Goal: Task Accomplishment & Management: Complete application form

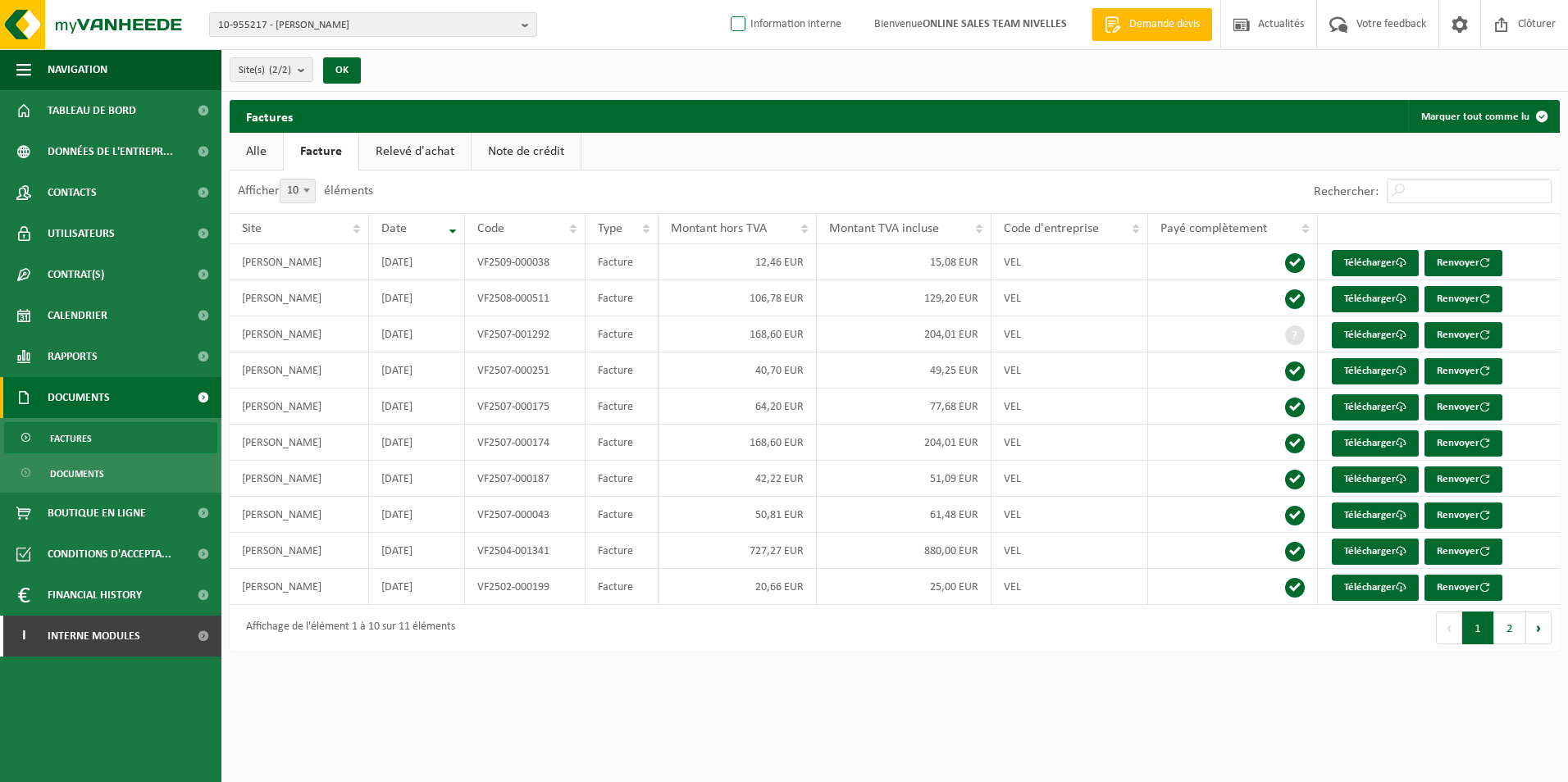
click at [733, 32] on label "Information interne" at bounding box center [784, 24] width 114 height 25
click at [725, 0] on input "Information interne" at bounding box center [724, -1] width 1 height 1
checkbox input "true"
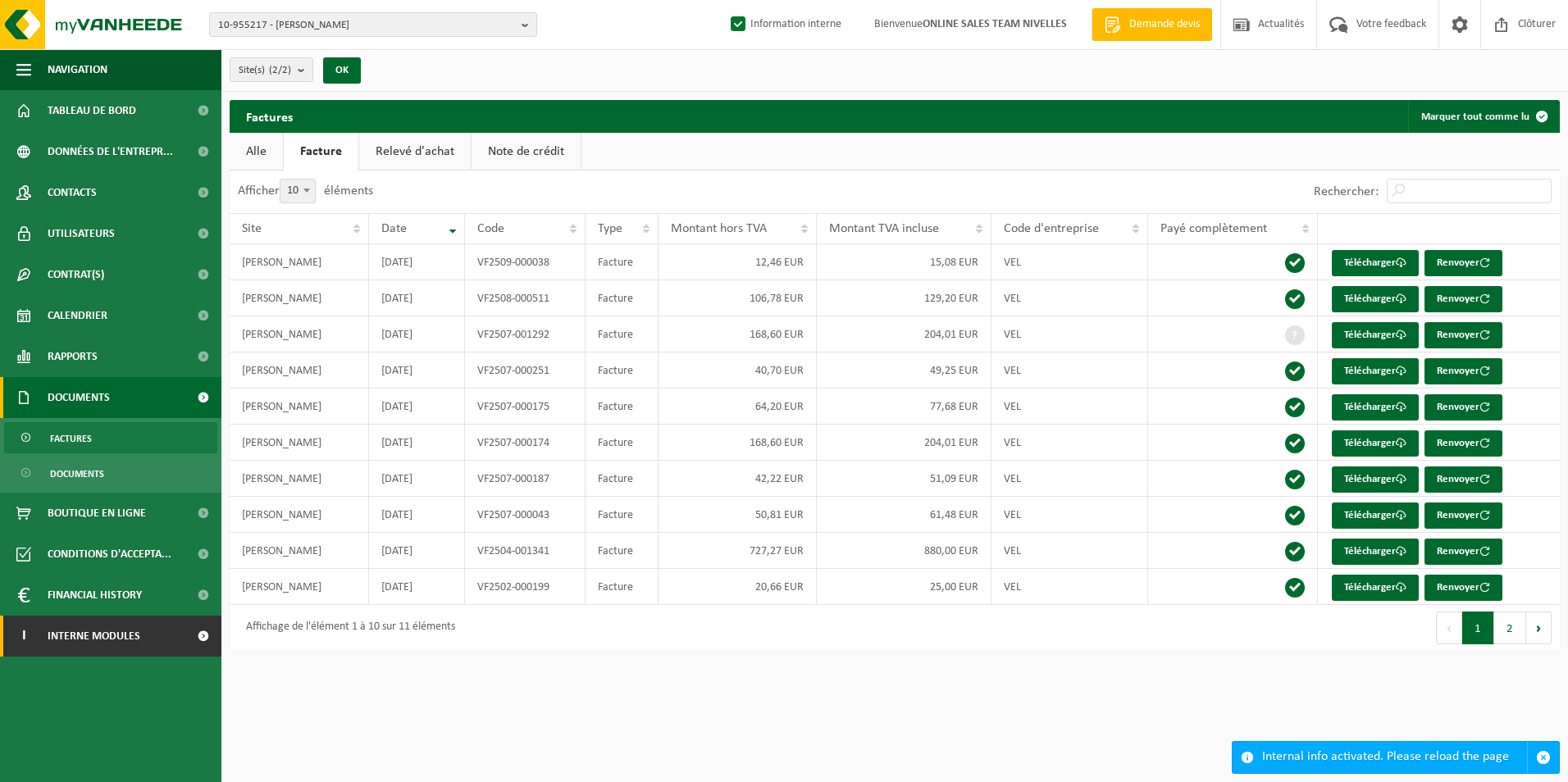
click at [94, 631] on span "Interne modules" at bounding box center [94, 637] width 93 height 41
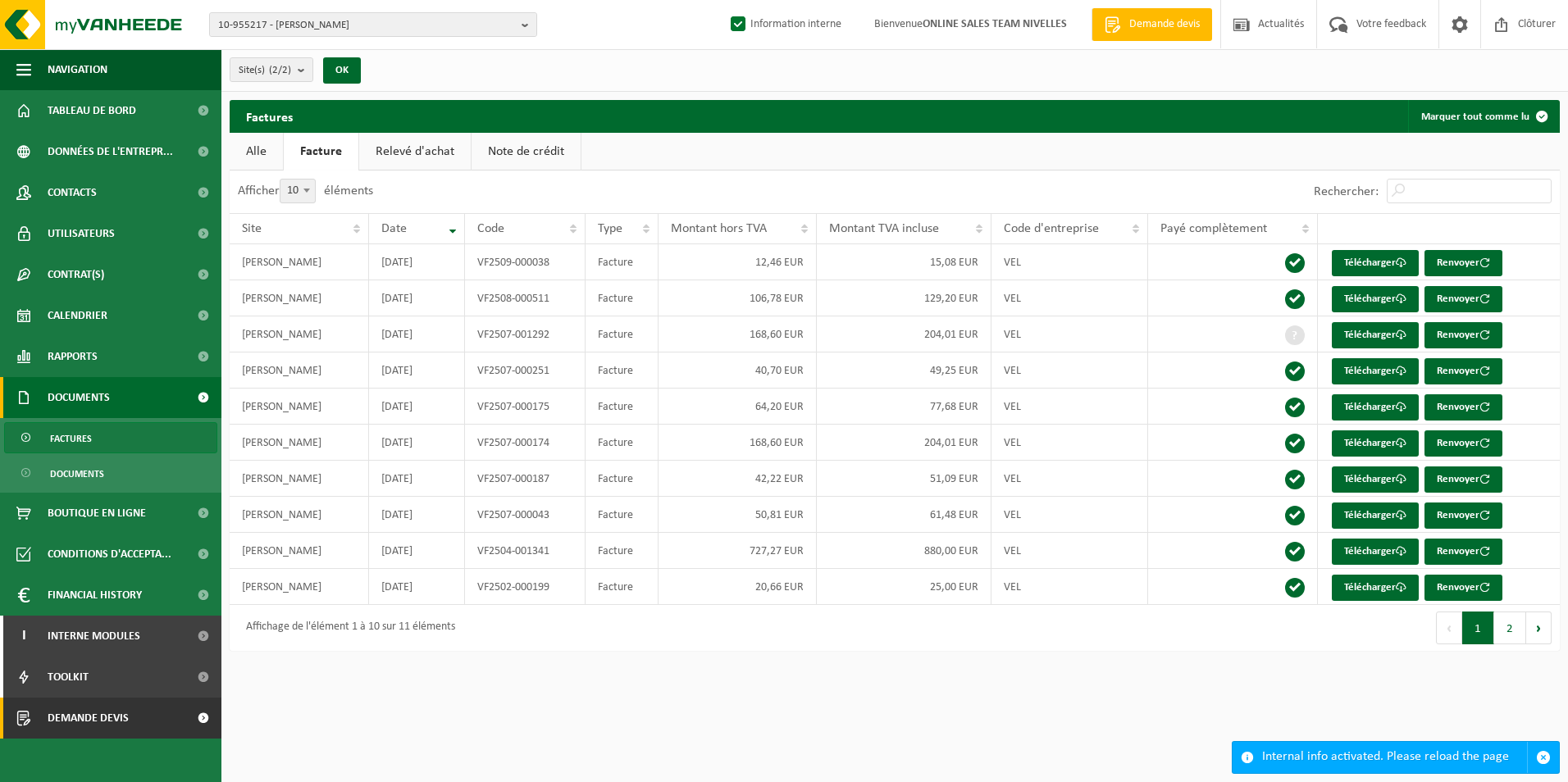
click at [65, 713] on span "Demande devis" at bounding box center [88, 718] width 81 height 41
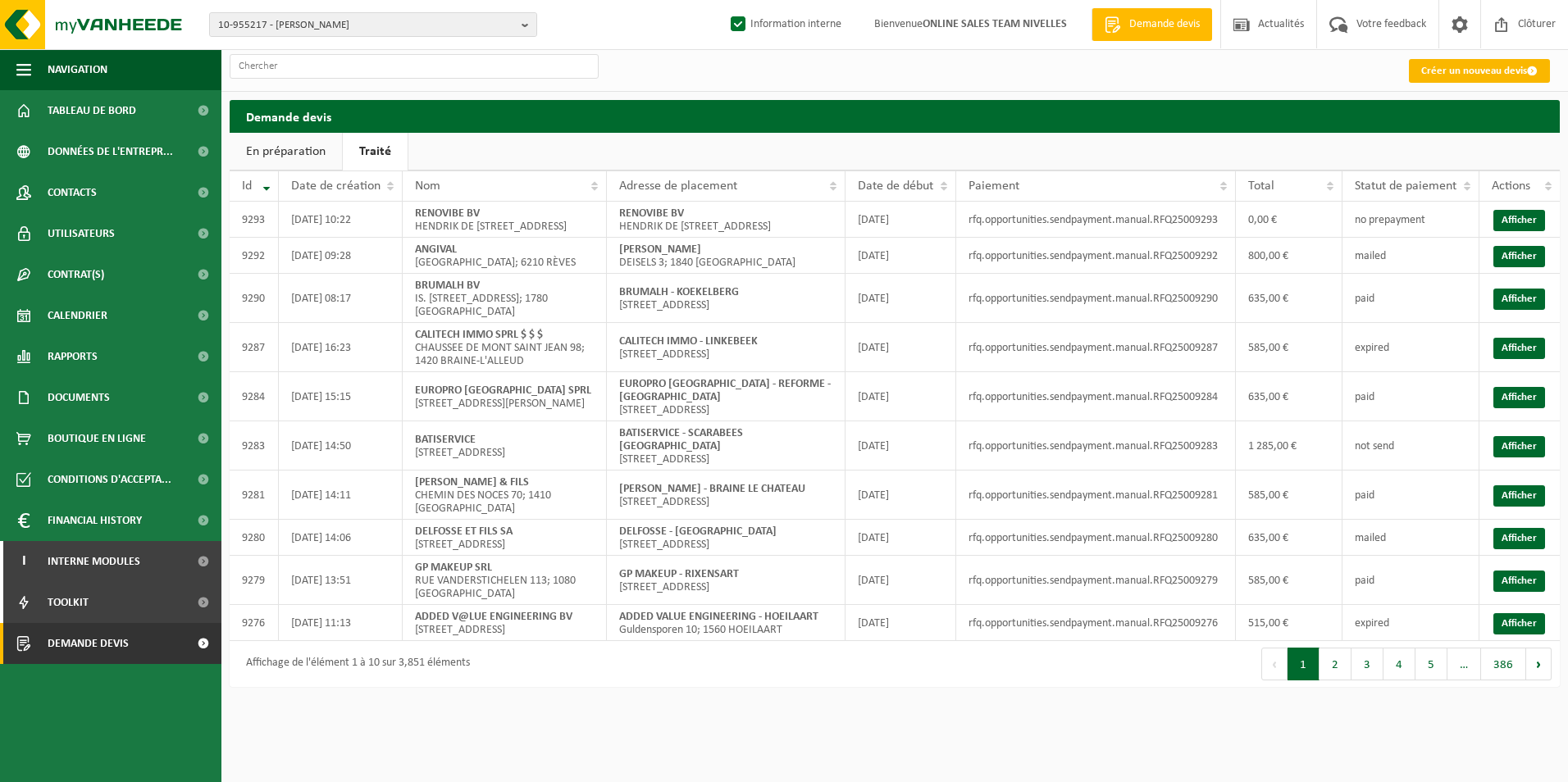
click at [1498, 74] on link "Créer un nouveau devis" at bounding box center [1479, 71] width 141 height 24
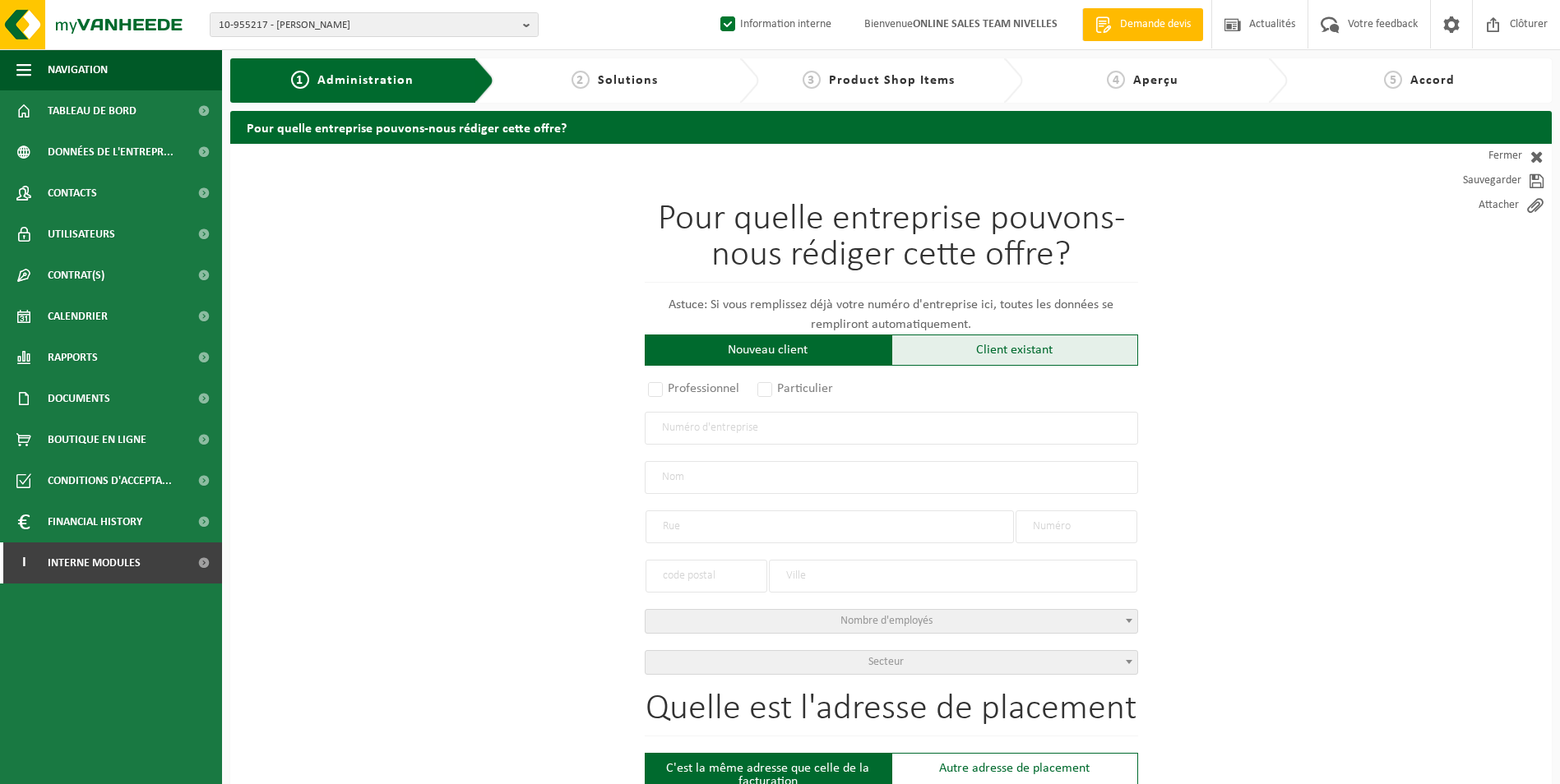
click at [936, 344] on div "Client existant" at bounding box center [1015, 350] width 247 height 31
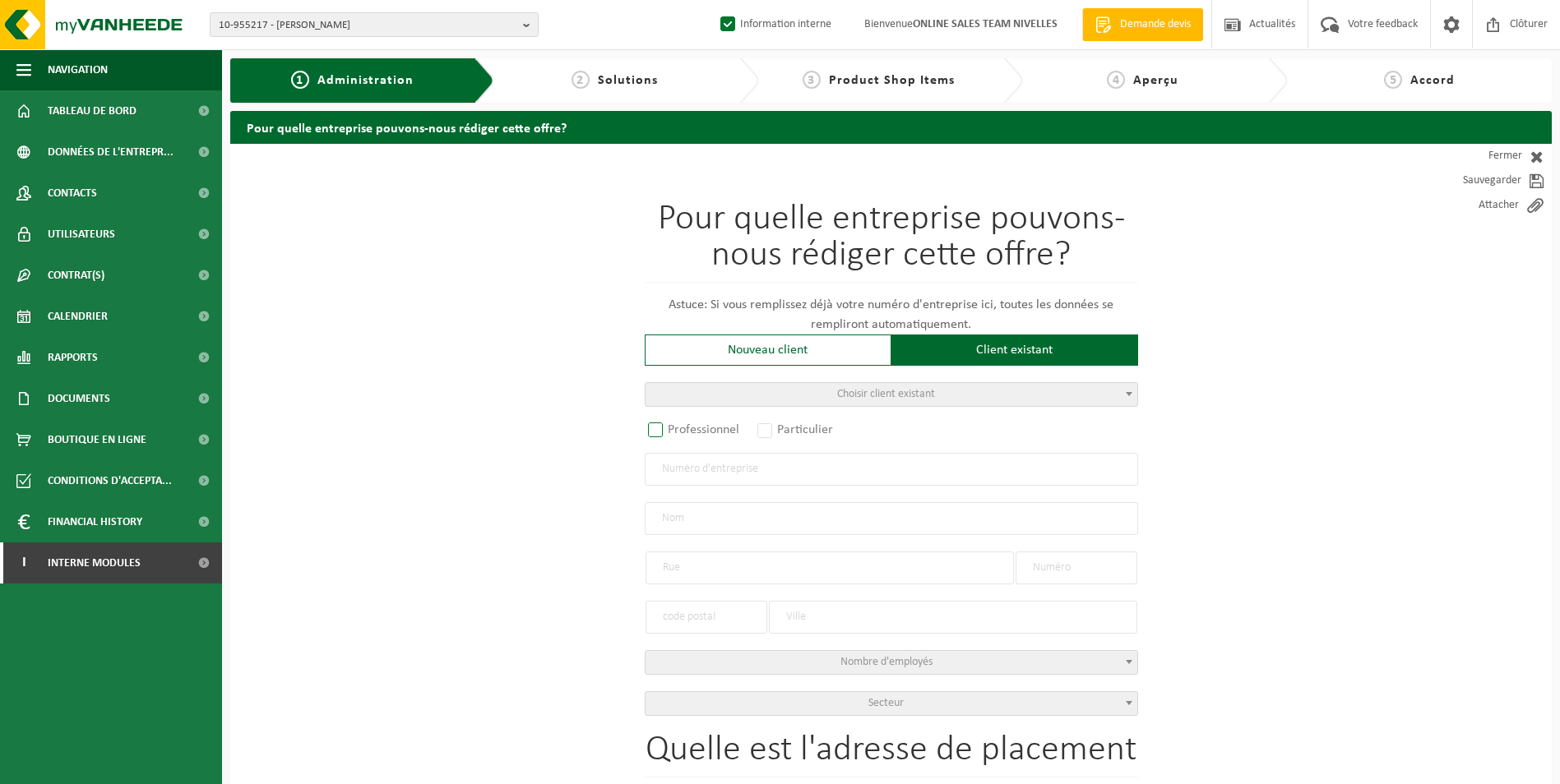
click at [693, 430] on label "Professionnel" at bounding box center [694, 430] width 99 height 23
click at [682, 430] on input "Professionnel" at bounding box center [677, 431] width 10 height 10
radio input "true"
click at [723, 465] on input "text" at bounding box center [891, 469] width 494 height 33
type input "1018968271"
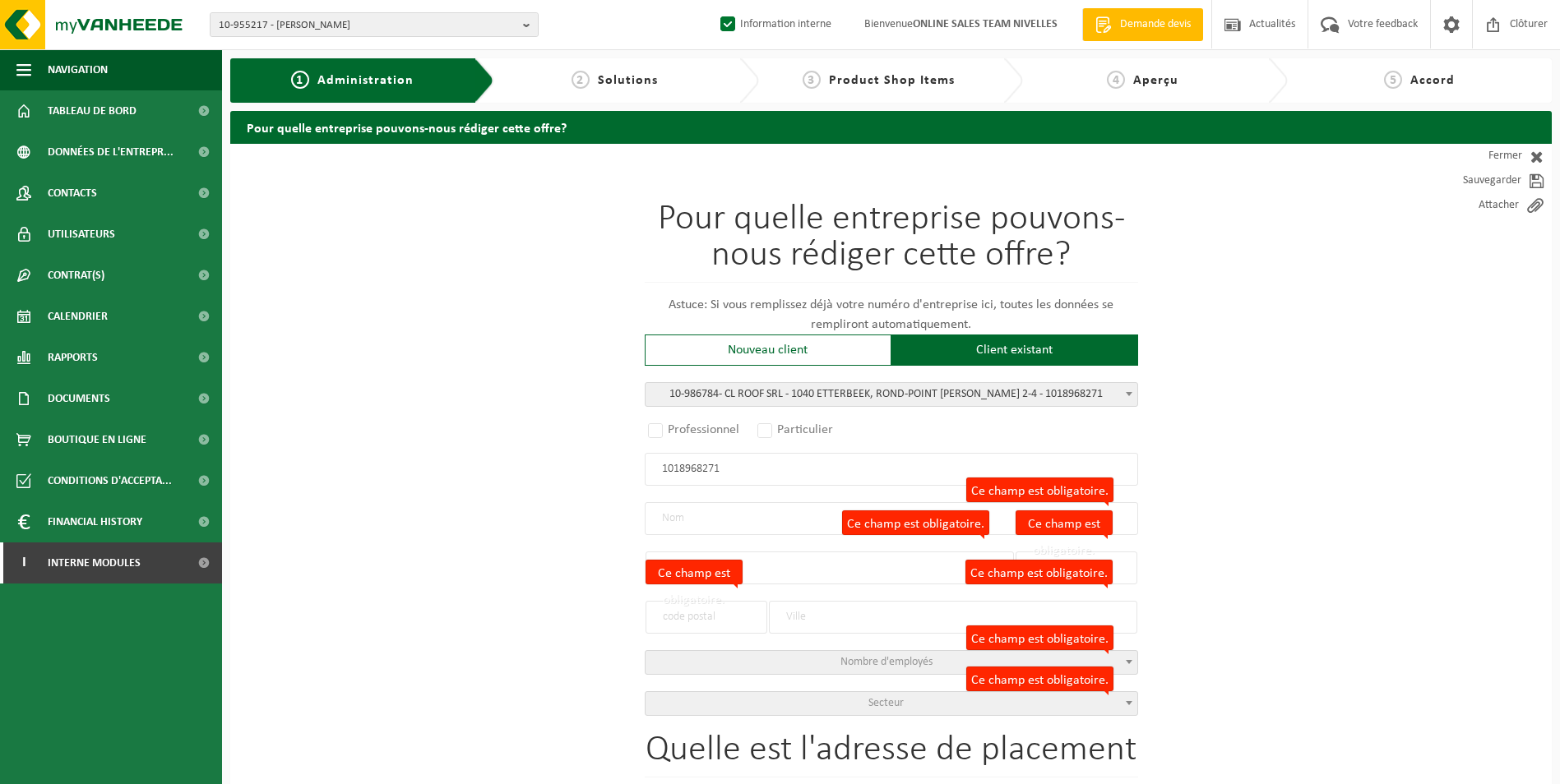
radio input "false"
select select
type input "CL ROOF SRL"
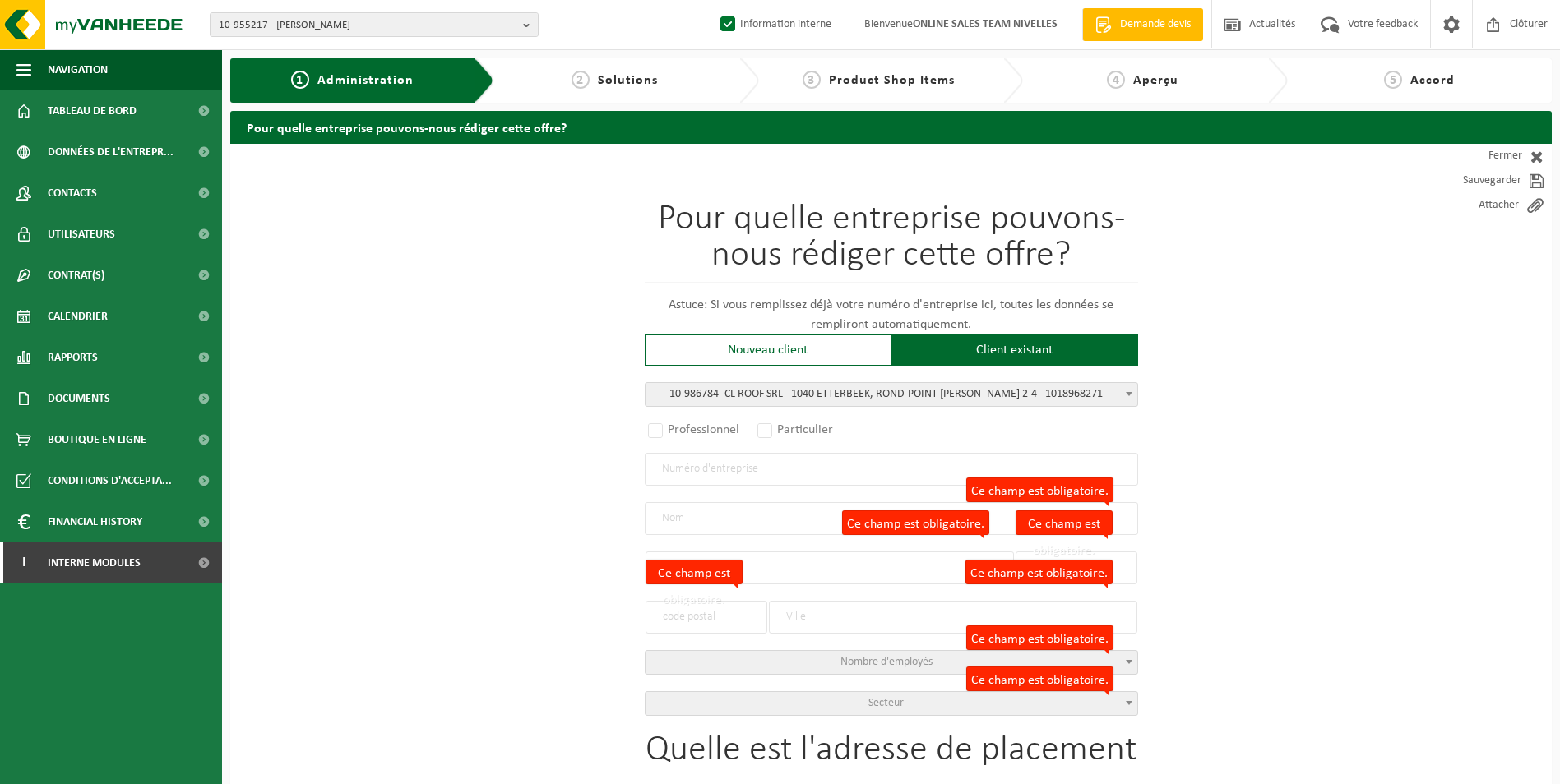
type input "ROND-POINT ROBERT SCHUMAN"
type input "2-4"
type input "1040"
type input "BRUXELLES"
type input "2372208343"
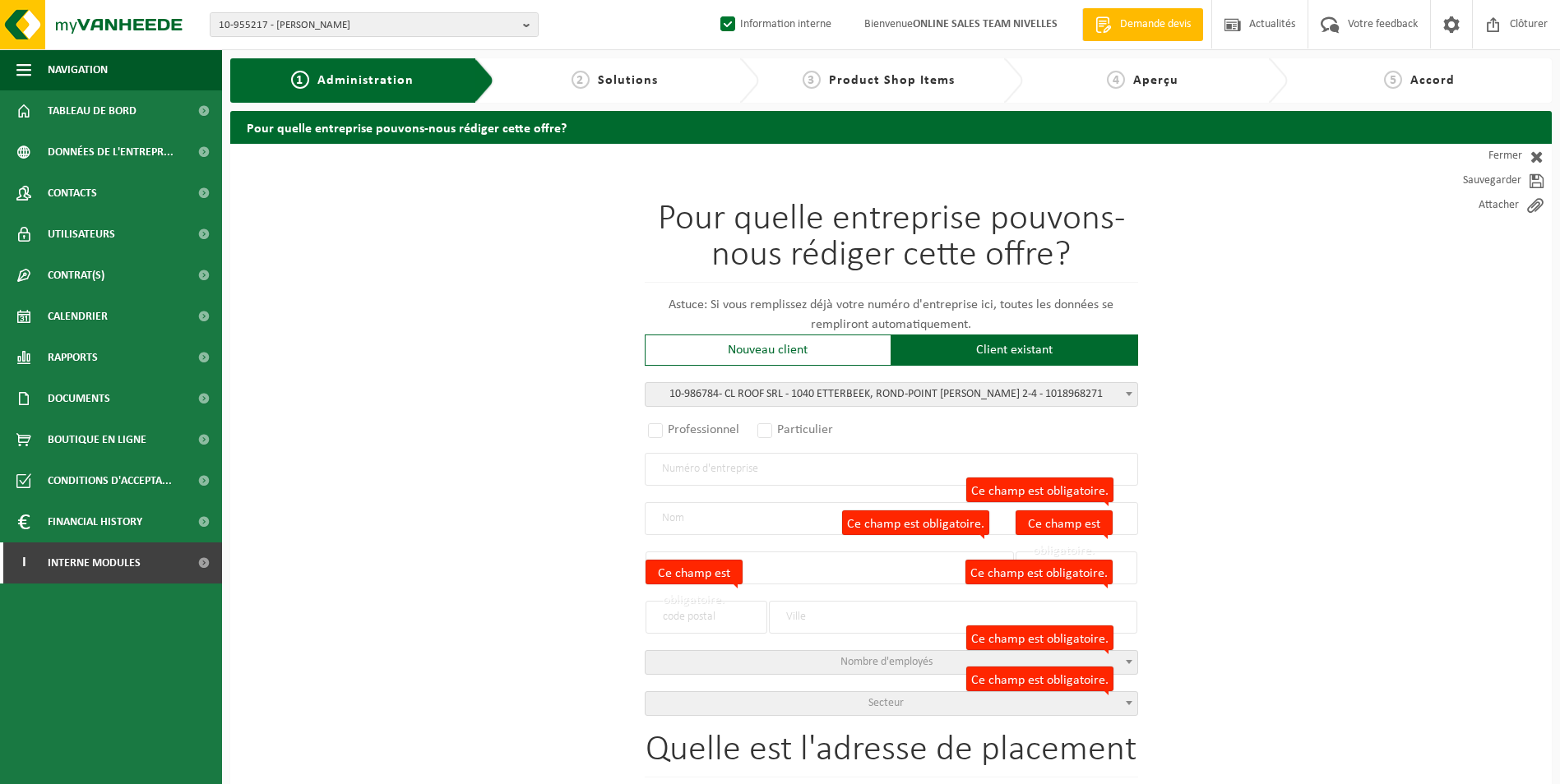
radio input "true"
select select "166748"
type input "1018.968.271"
type input "CL ROOF SRL"
type input "ROND-POINT ROBERT SCHUMAN"
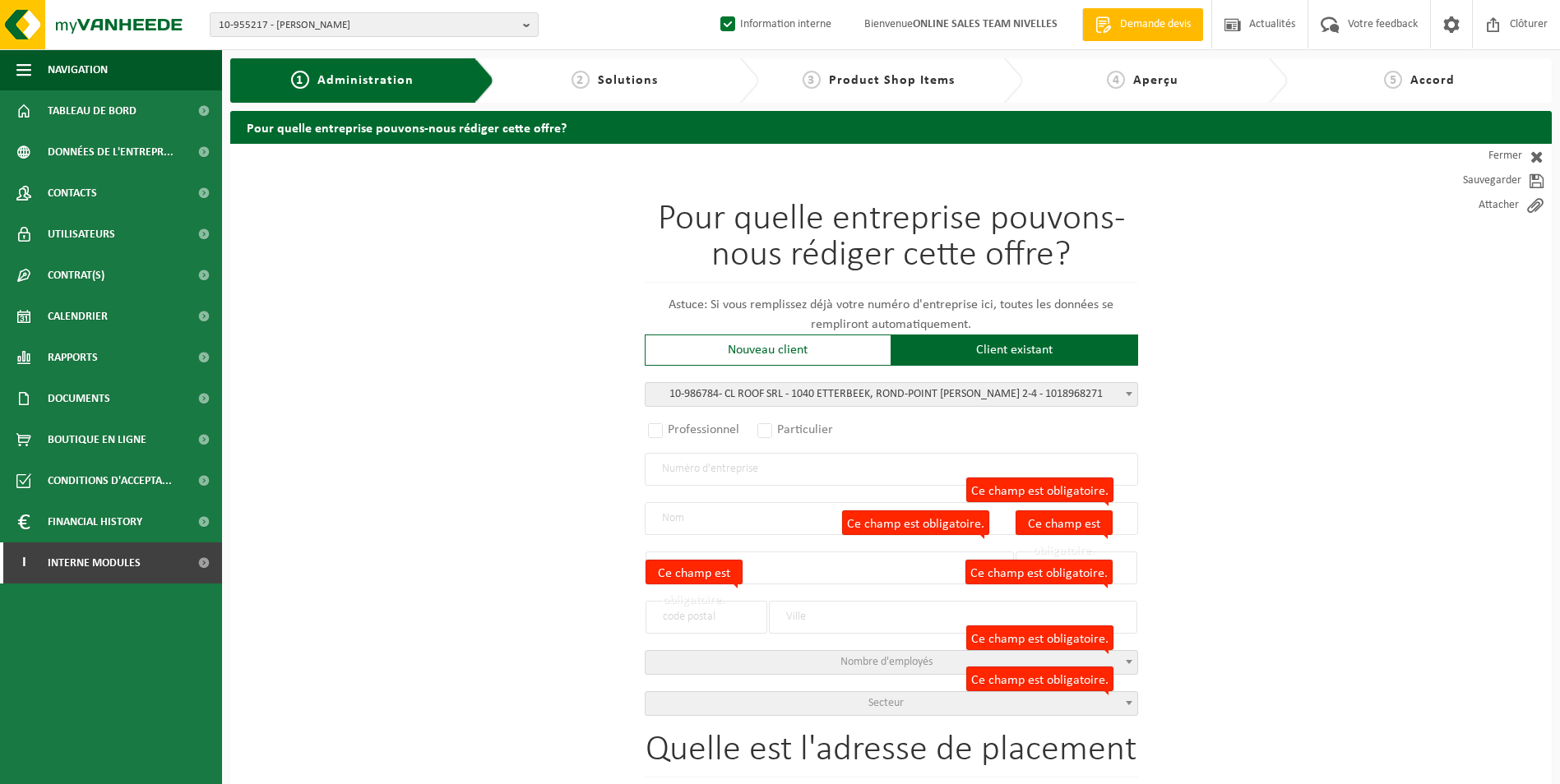
type input "2-4"
type input "1040"
type input "ETTERBEEK"
select select
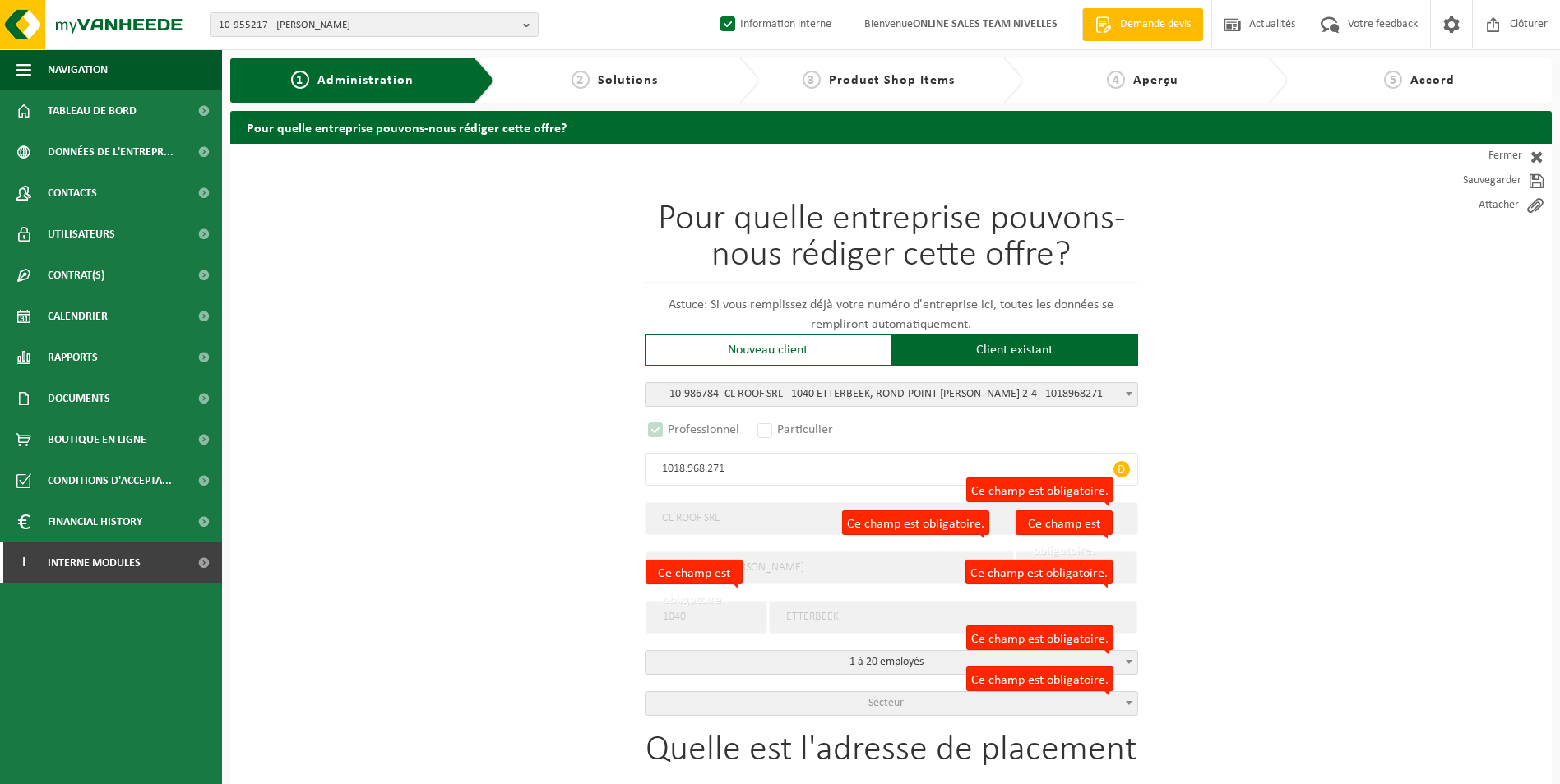
select select "D"
select select
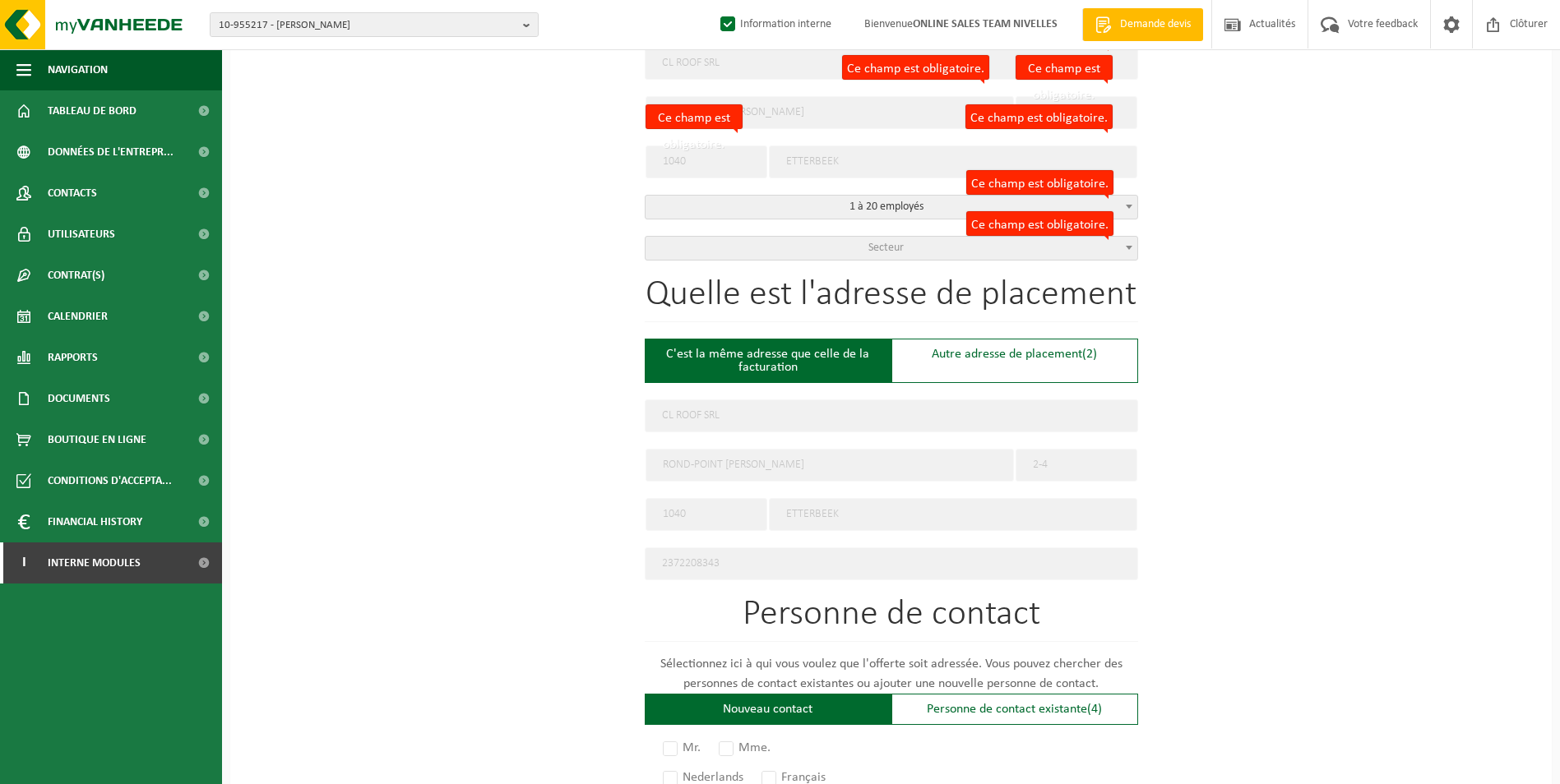
scroll to position [493, 0]
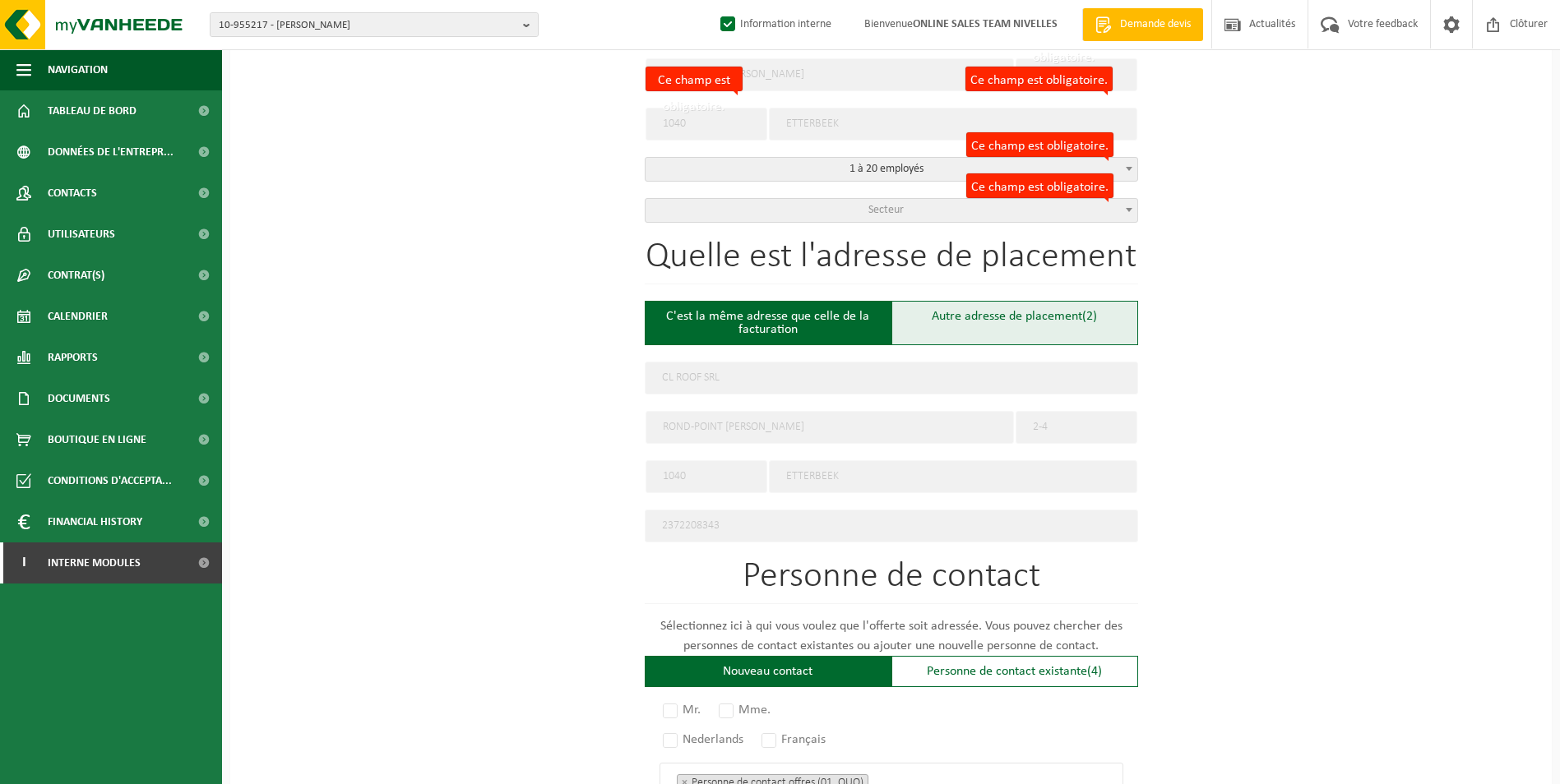
click at [983, 336] on div "Autre adresse de placement (2)" at bounding box center [1015, 323] width 247 height 44
type input "Chantier -"
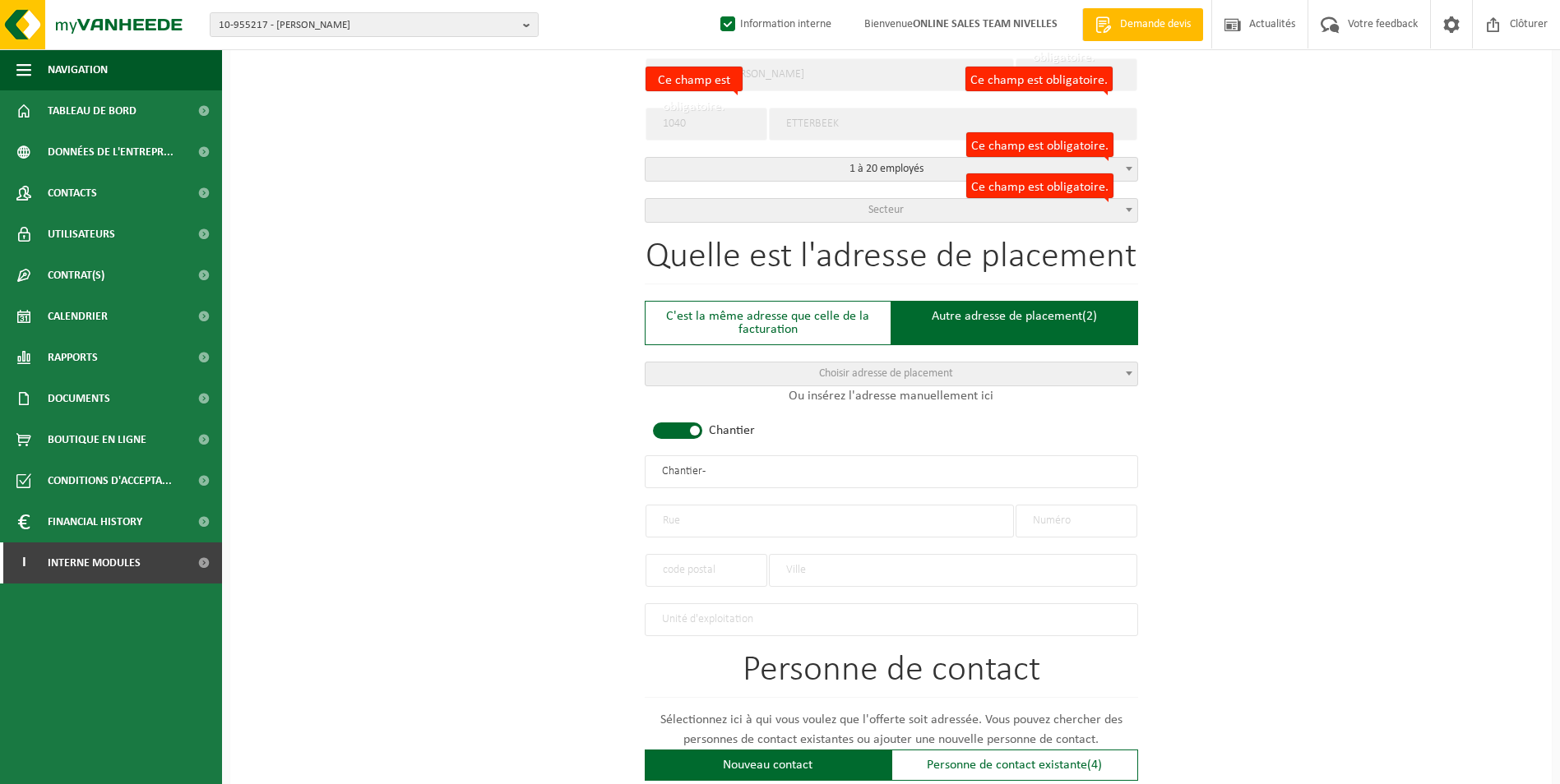
click at [701, 431] on label at bounding box center [673, 430] width 58 height 16
click at [706, 523] on input "text" at bounding box center [829, 521] width 368 height 33
click at [1065, 521] on input "text" at bounding box center [1076, 521] width 122 height 33
type input "32"
click at [840, 515] on input "text" at bounding box center [829, 521] width 368 height 33
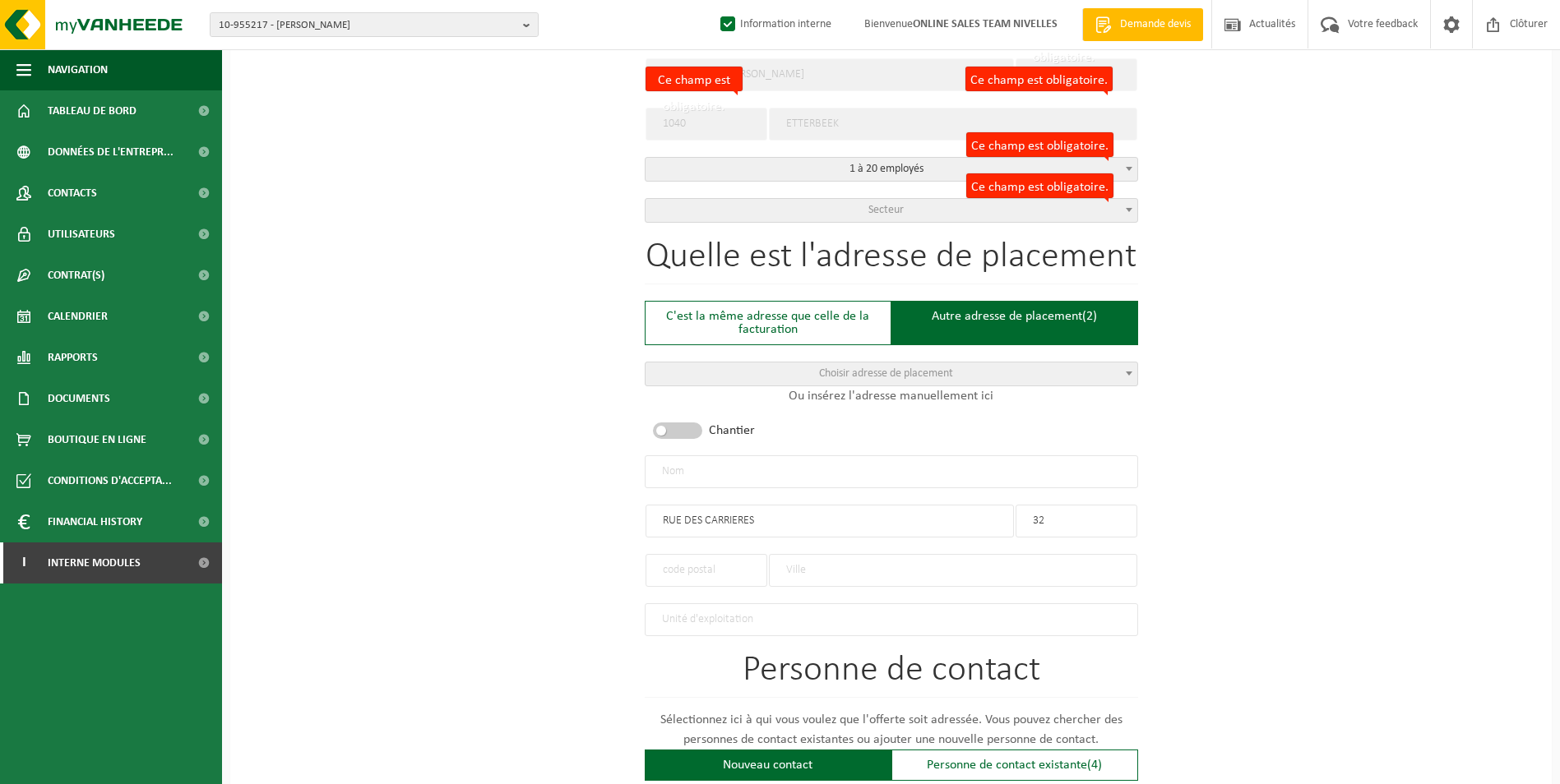
type input "RUE DES CARRIERES"
click at [796, 562] on input "text" at bounding box center [953, 570] width 368 height 33
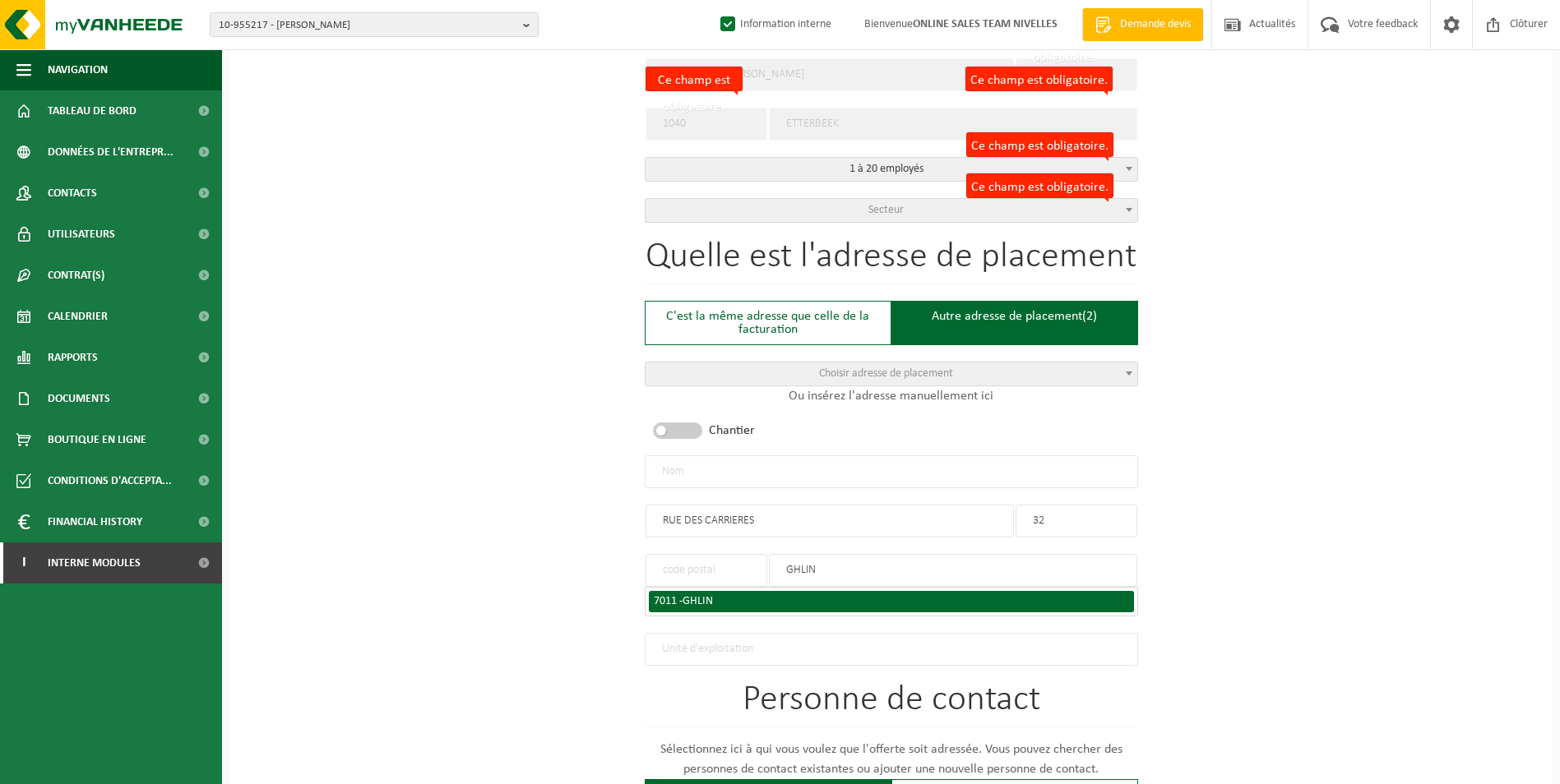
type input "GHLIN"
click at [716, 596] on div "7011 - GHLIN" at bounding box center [891, 601] width 475 height 11
type input "7011"
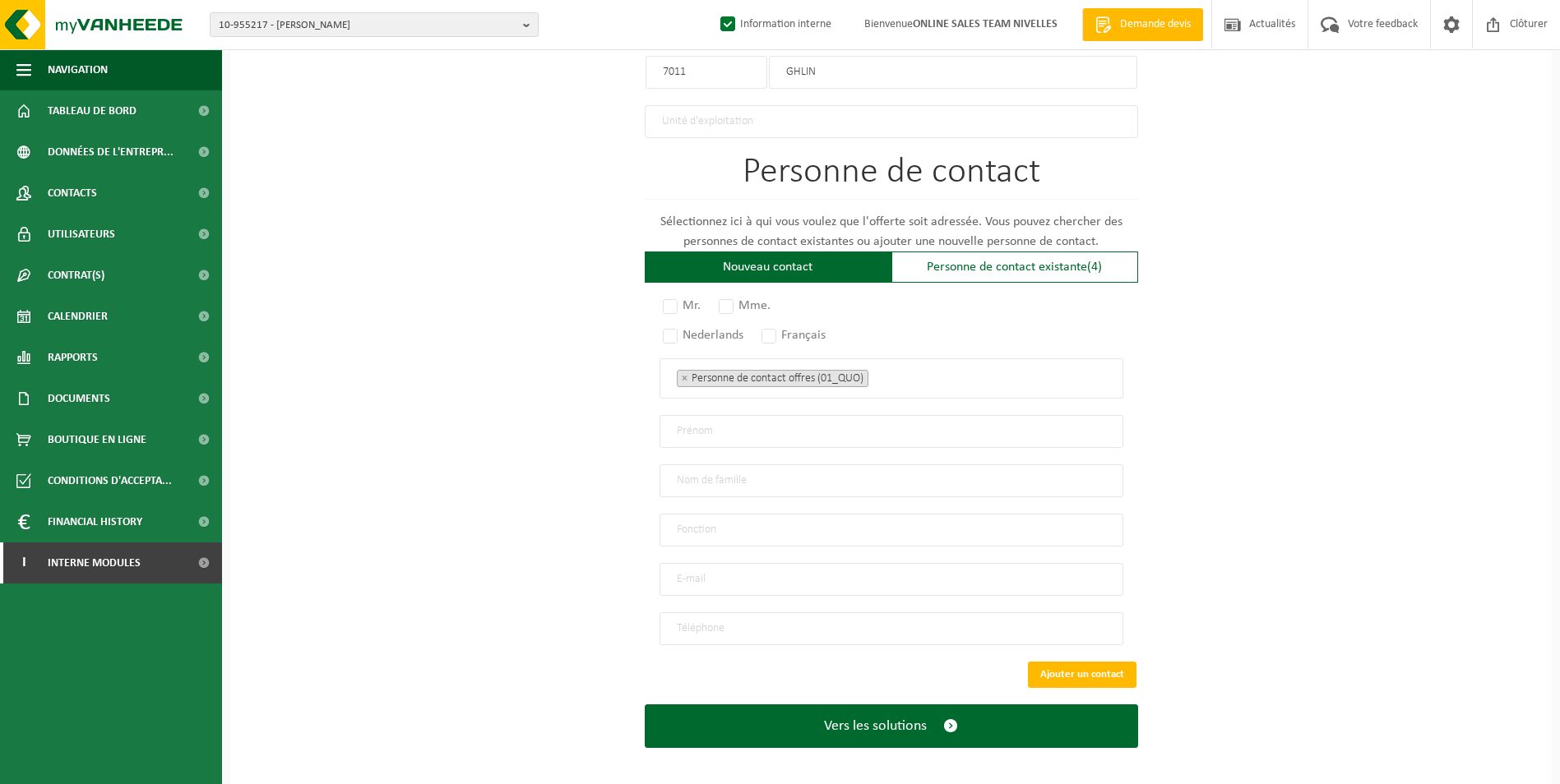
scroll to position [993, 0]
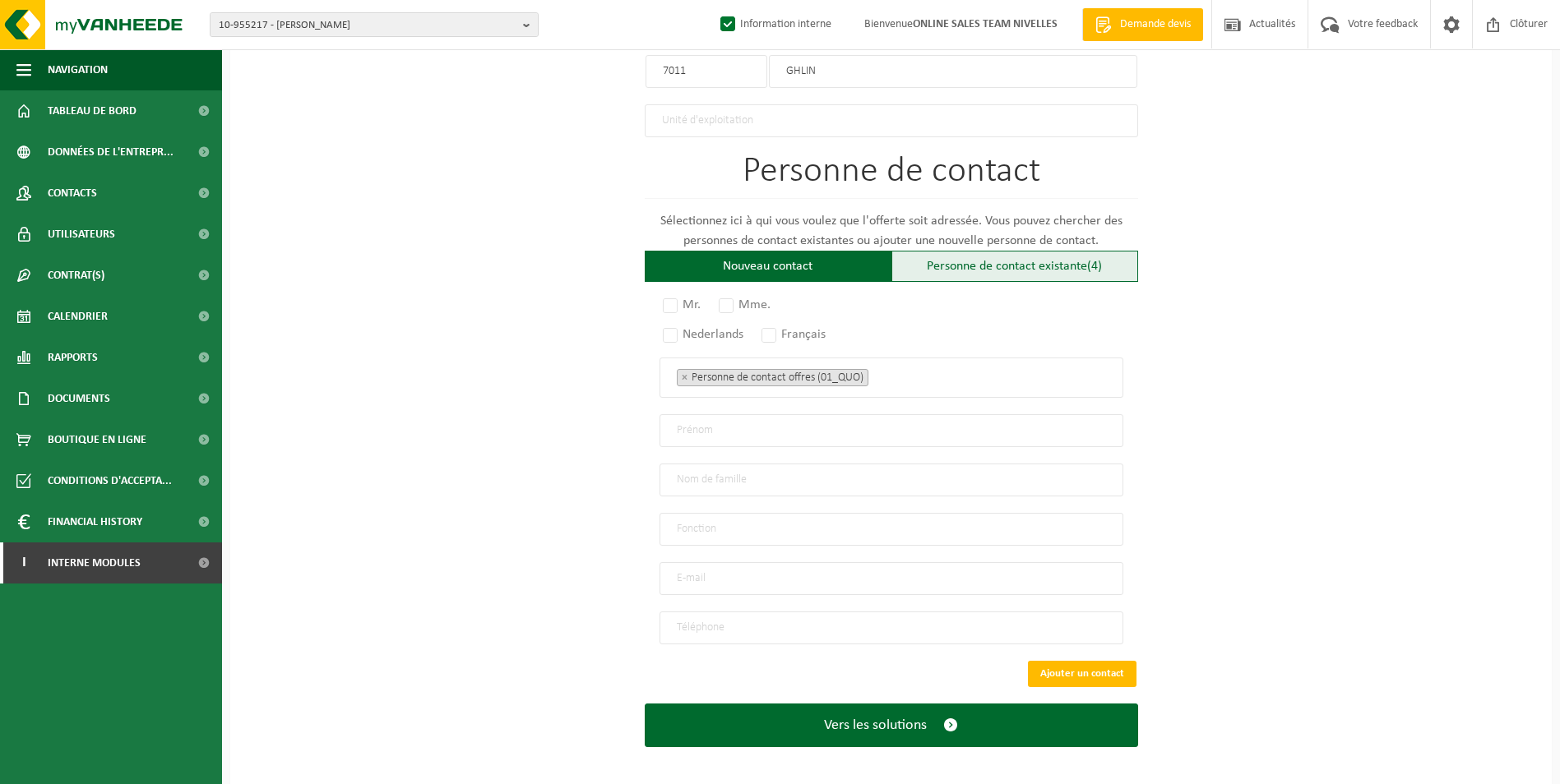
click at [1017, 251] on div "Personne de contact existante (4)" at bounding box center [1015, 267] width 247 height 31
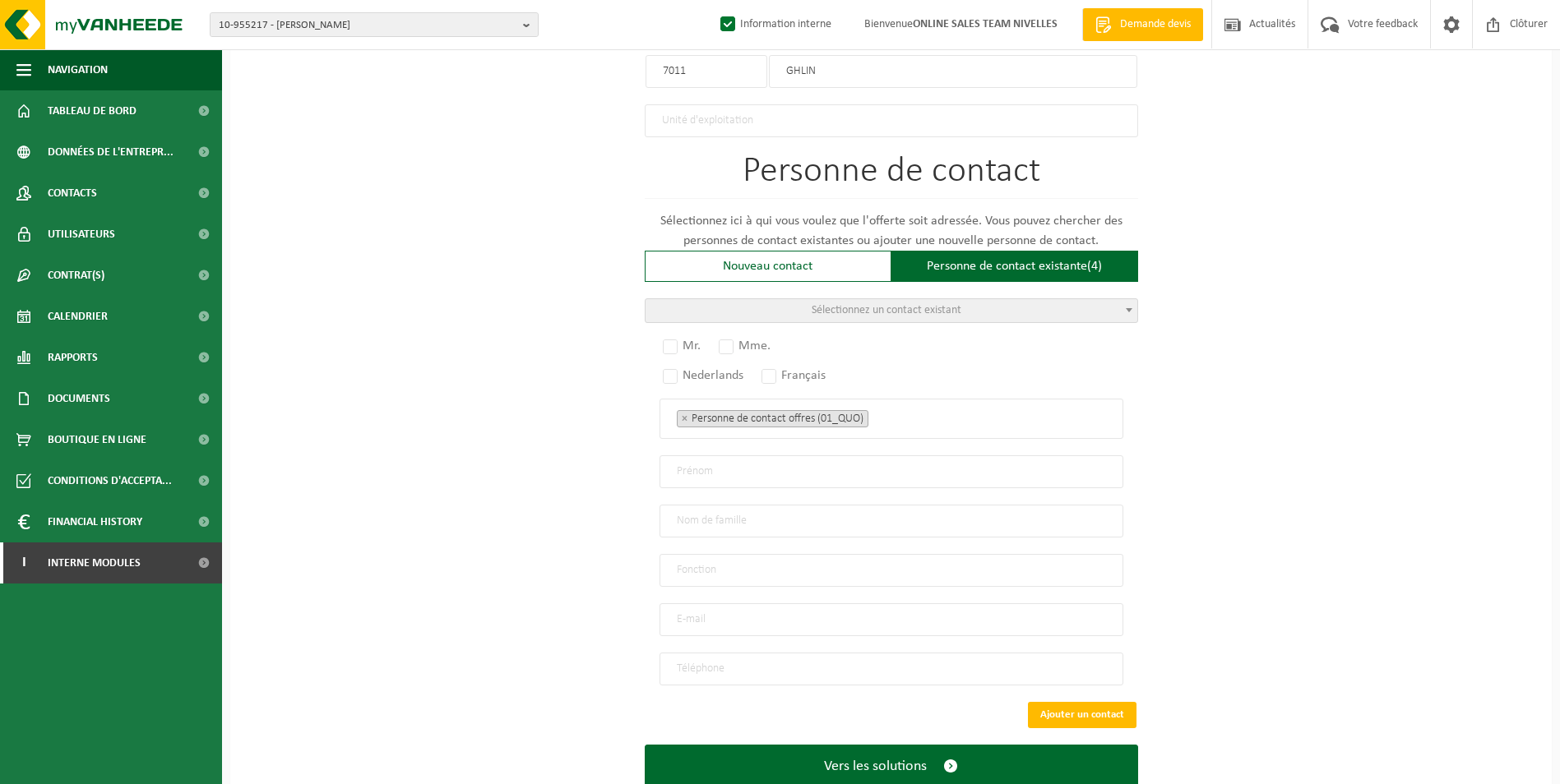
click at [953, 305] on span "Sélectionnez un contact existant" at bounding box center [886, 310] width 149 height 12
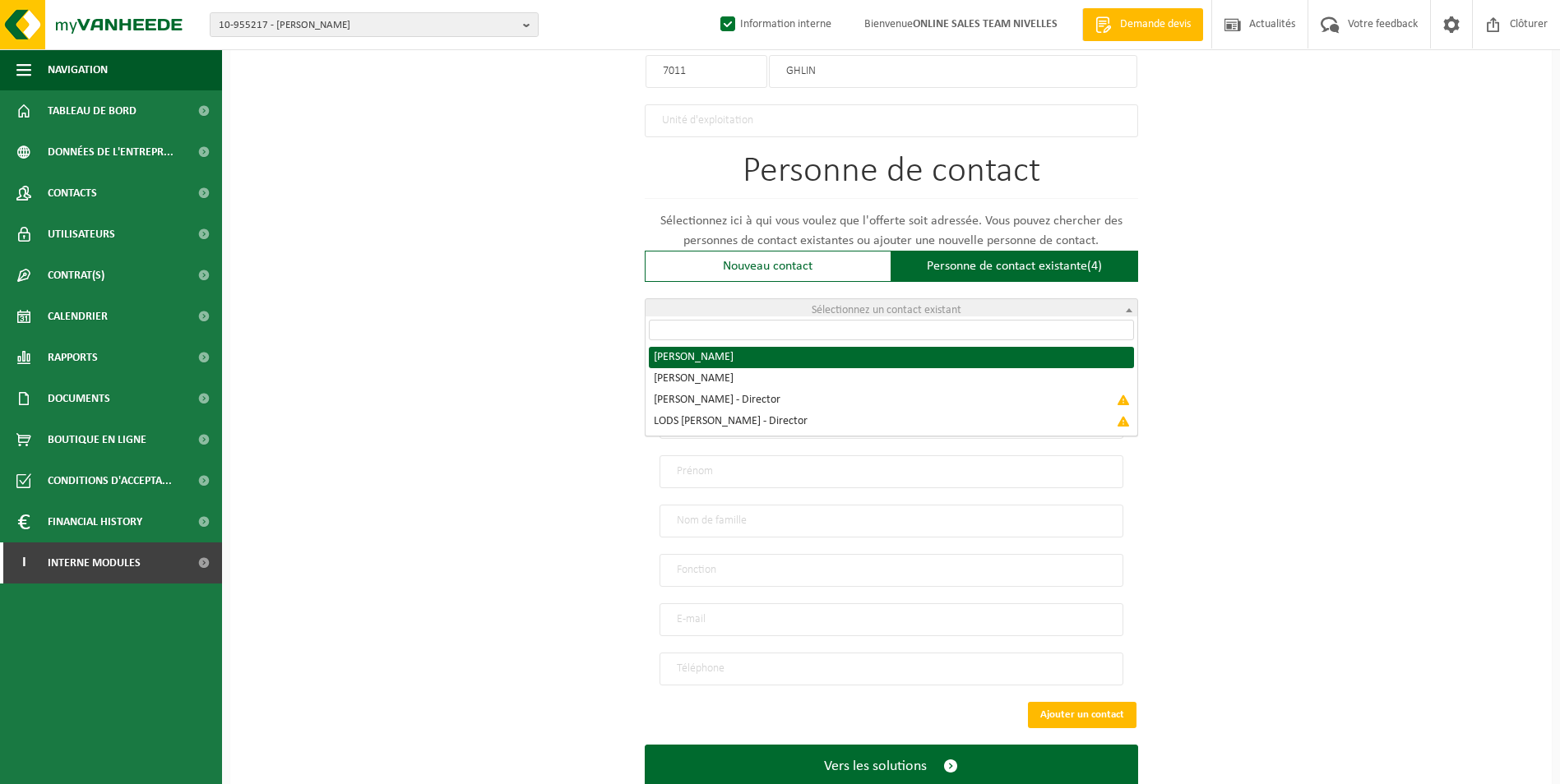
radio input "true"
select select "{"code":"10-986785","firstname":"FRANCIS","surname":"CHAUDY","gender":"Unknown"…"
type input "FRANCIS"
type input "CHAUDY"
type input "roofingcompanybel@gmail.com"
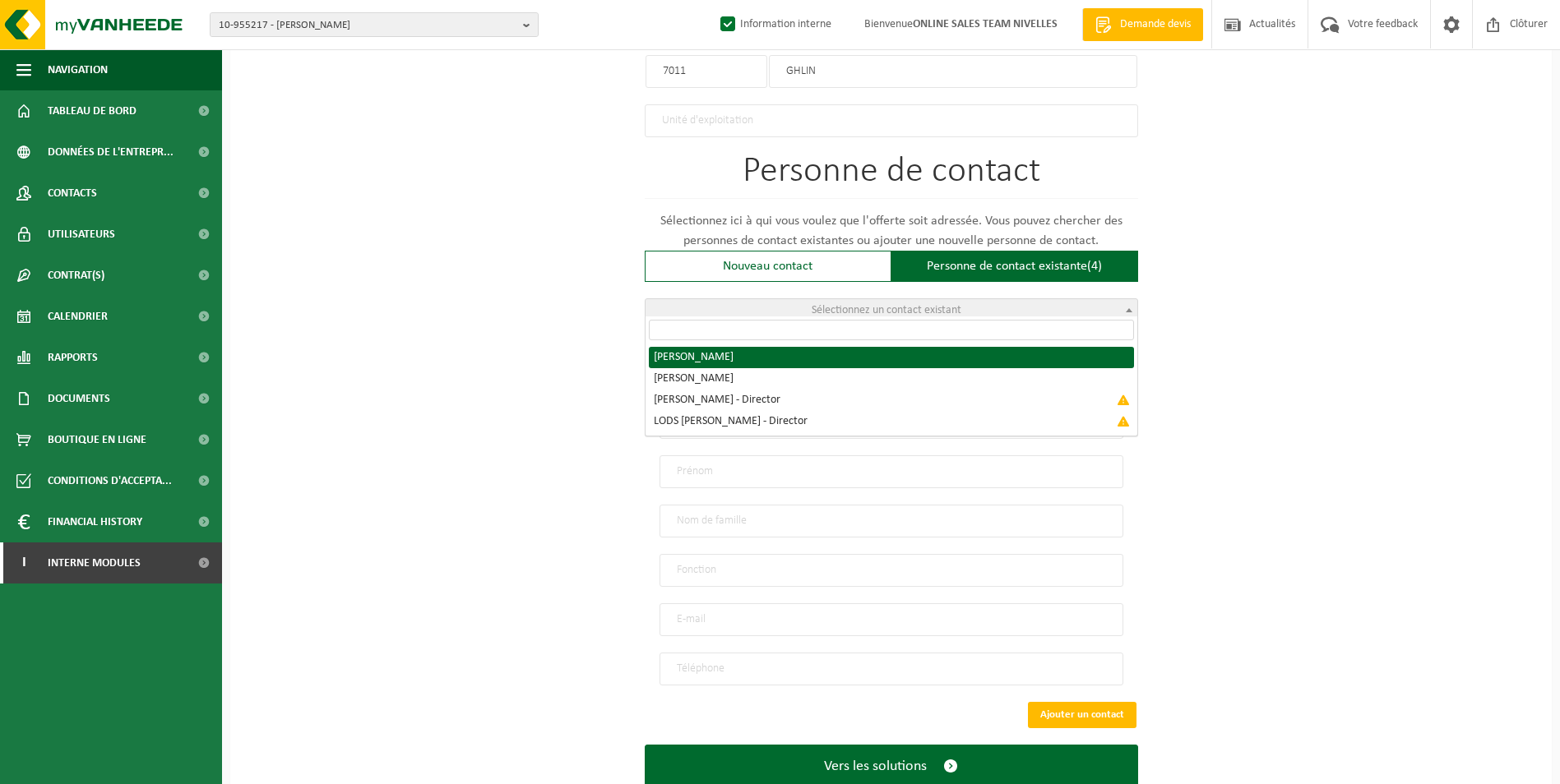
type input "+32470727837"
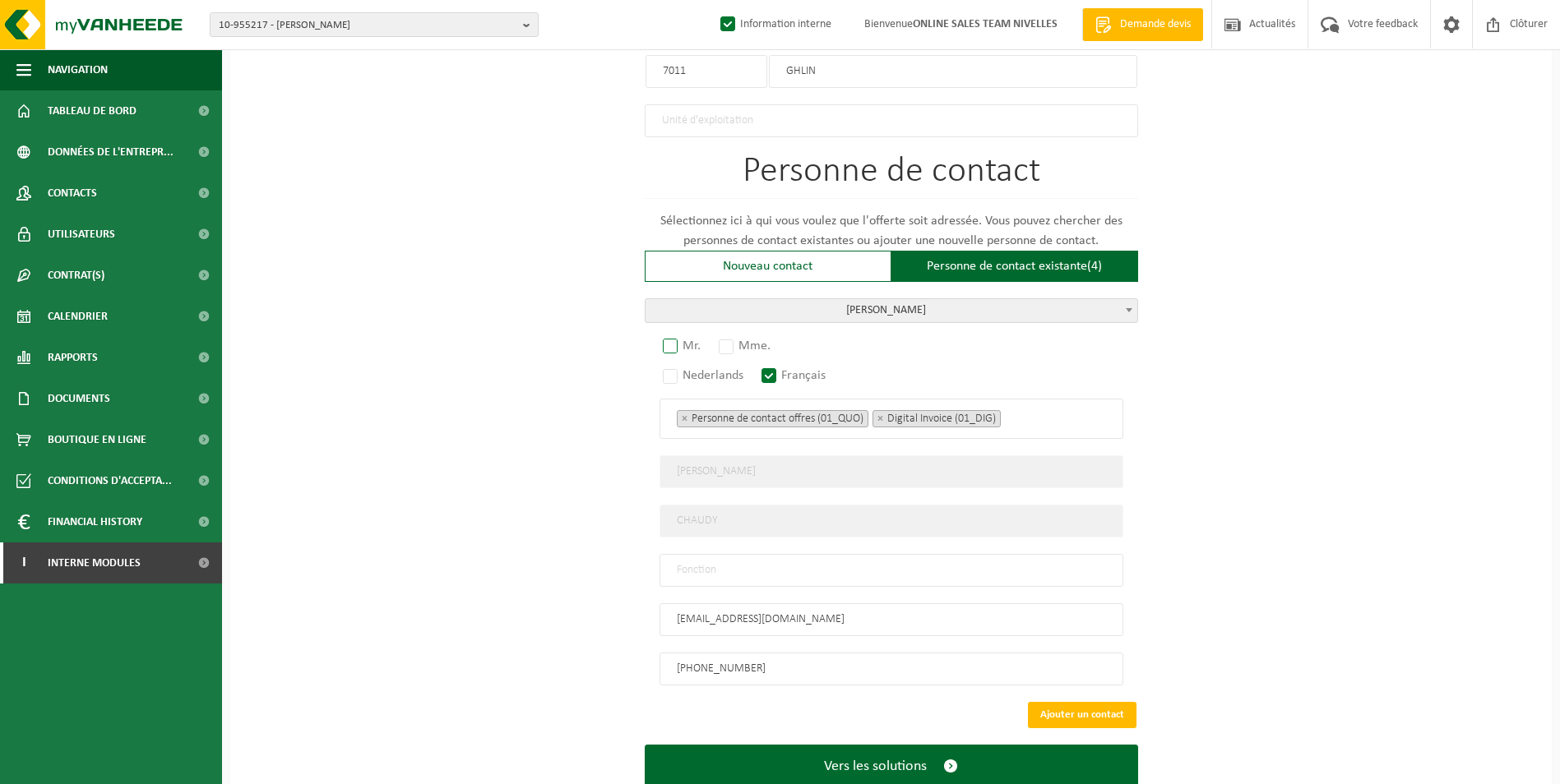
click at [675, 338] on label "Mr." at bounding box center [682, 346] width 46 height 23
radio input "true"
click at [742, 558] on input "text" at bounding box center [891, 570] width 464 height 33
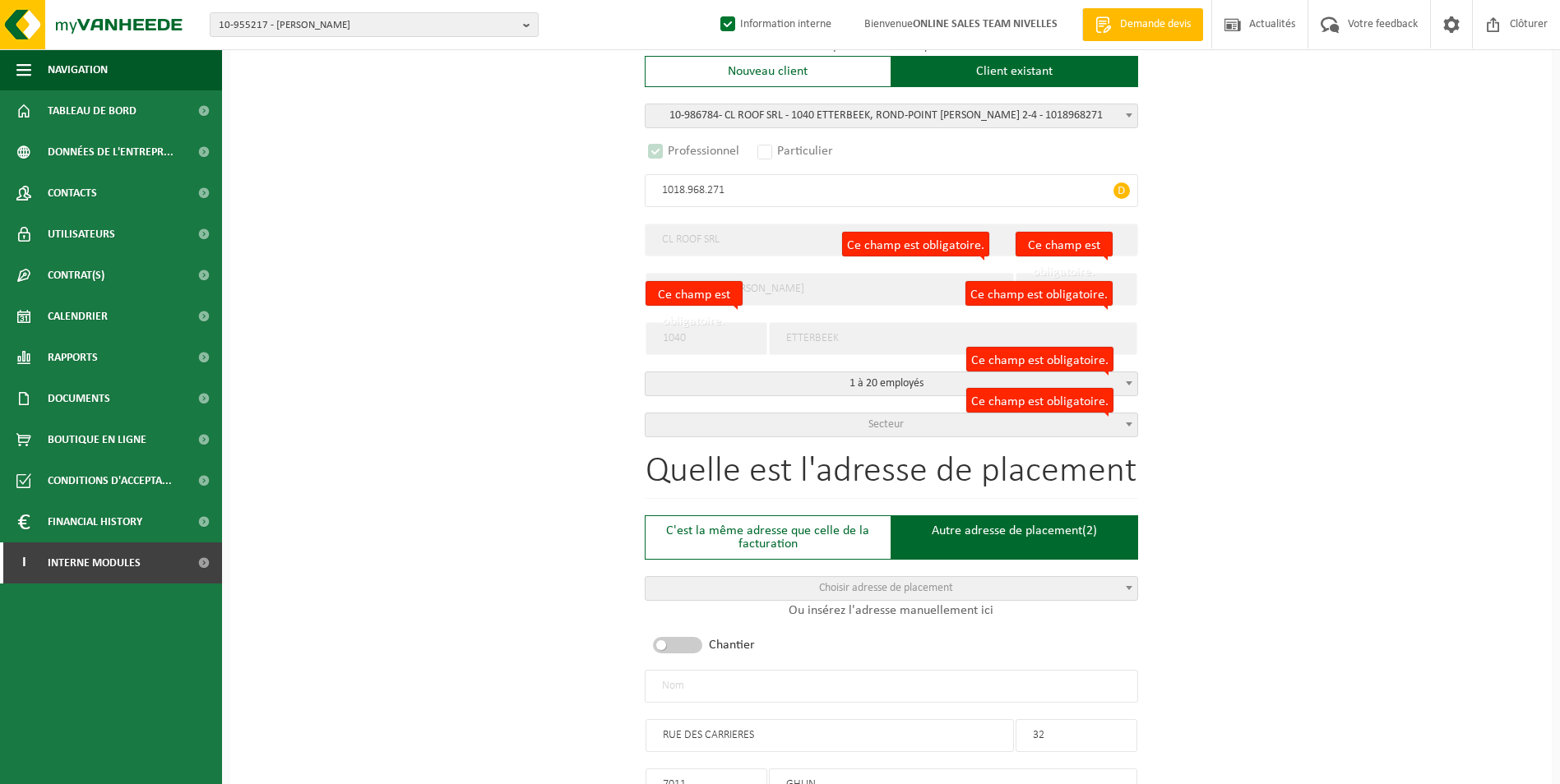
scroll to position [253, 0]
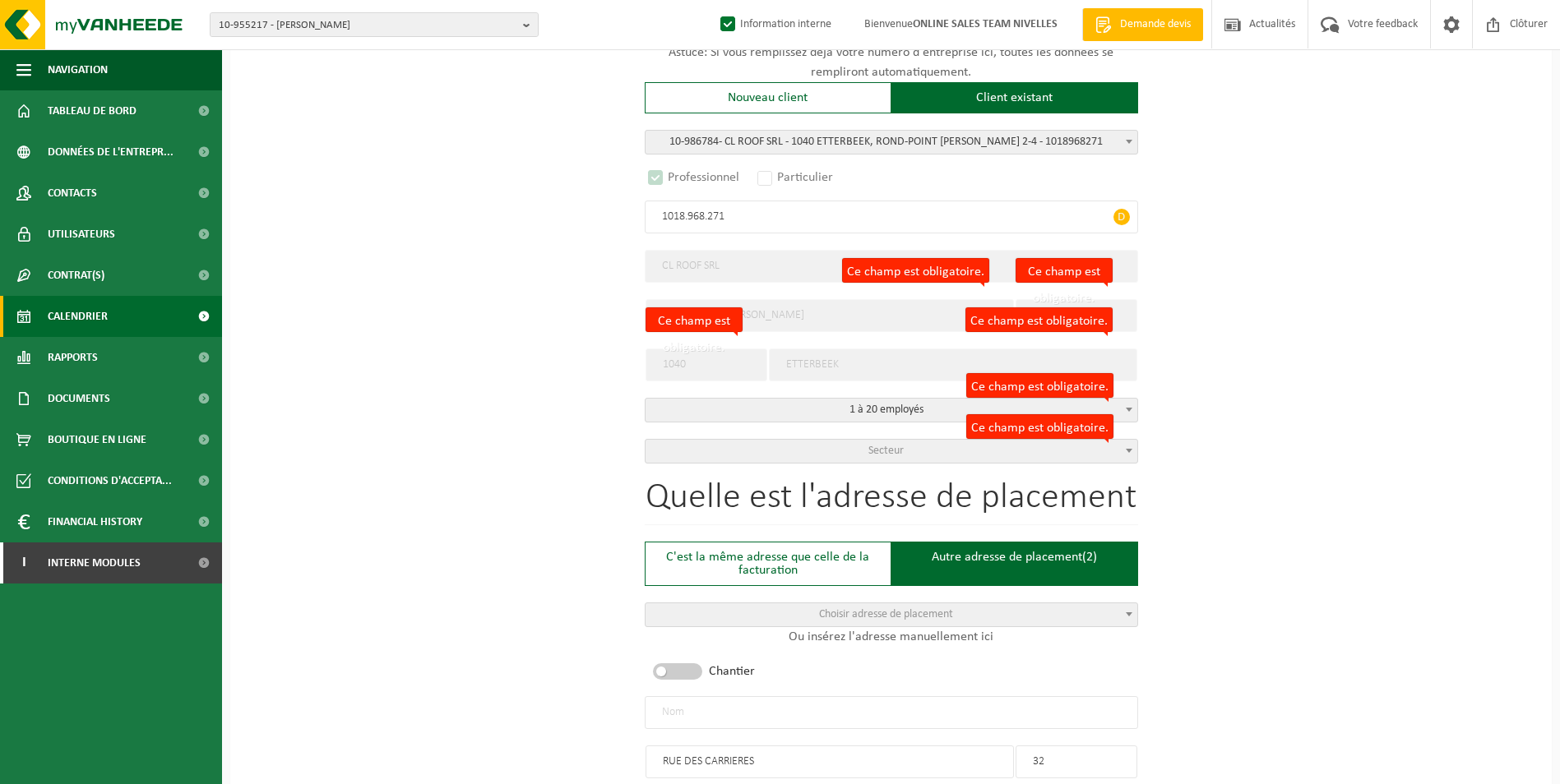
type input "CONTACT"
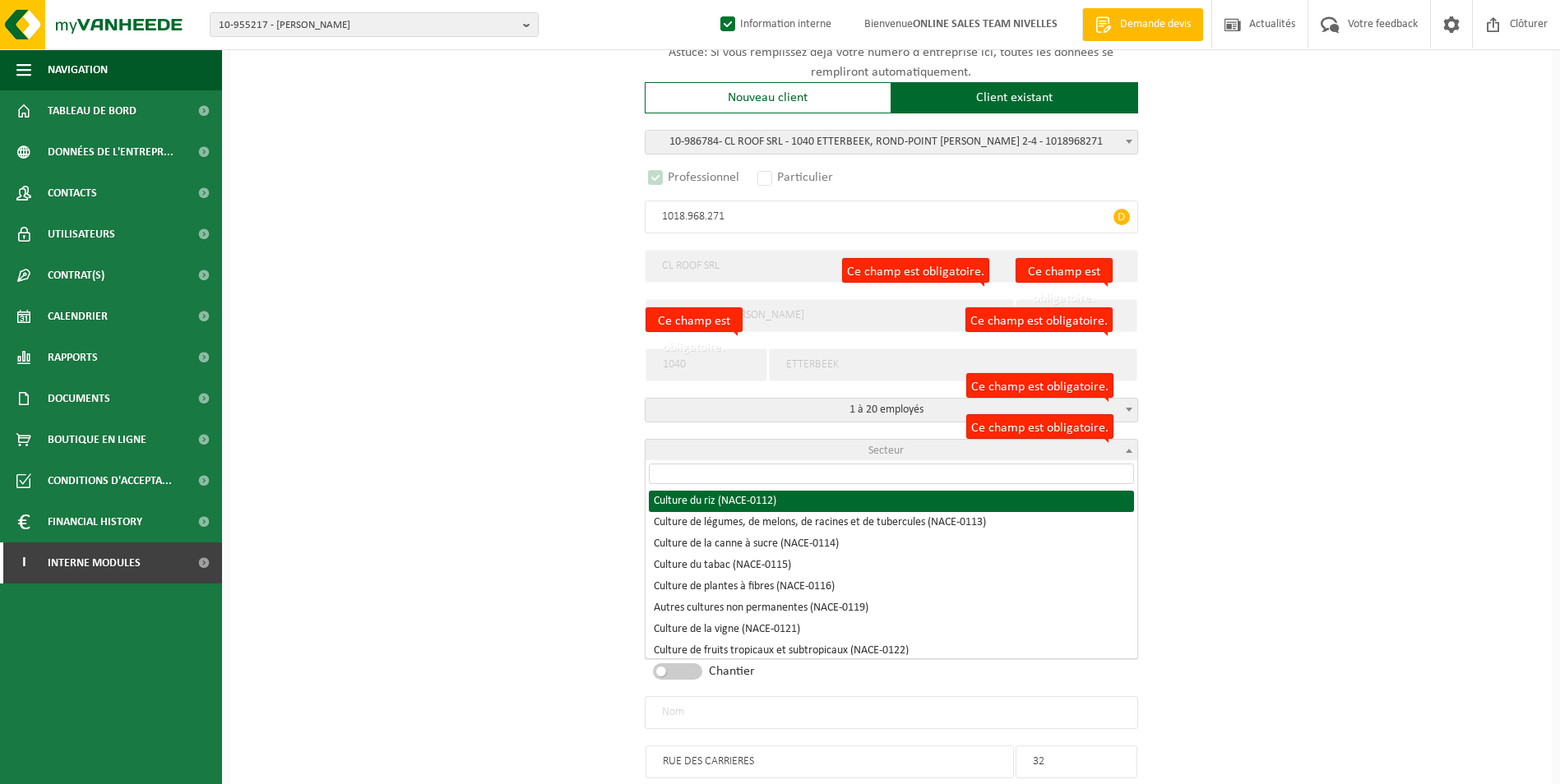
click at [895, 451] on span "Secteur" at bounding box center [886, 451] width 35 height 12
click at [780, 480] on input "search" at bounding box center [891, 474] width 485 height 21
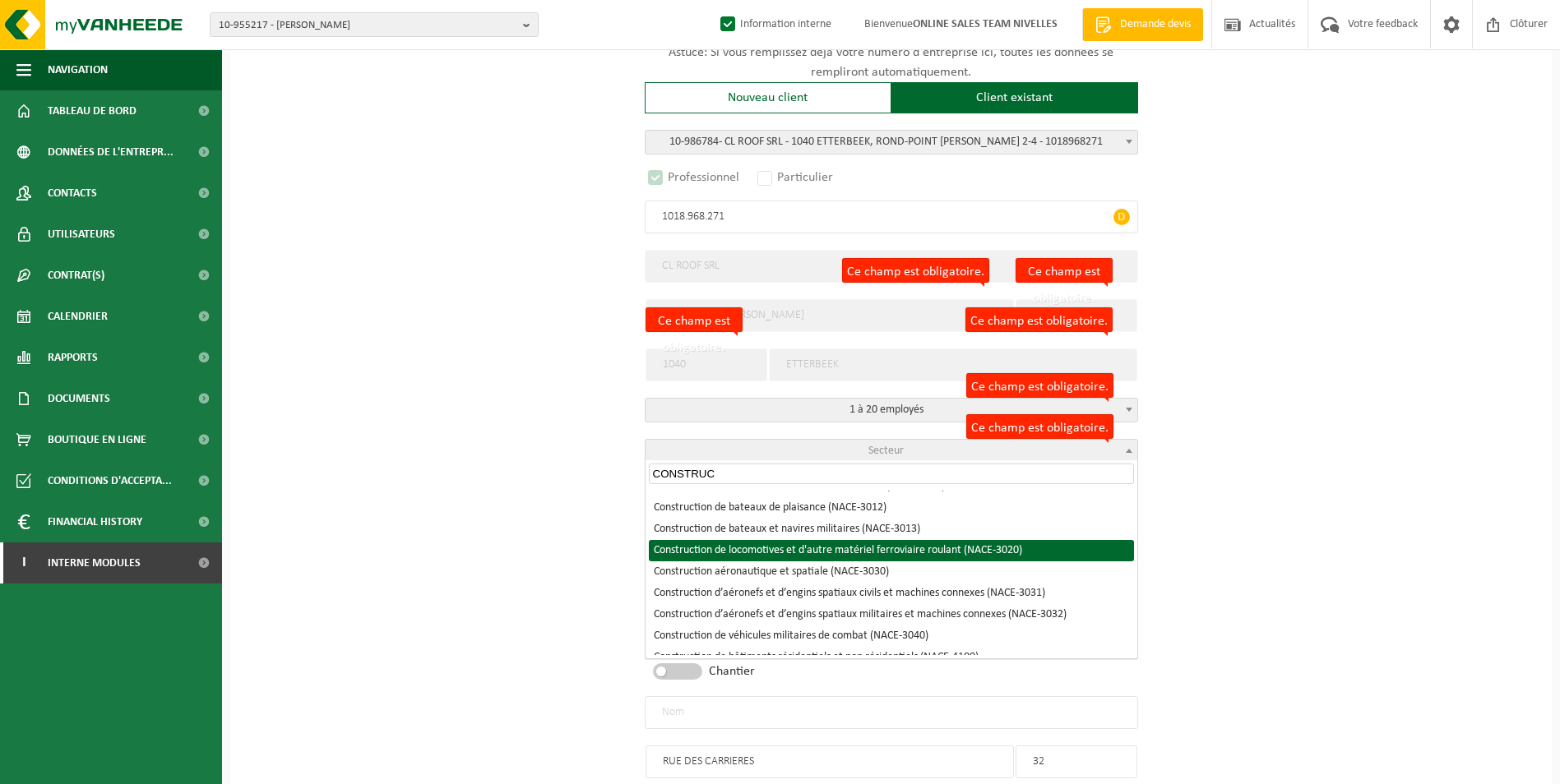
scroll to position [247, 0]
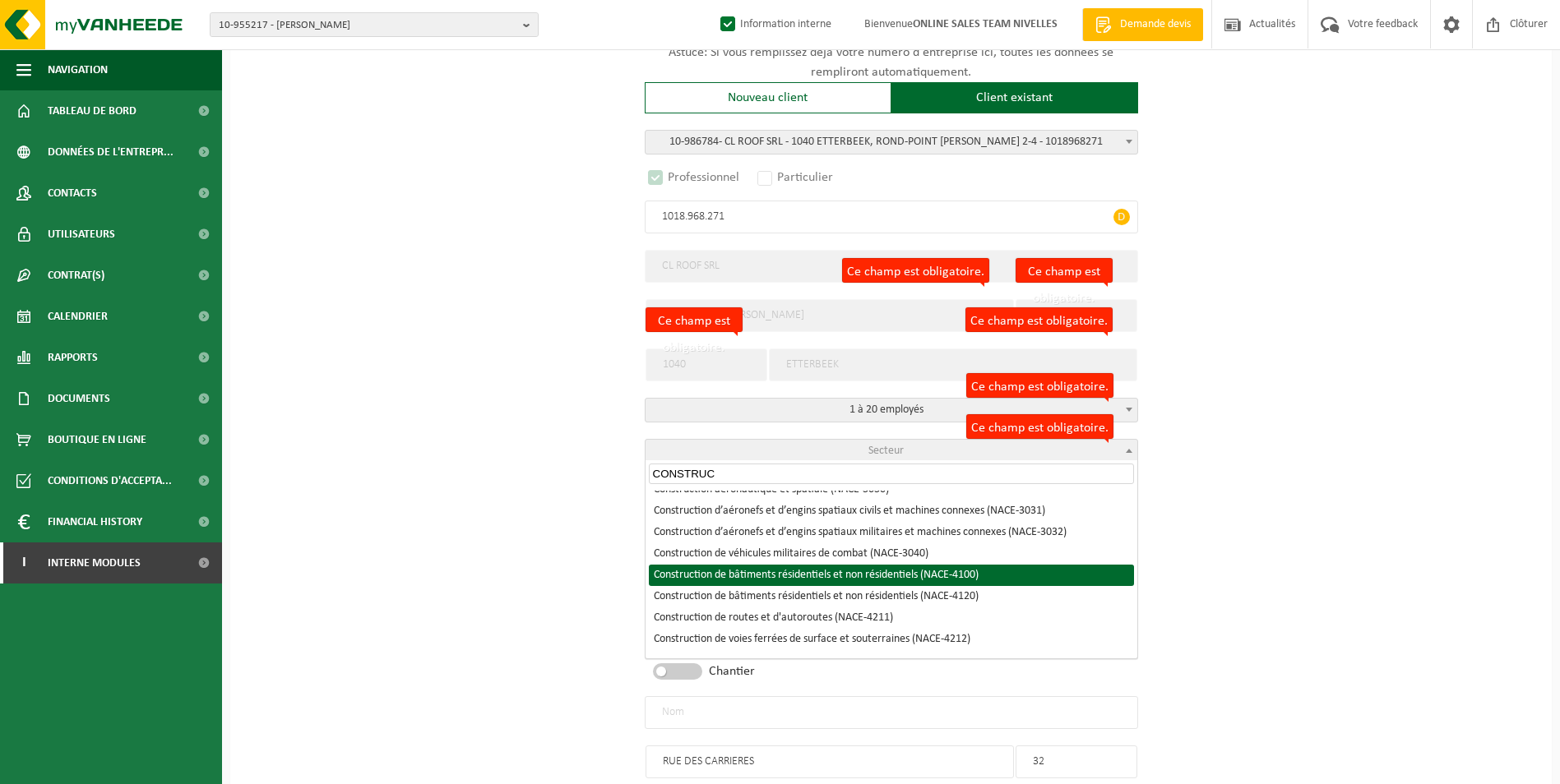
type input "CONSTRUC"
select select "NACE_4100"
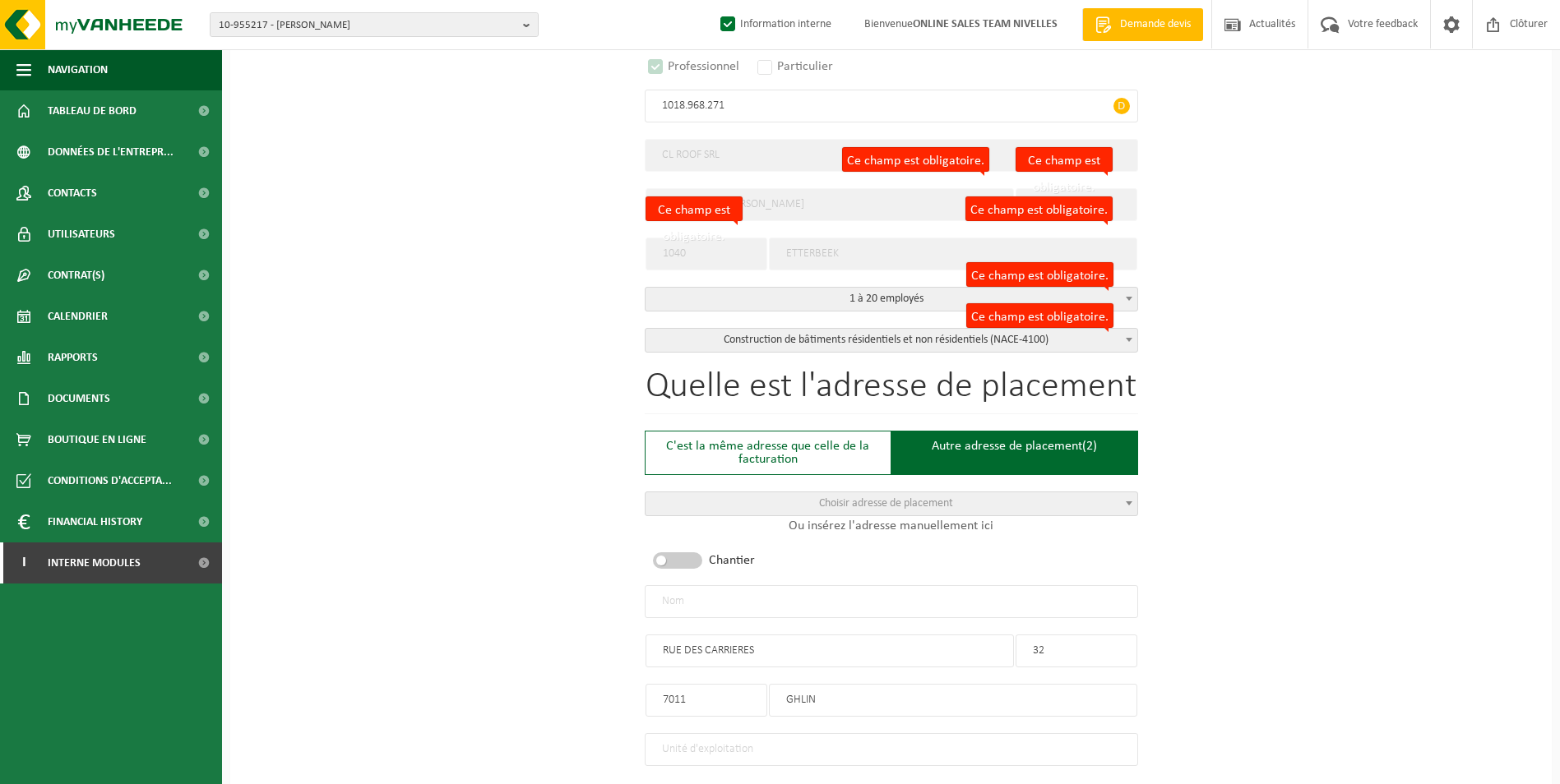
scroll to position [335, 0]
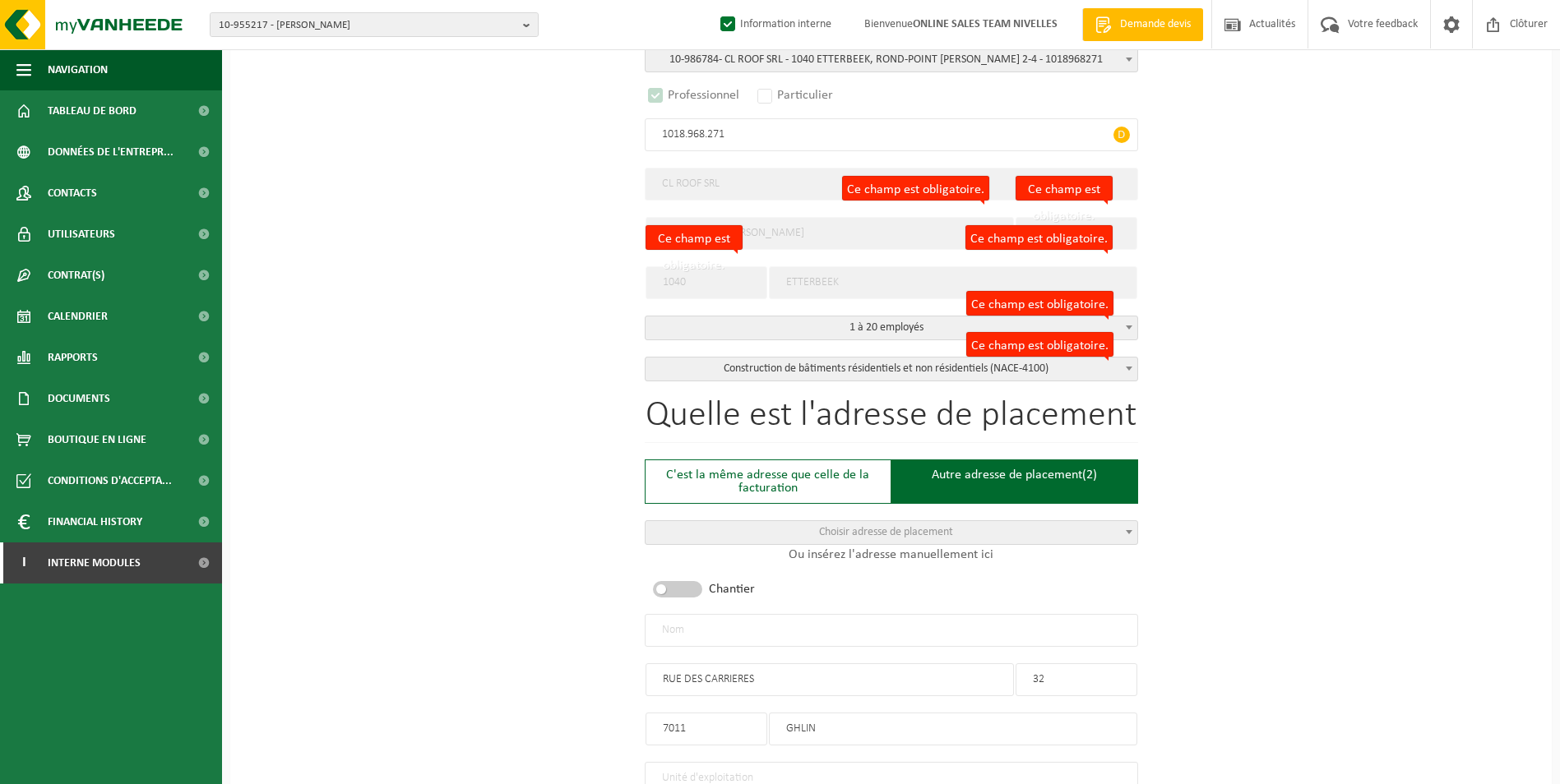
click at [870, 622] on input "text" at bounding box center [891, 630] width 494 height 33
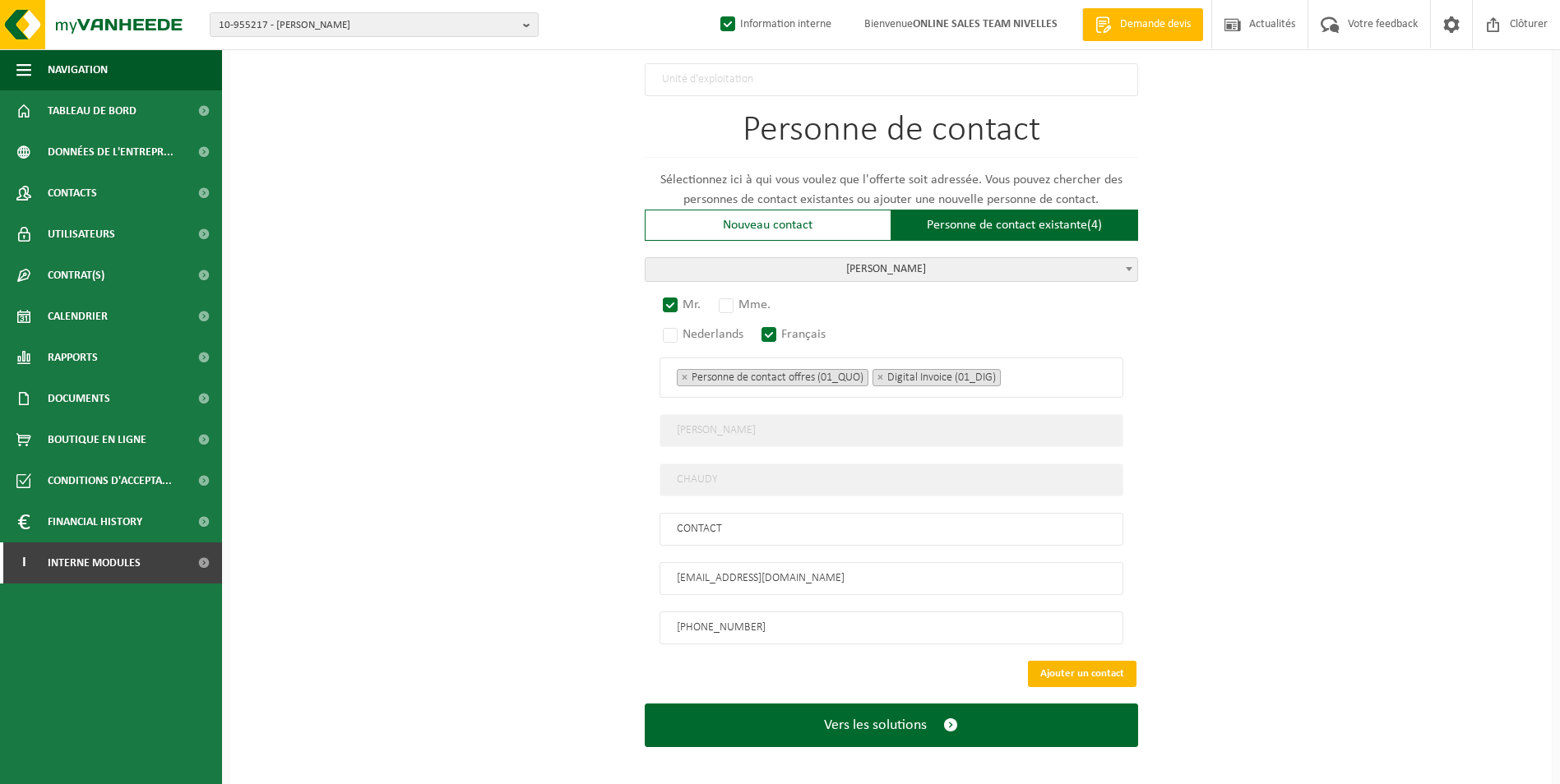
type input "CL ROOF SRL-GHLIN"
click at [1075, 661] on button "Ajouter un contact" at bounding box center [1082, 674] width 109 height 27
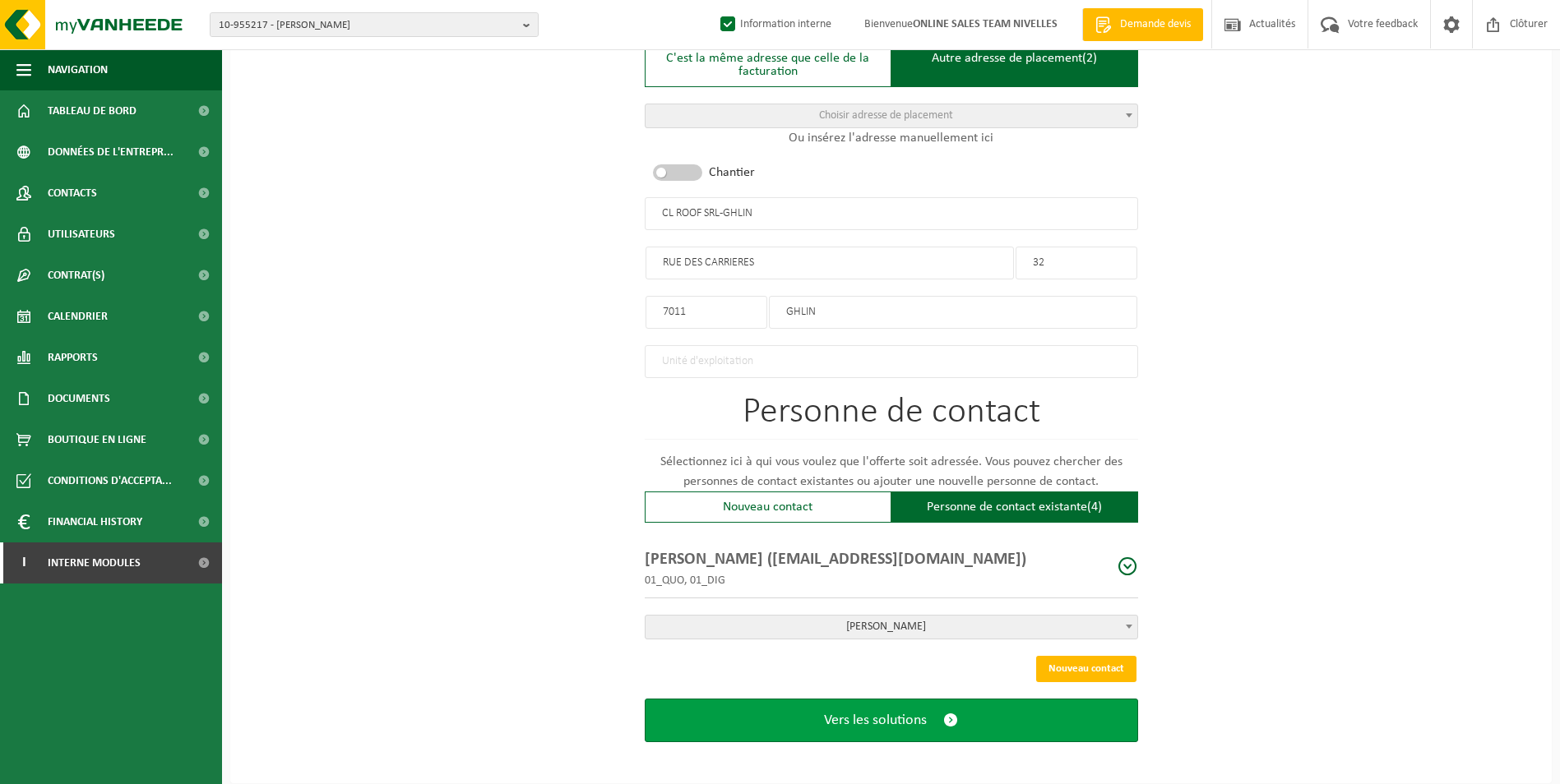
click at [820, 712] on button "Vers les solutions" at bounding box center [891, 720] width 494 height 44
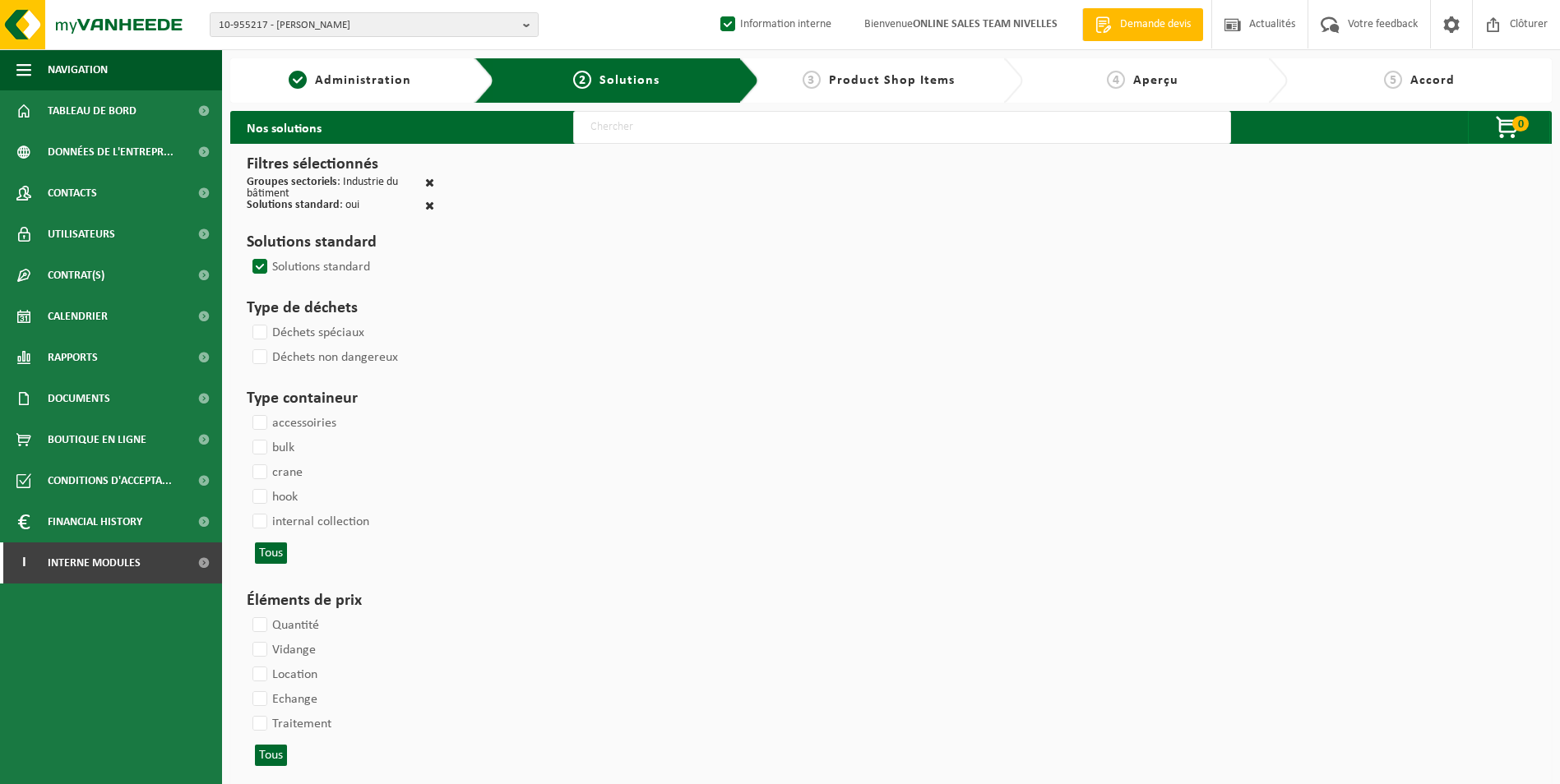
select select
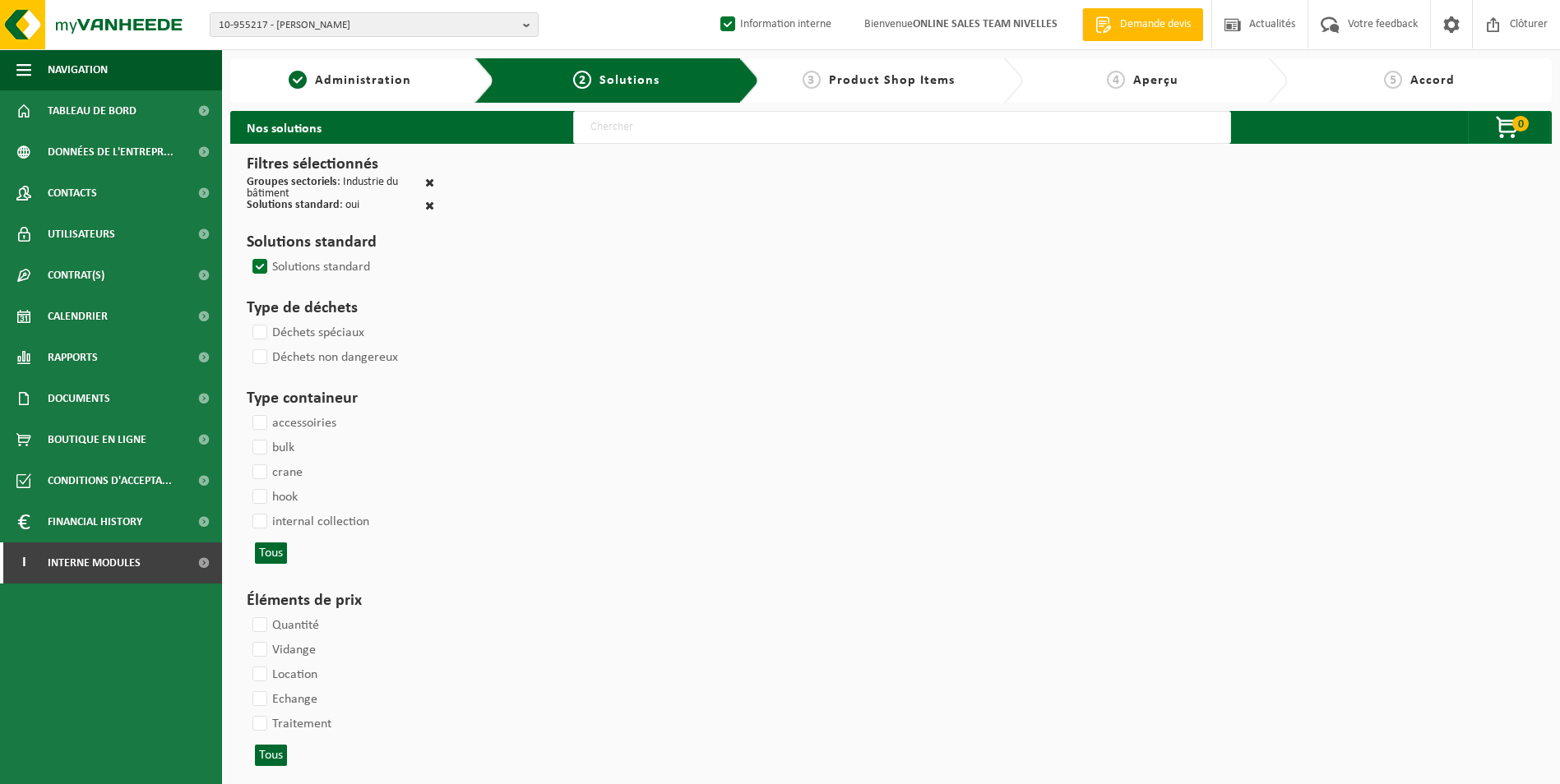
select select
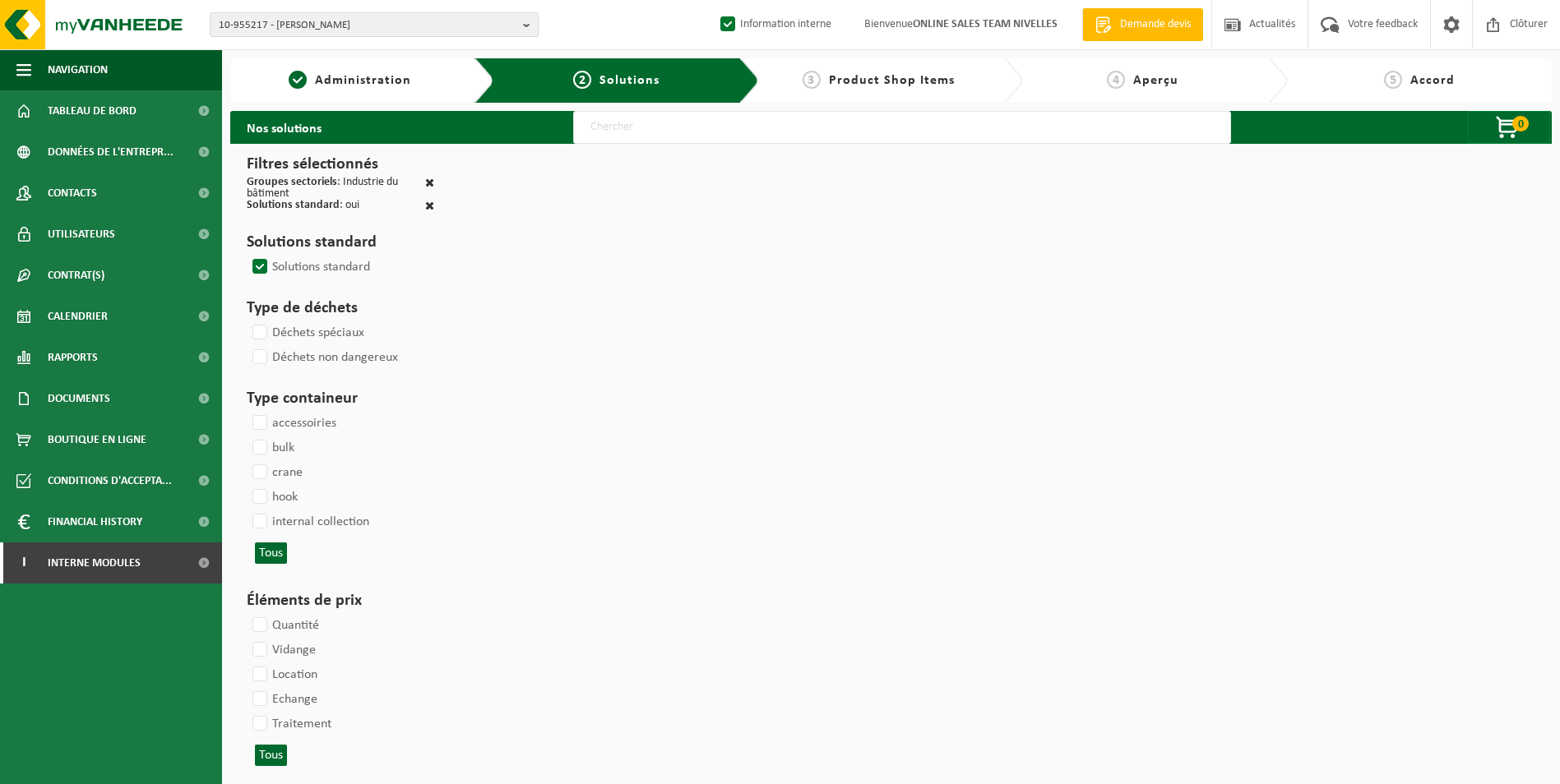
select select
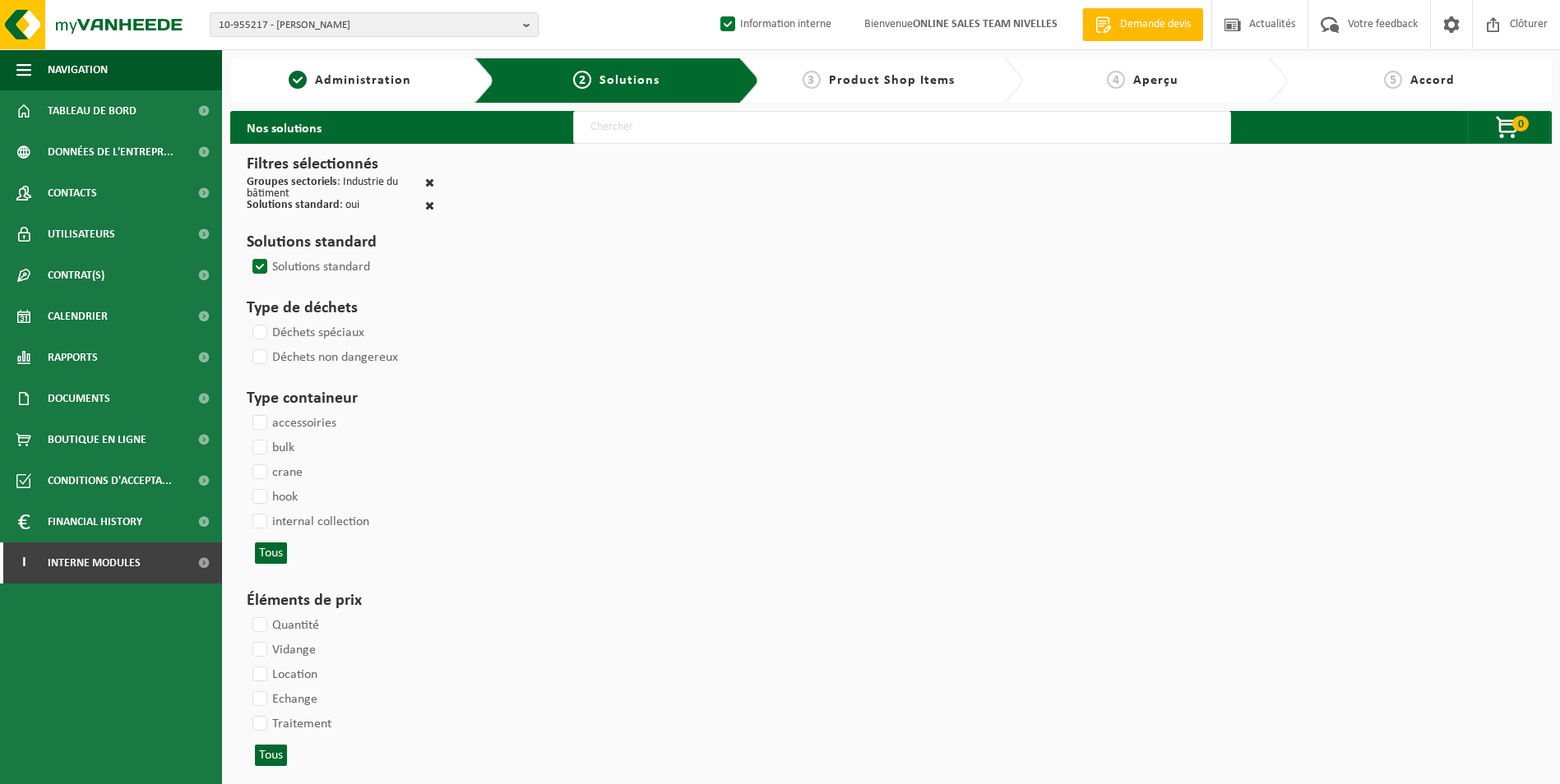
select select
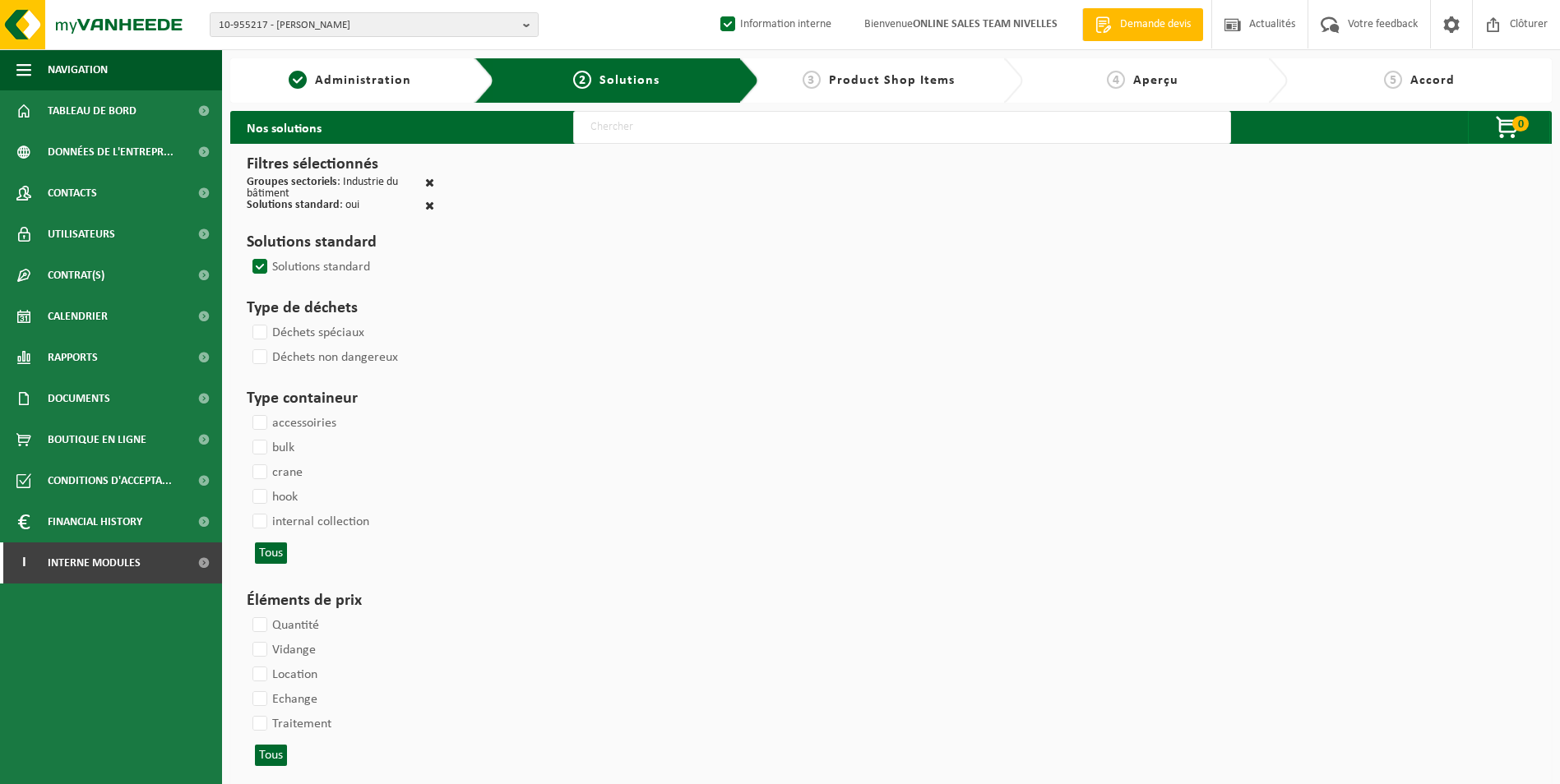
select select
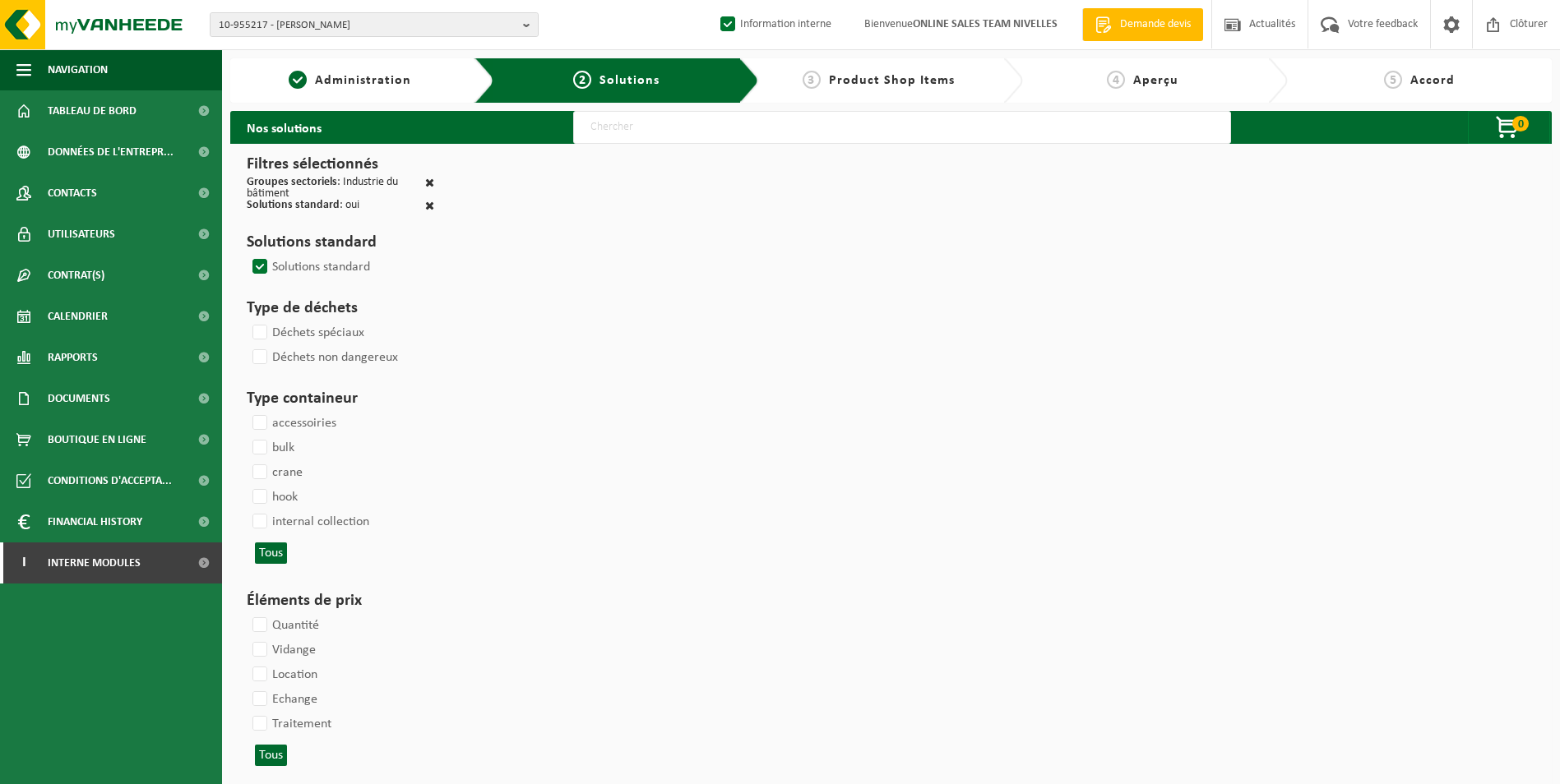
select select
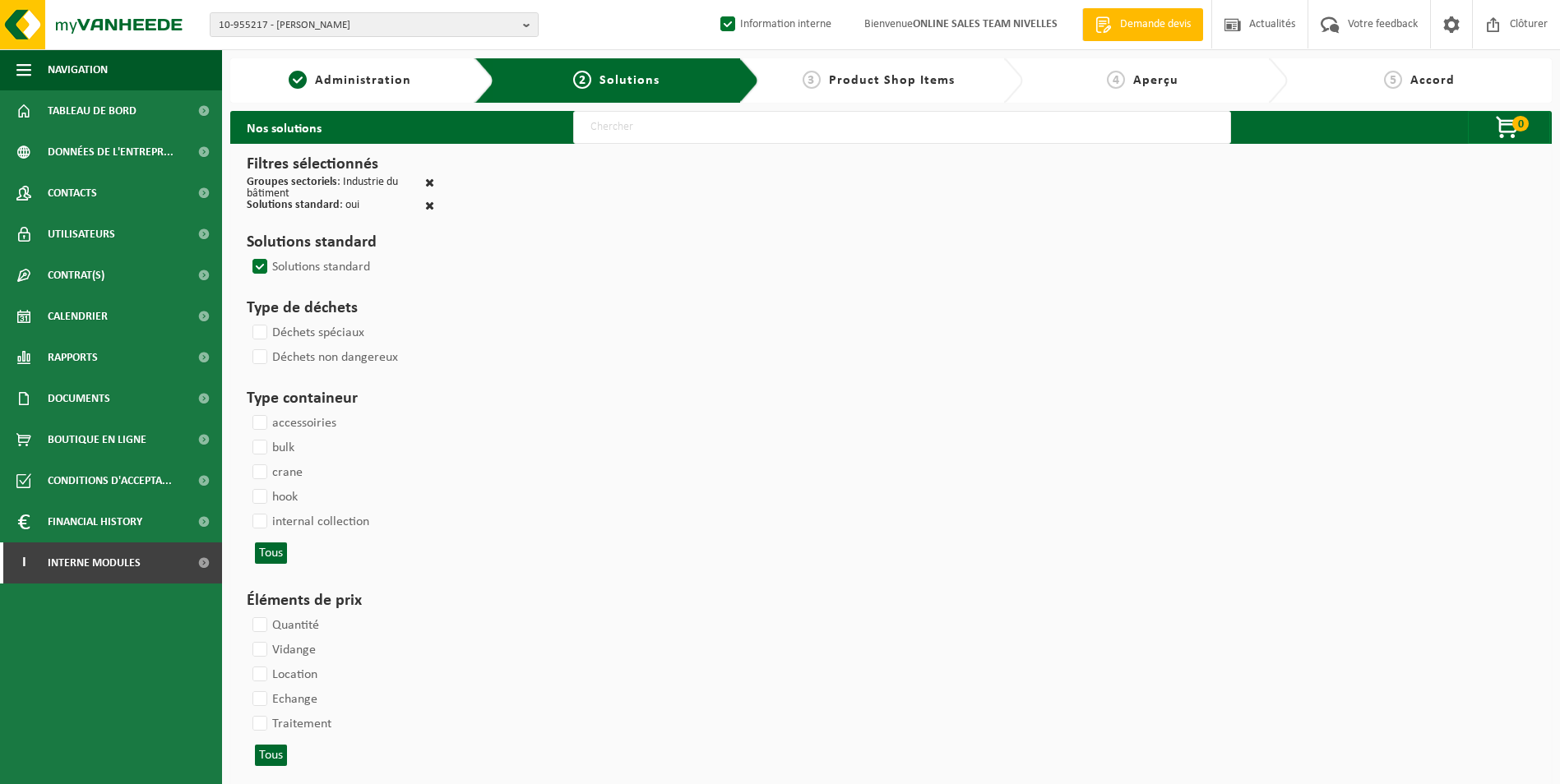
select select
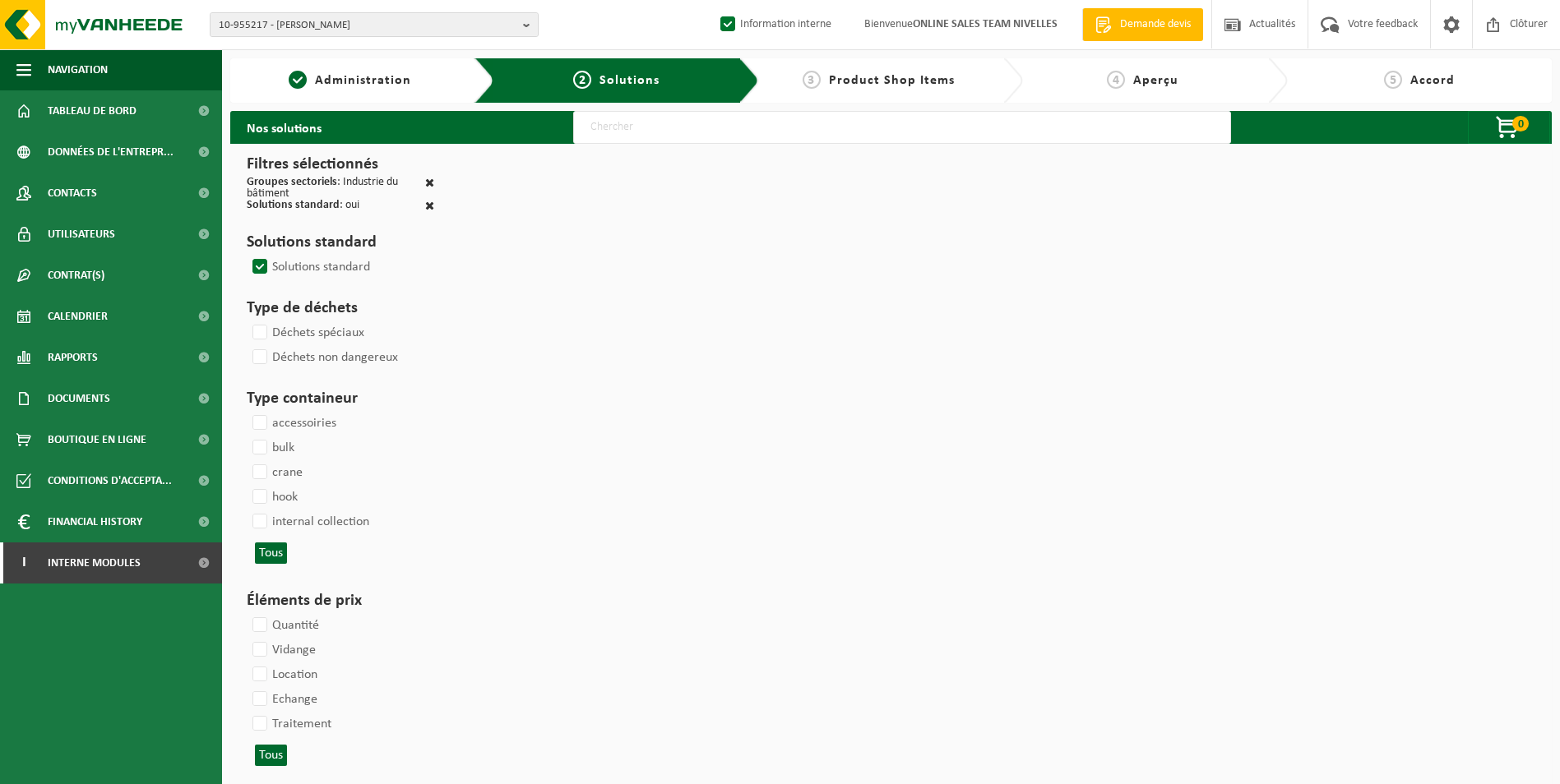
select select
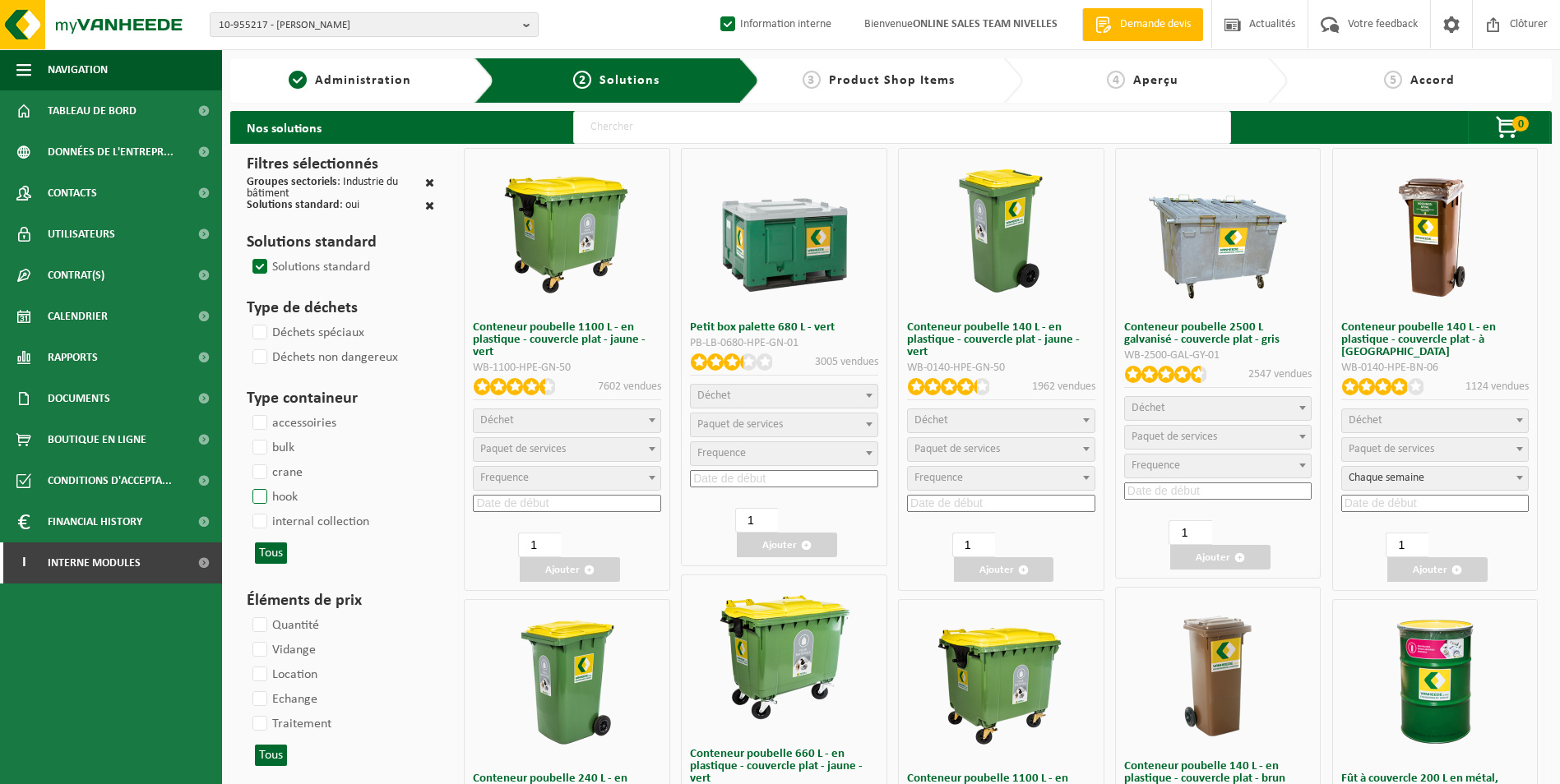
click at [251, 489] on label "hook" at bounding box center [274, 497] width 48 height 25
click at [247, 485] on input "hook" at bounding box center [246, 484] width 1 height 1
checkbox input "true"
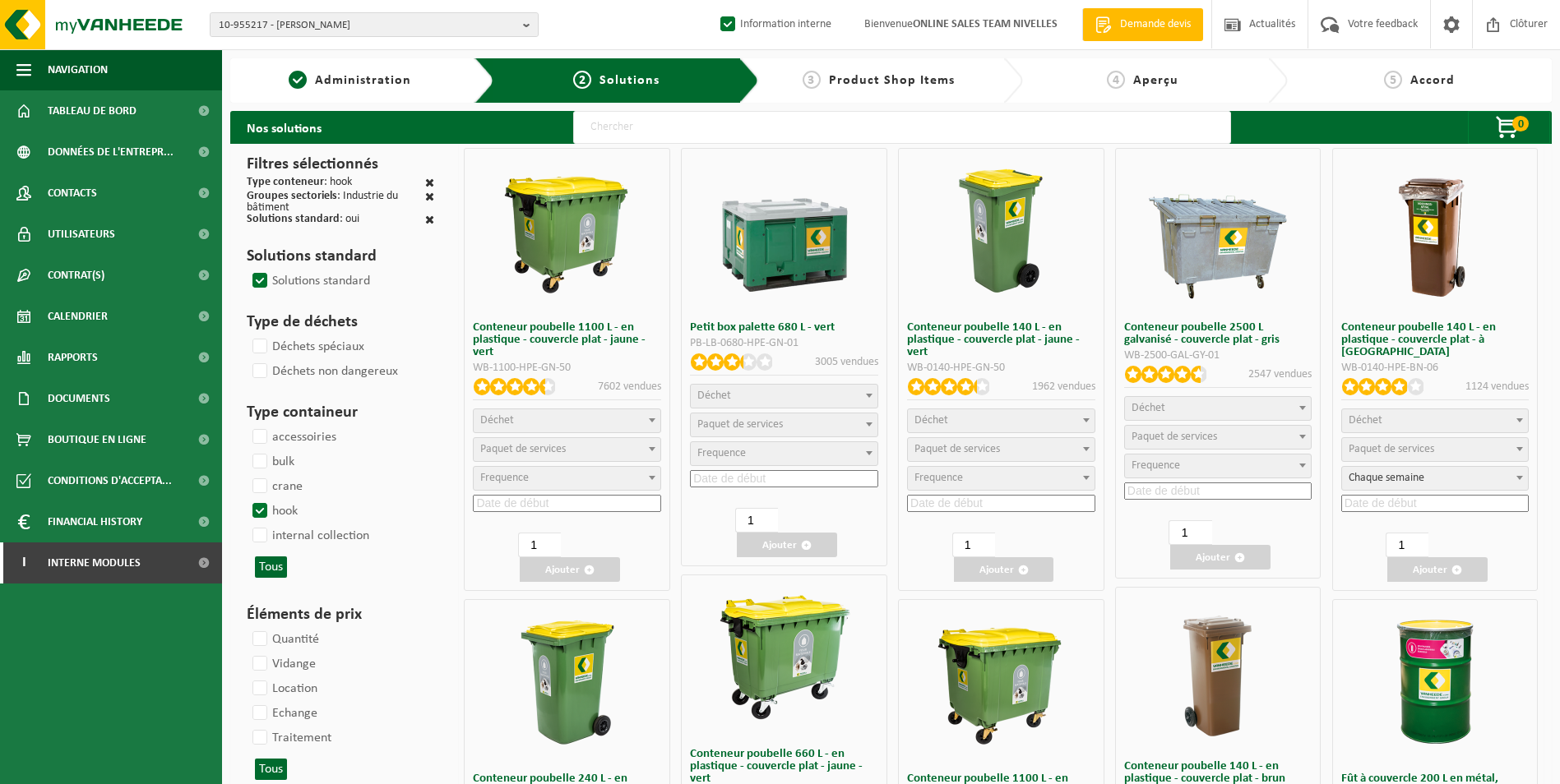
select select
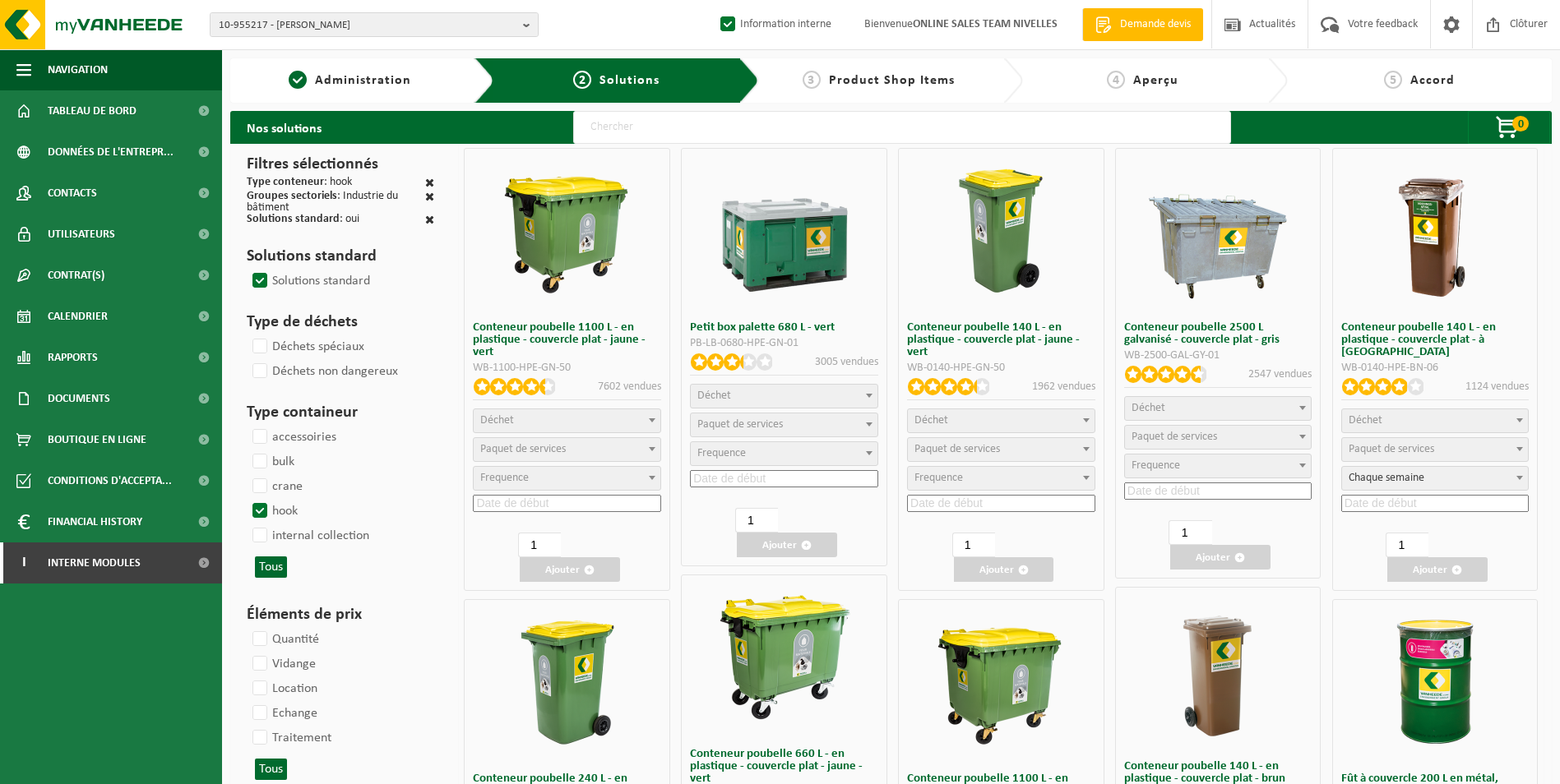
select select
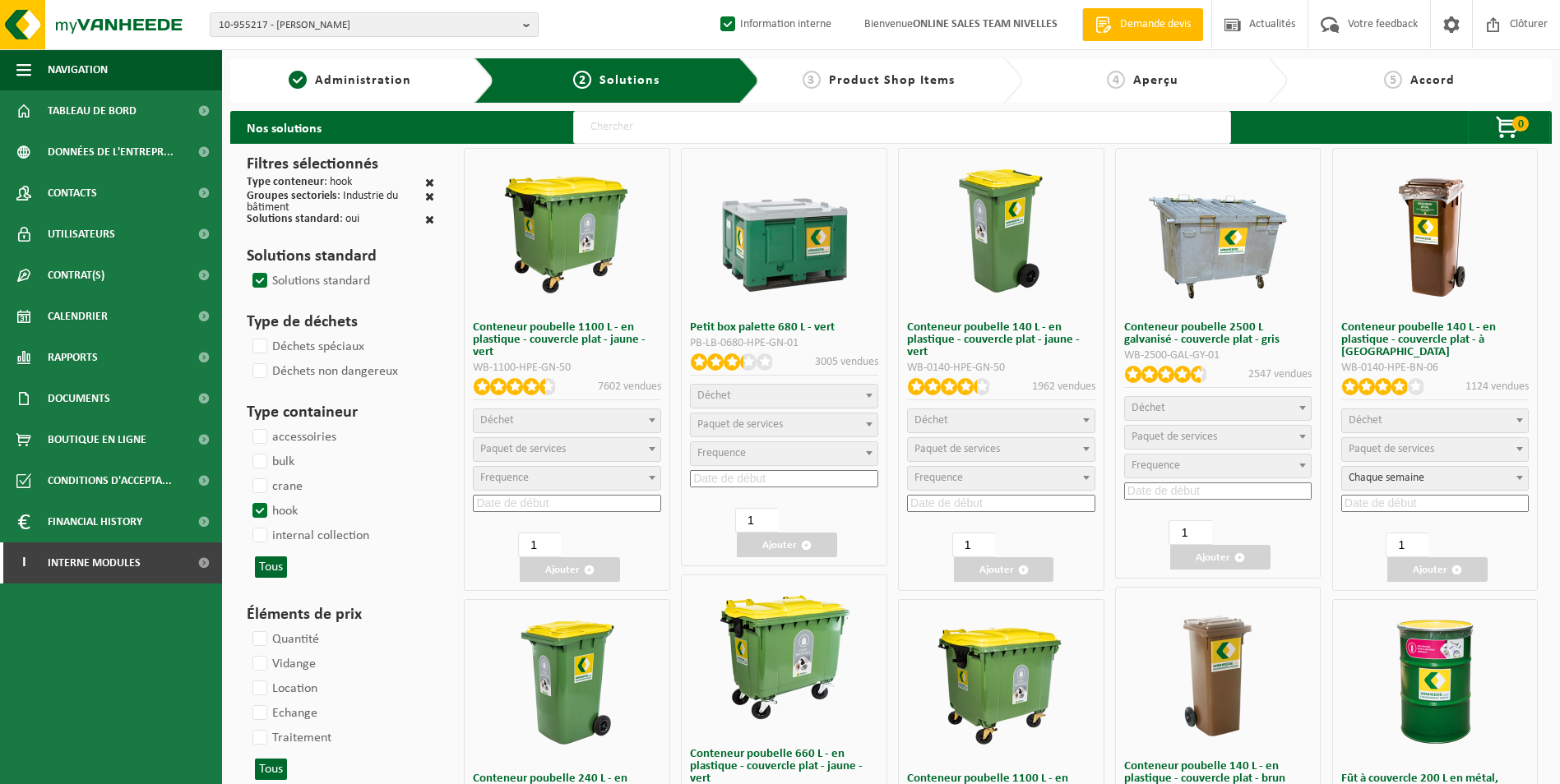
select select
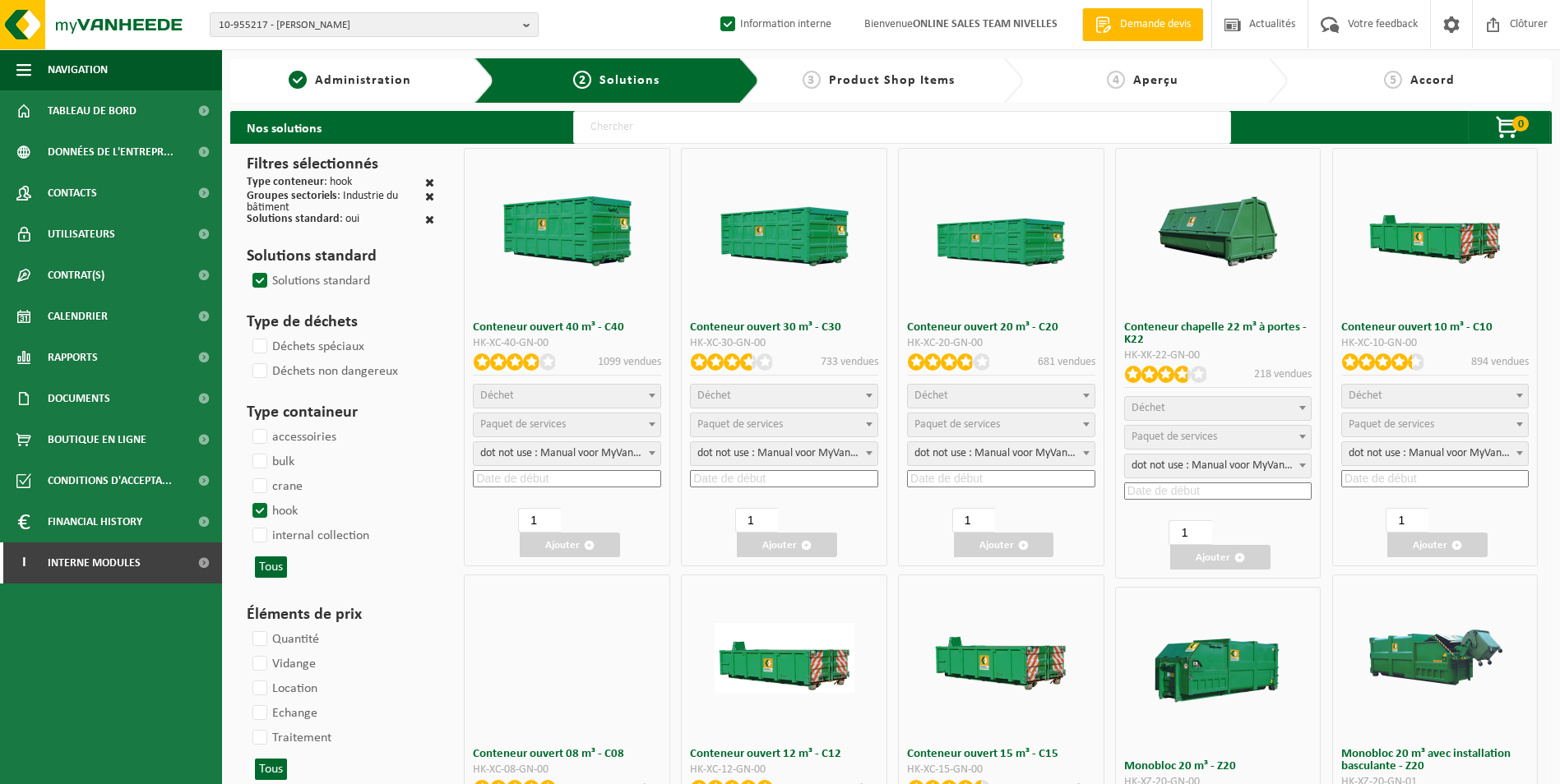
select select
select select "197"
select select
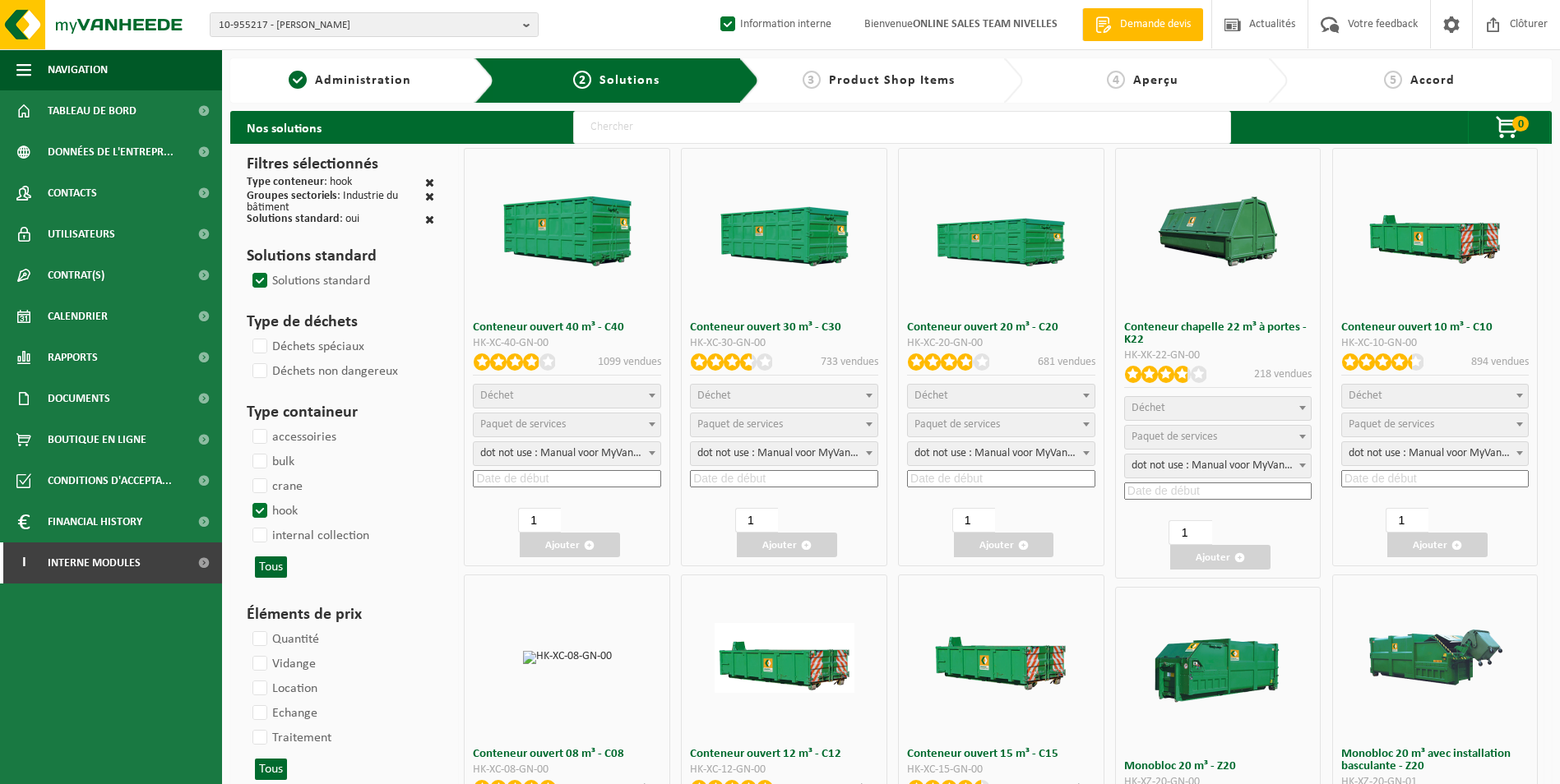
select select
select select "197"
select select
select select "8"
select select
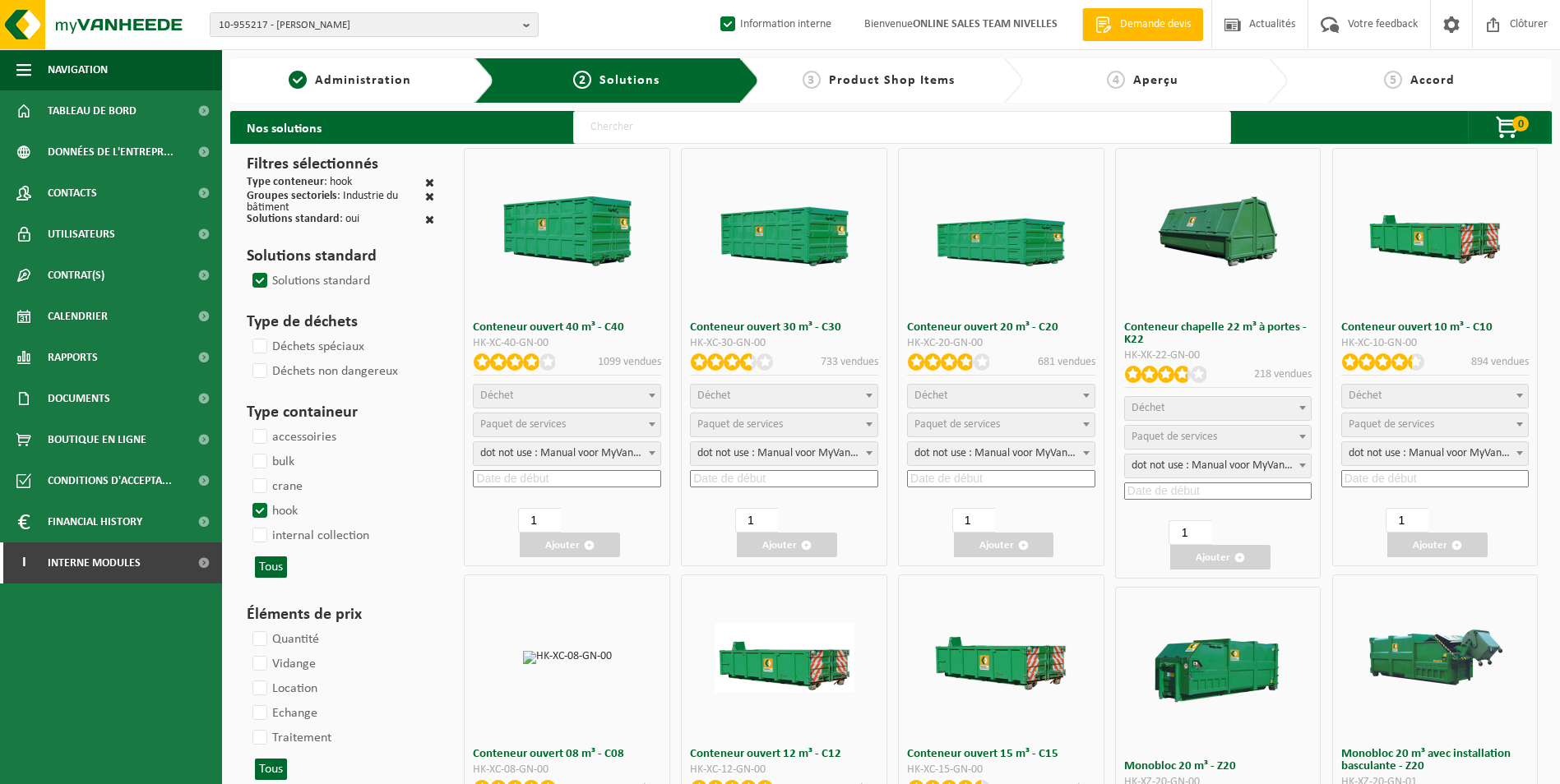
select select
select select "25"
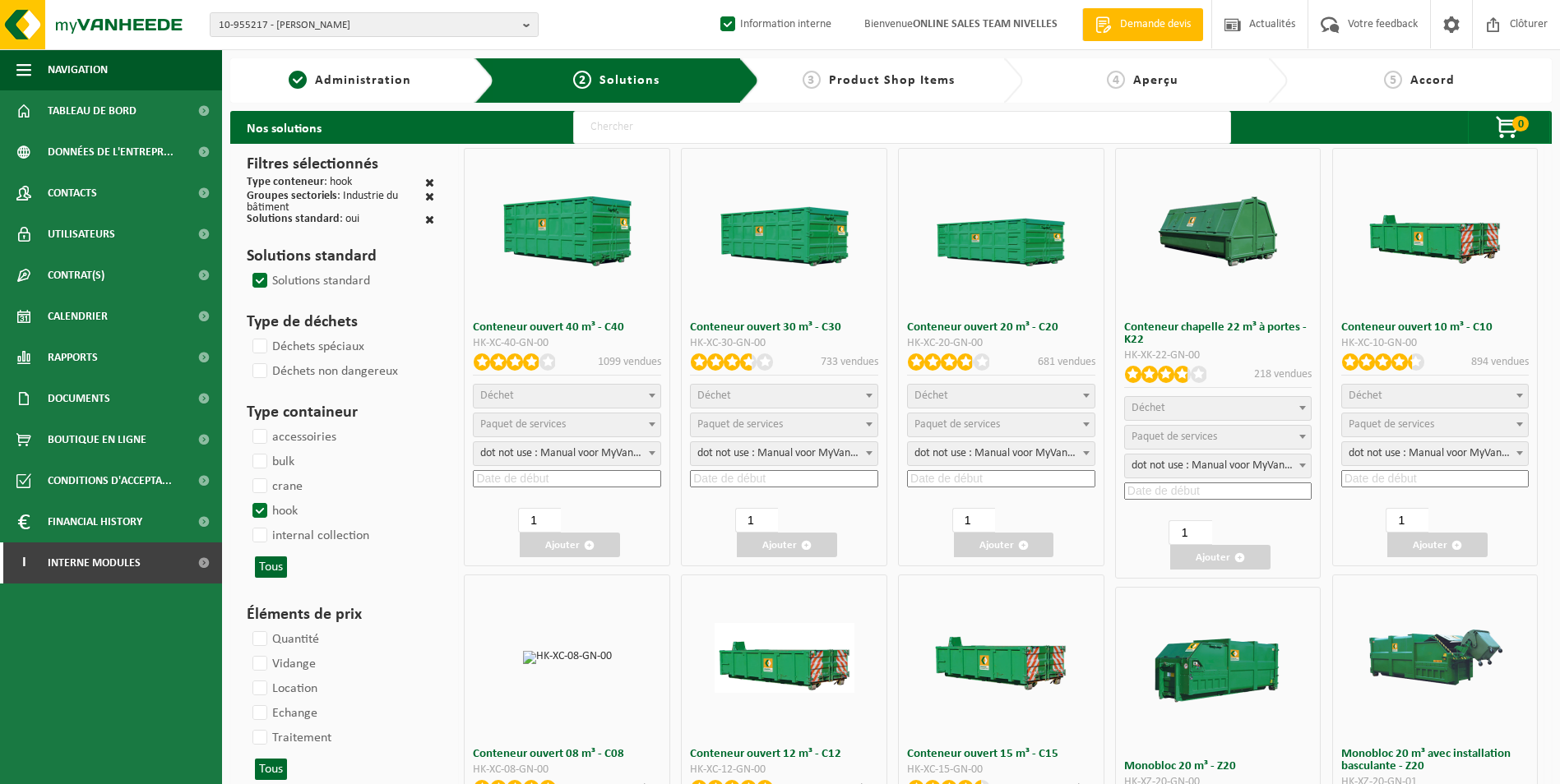
select select "7"
select select "25"
select select "7"
select select "25"
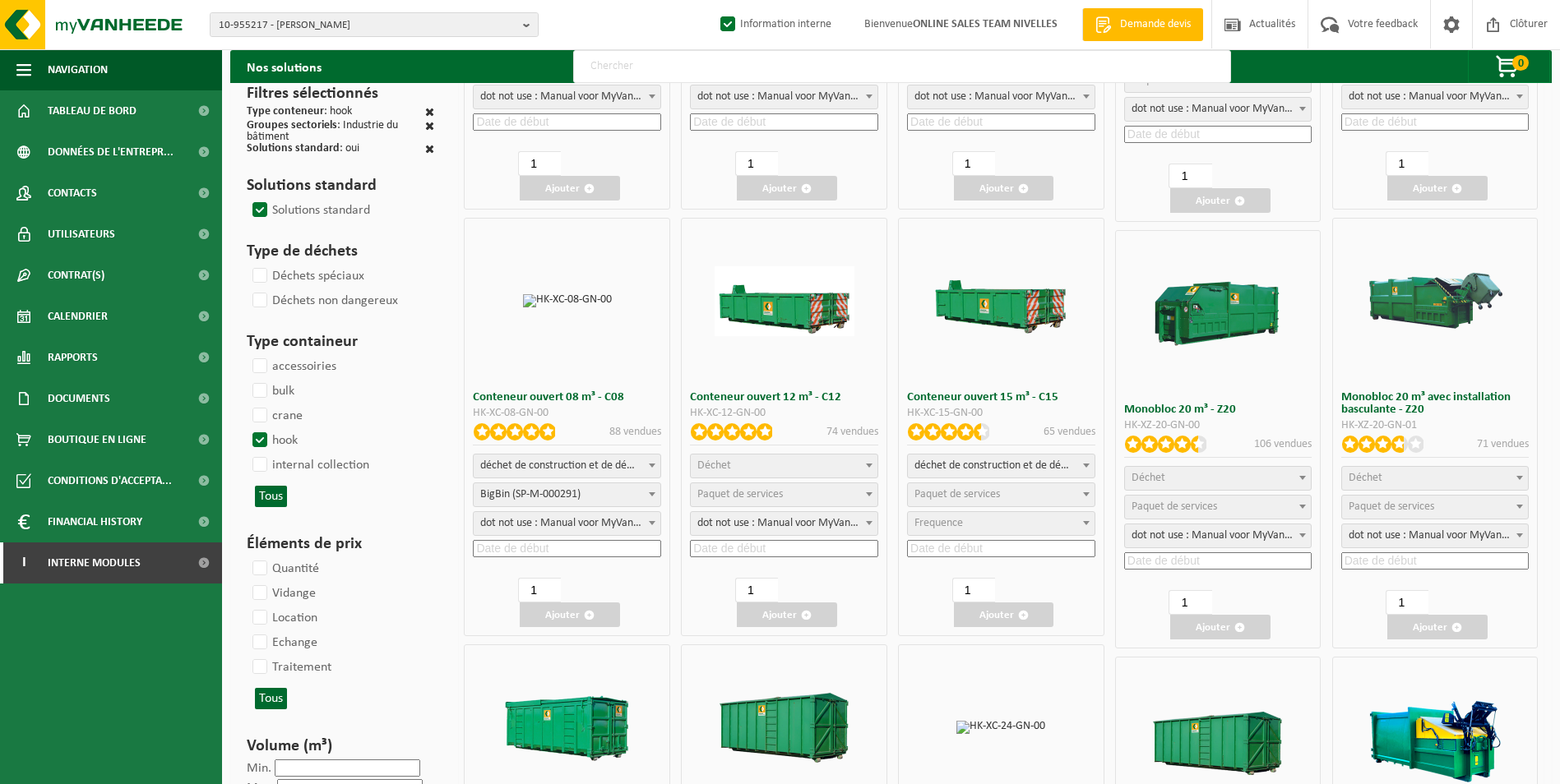
scroll to position [411, 0]
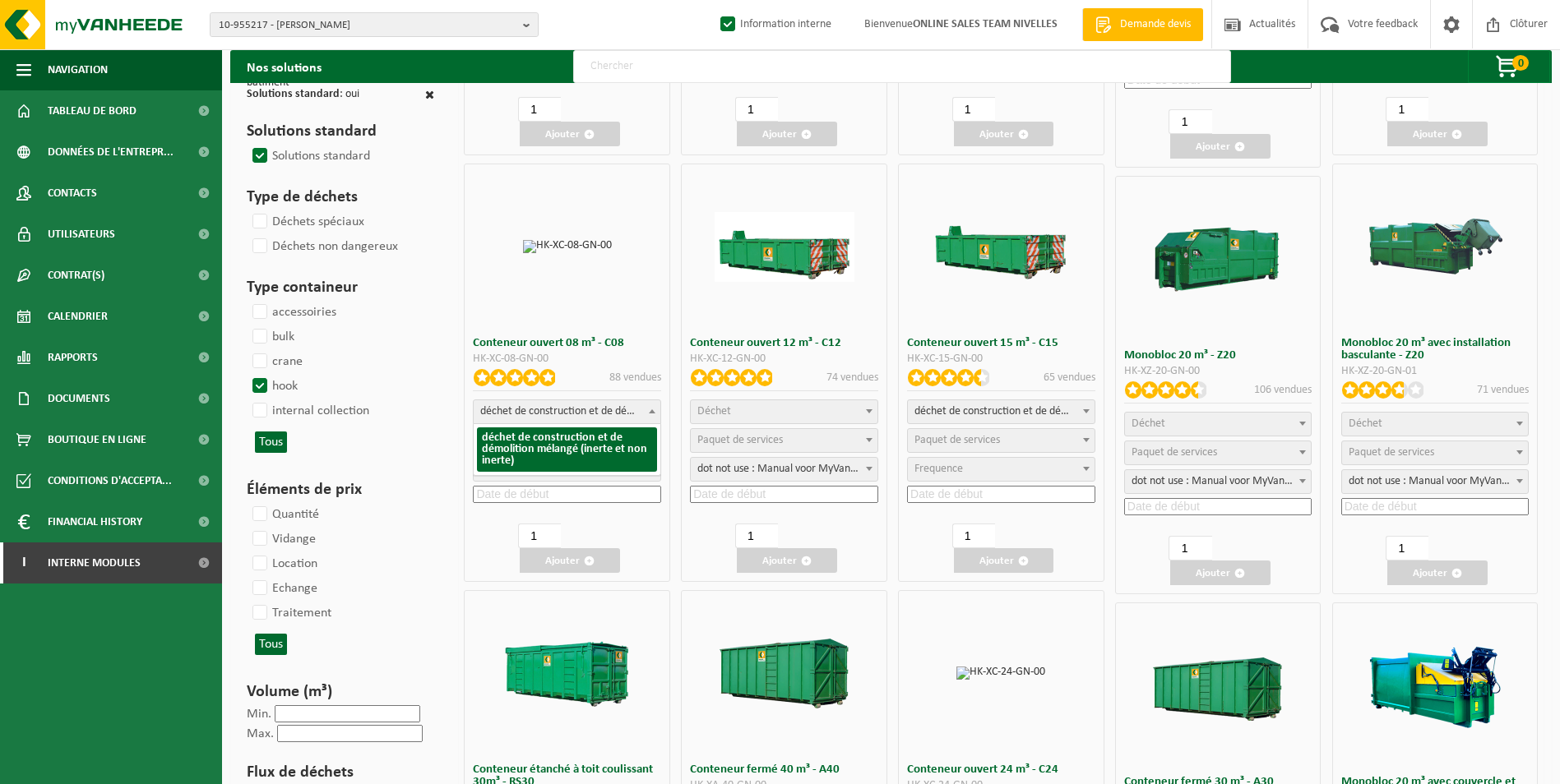
click at [617, 415] on span "déchet de construction et de démolition mélangé (inerte et non inerte)" at bounding box center [567, 411] width 186 height 23
select select
select select "197"
select select "25"
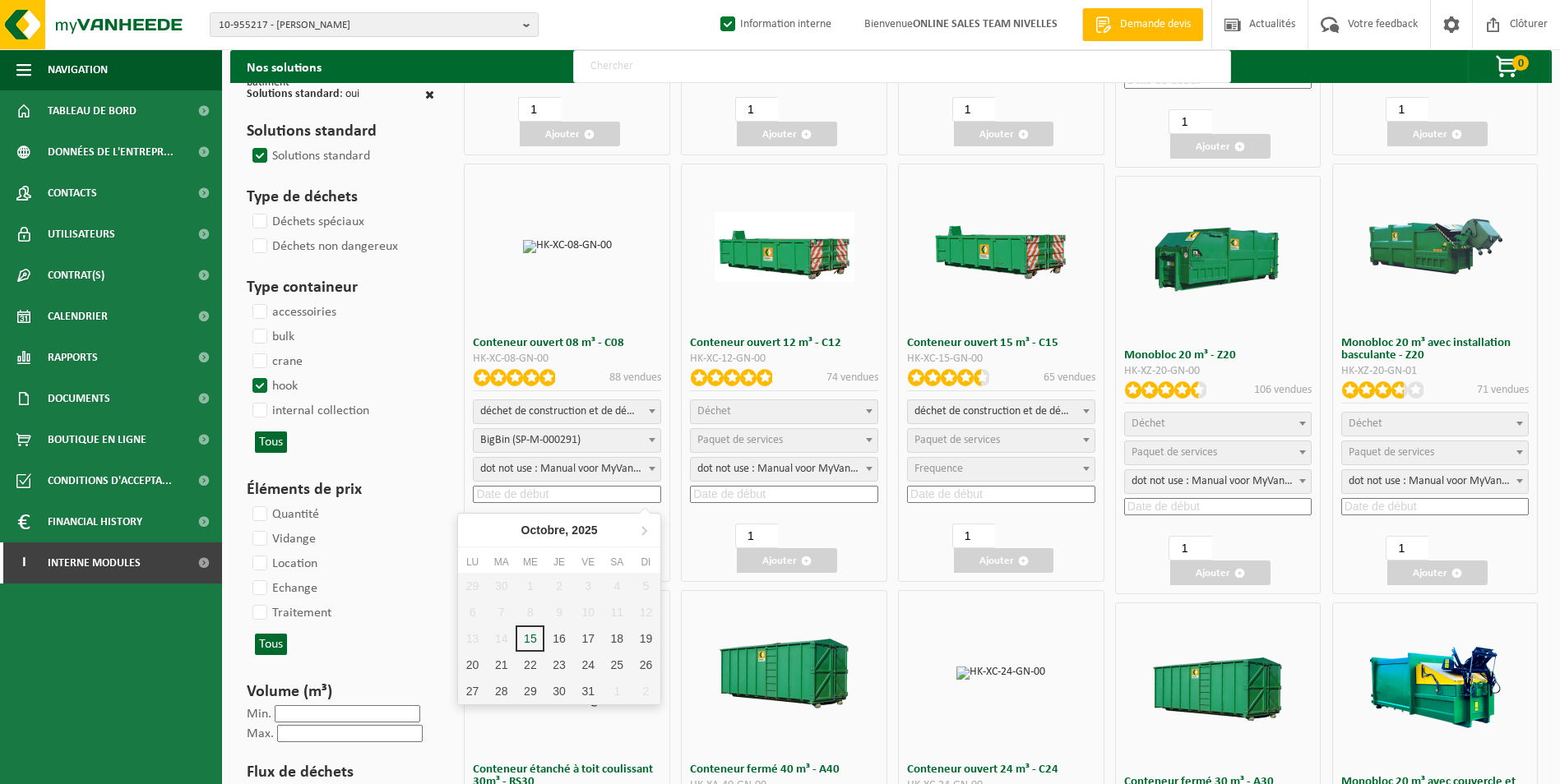
click at [567, 487] on input at bounding box center [567, 494] width 188 height 17
click at [560, 637] on div "16" at bounding box center [558, 638] width 28 height 27
type input "2025-10-16"
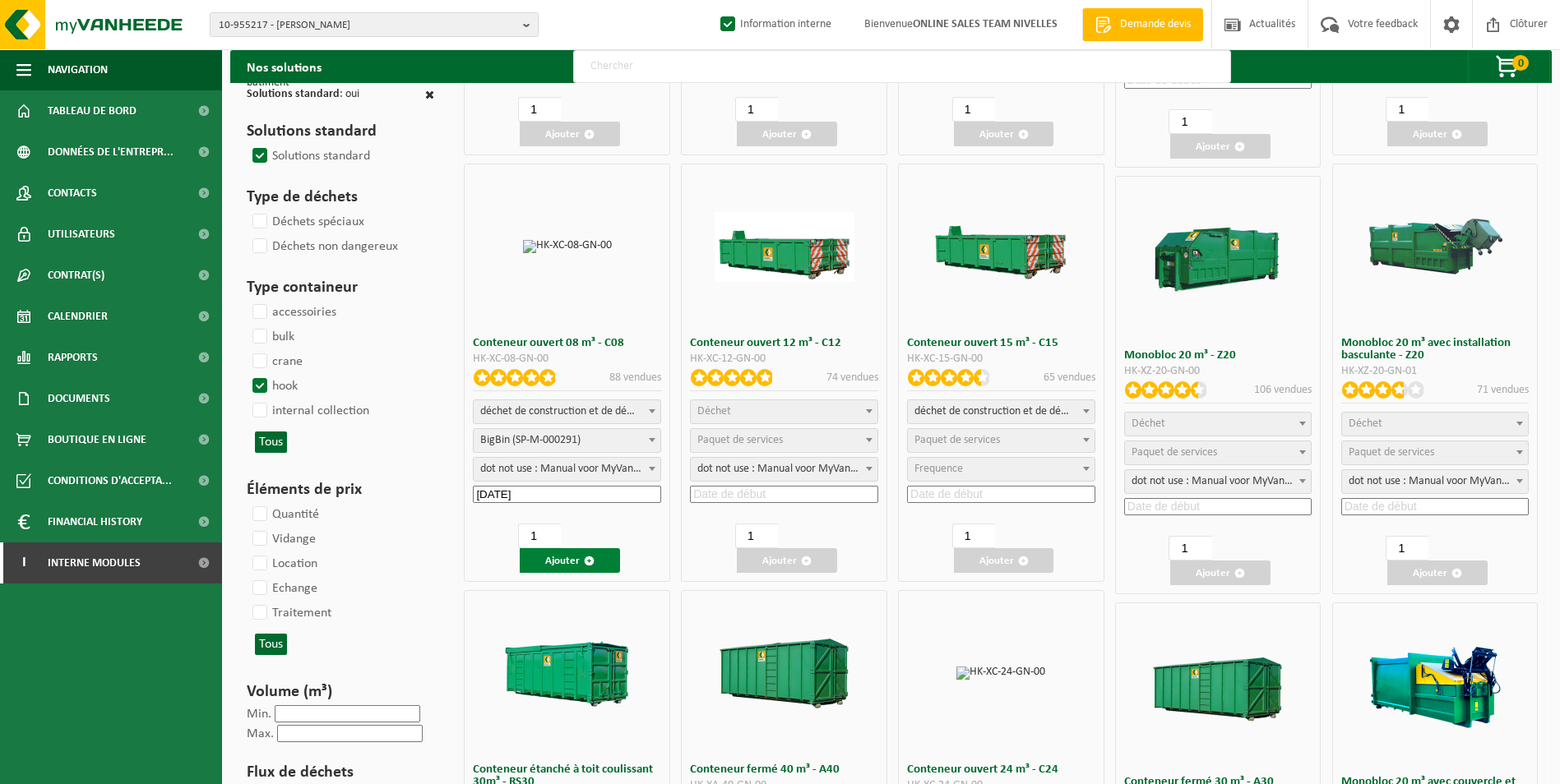
click at [586, 561] on span "button" at bounding box center [589, 561] width 10 height 10
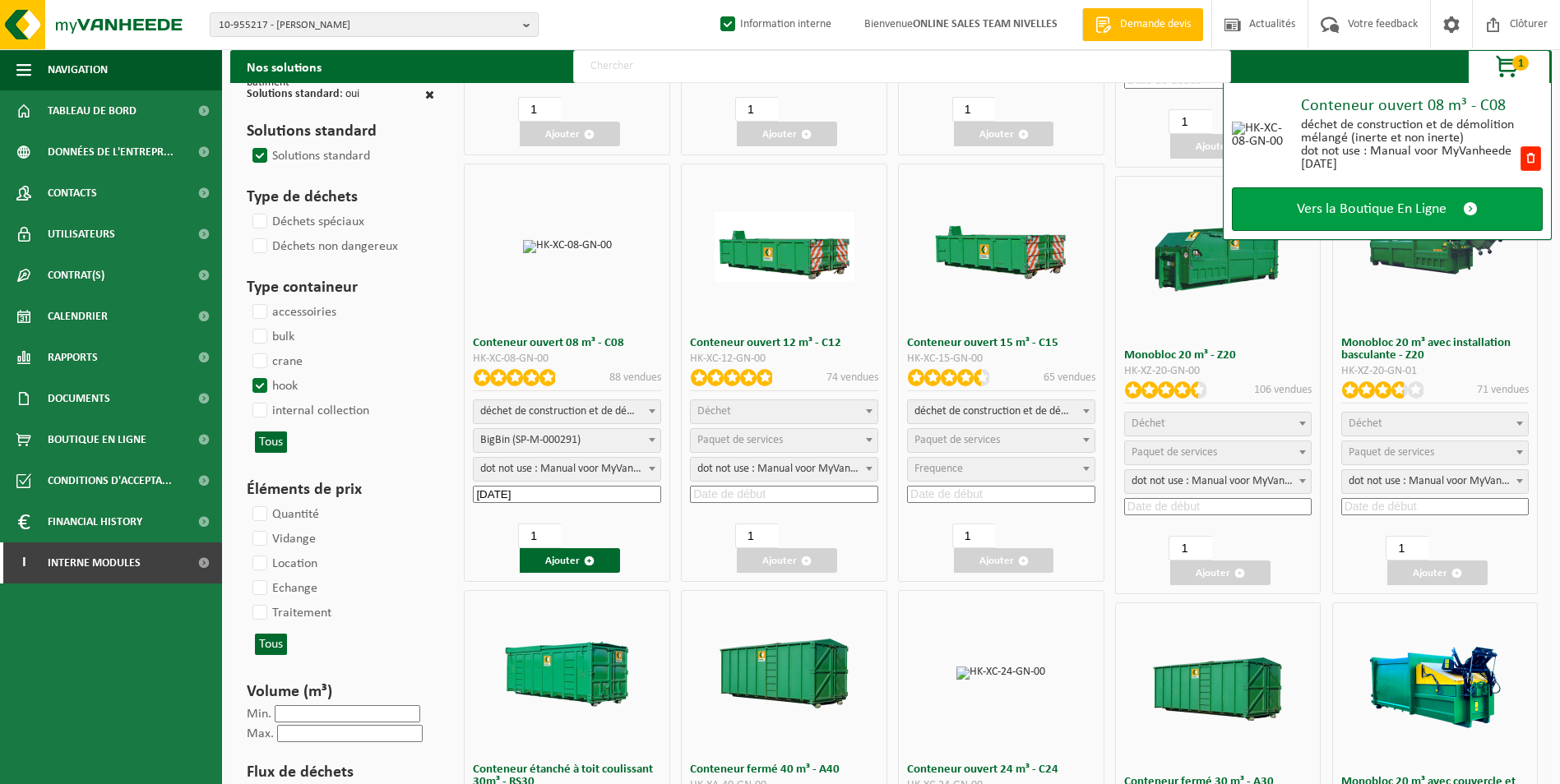
click at [1400, 218] on link "Vers la Boutique En Ligne" at bounding box center [1387, 209] width 311 height 44
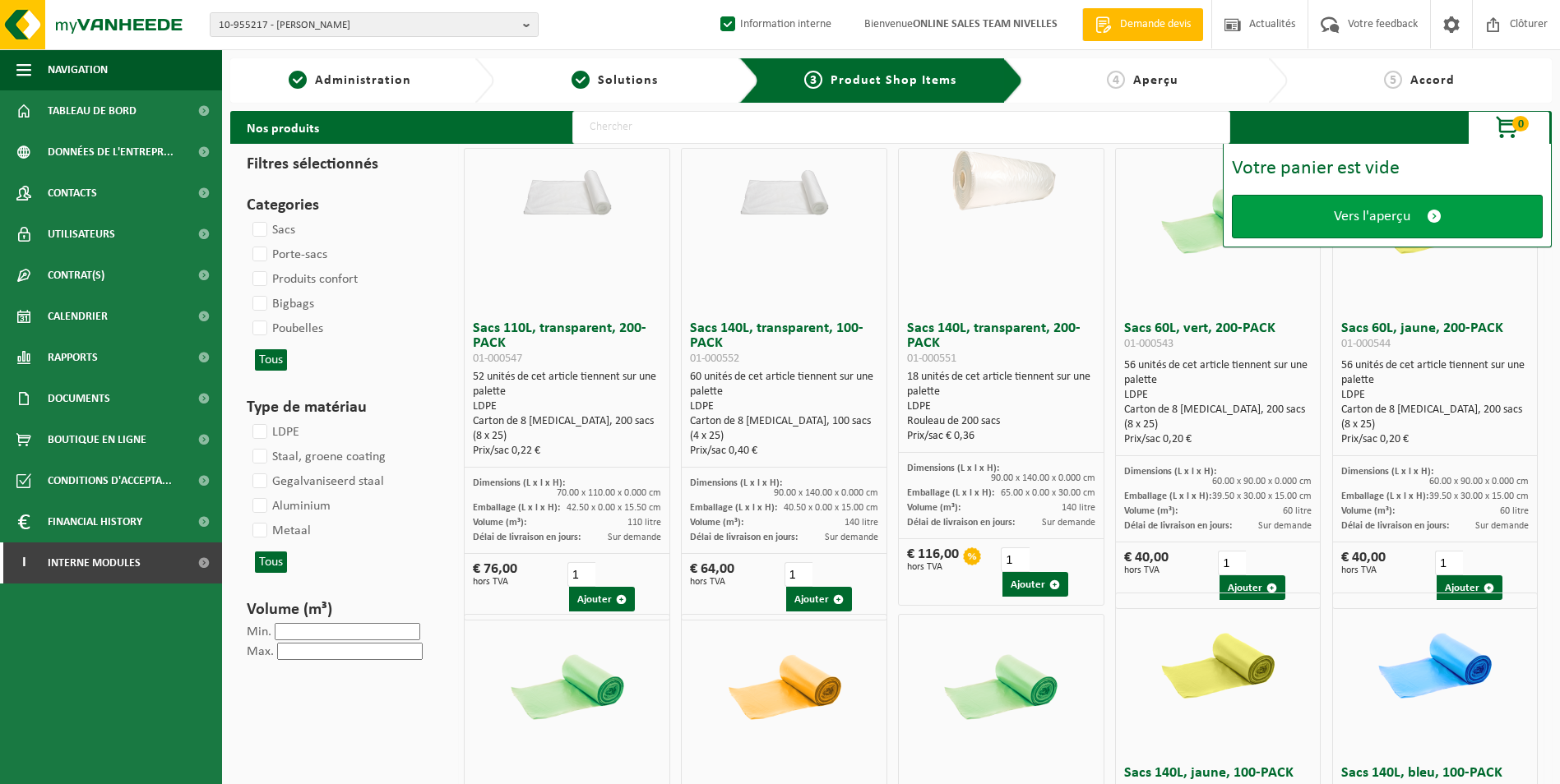
click at [1405, 208] on span "Vers l'aperçu" at bounding box center [1372, 216] width 77 height 17
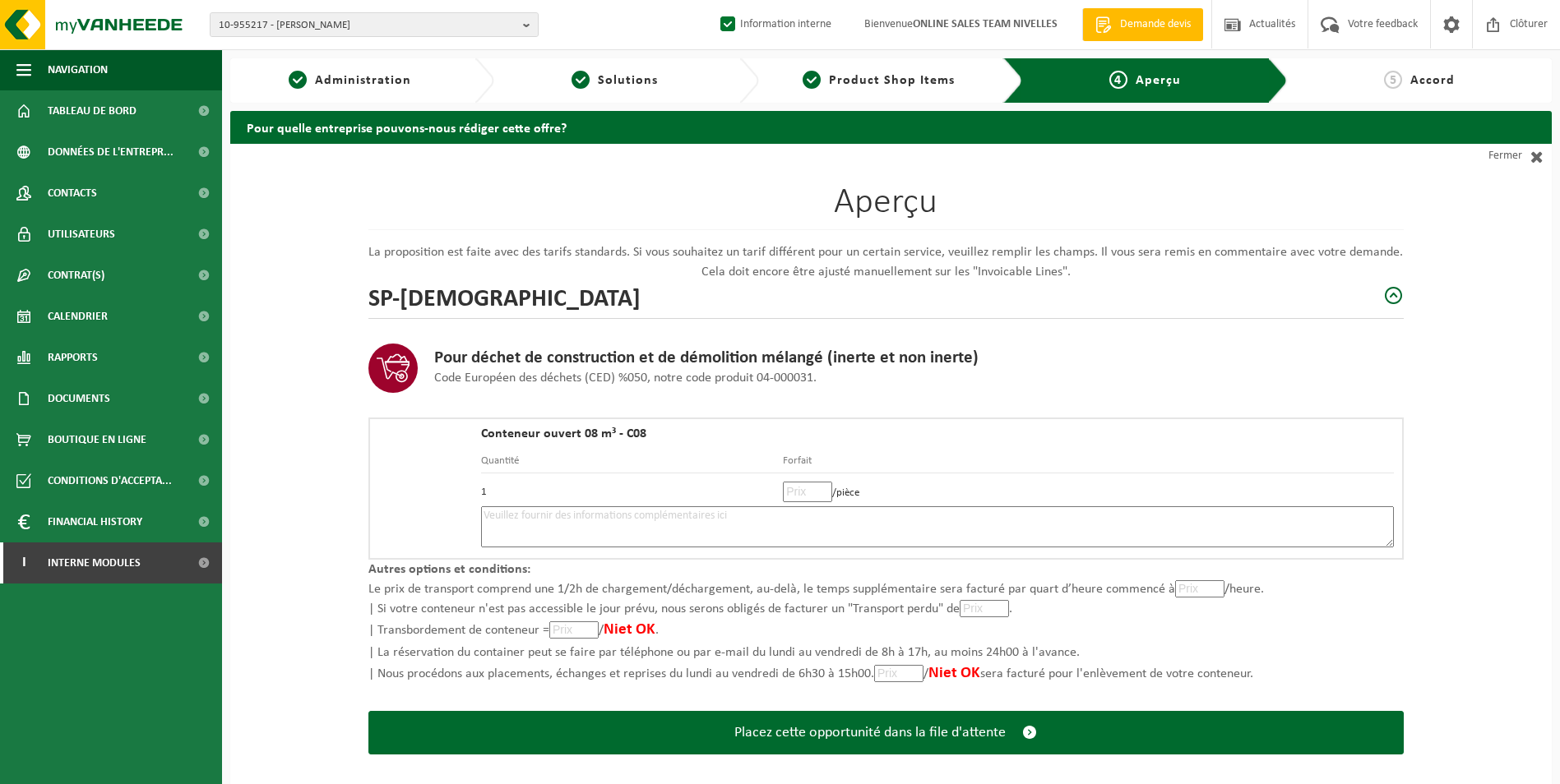
click at [802, 496] on input "number" at bounding box center [807, 492] width 49 height 21
click at [800, 491] on input "number" at bounding box center [807, 492] width 49 height 21
type input "635"
click at [748, 518] on textarea at bounding box center [938, 527] width 913 height 41
type textarea "p"
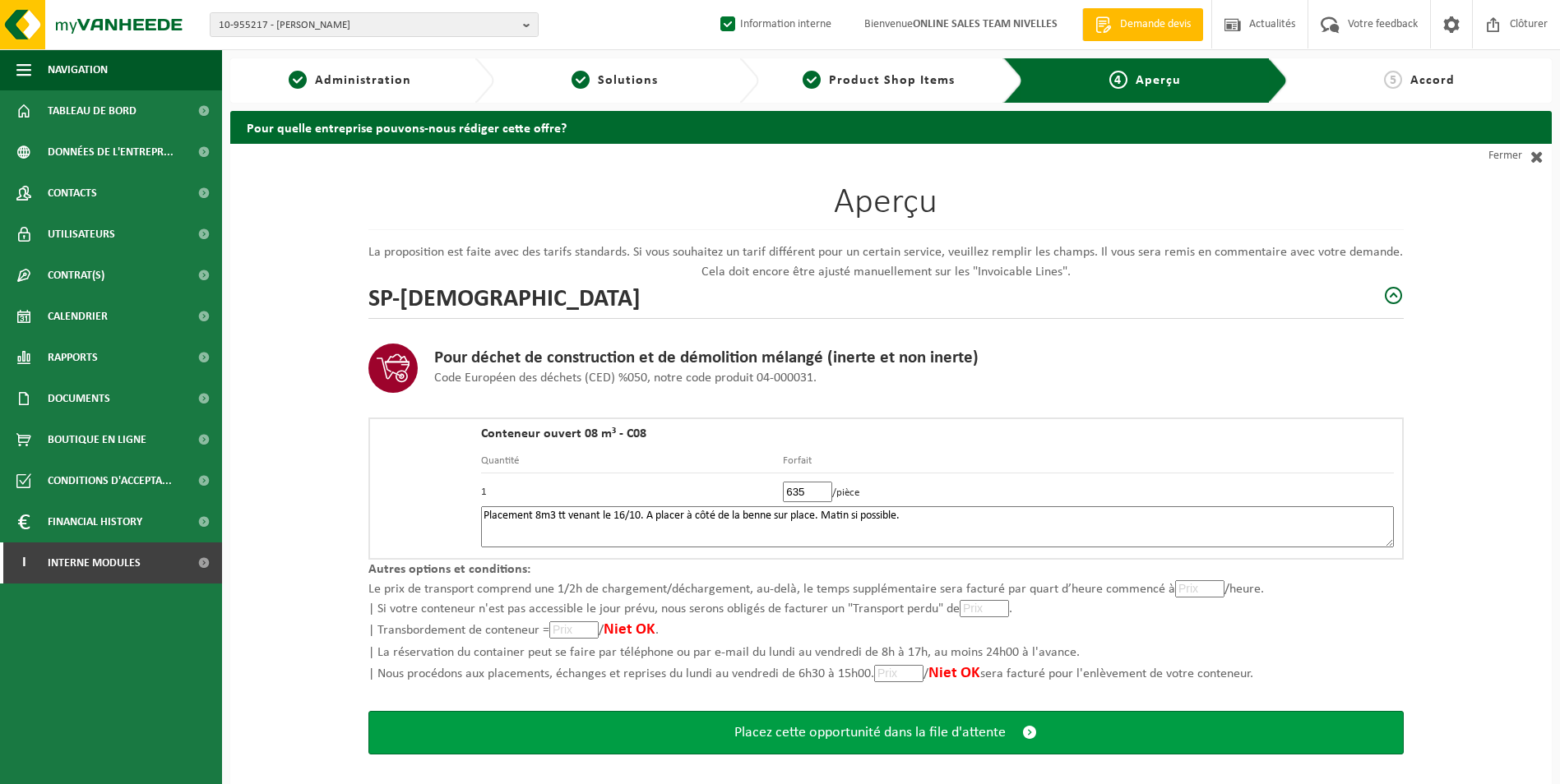
type textarea "Placement 8m3 tt venant le 16/10. A placer à côté de la benne sur place. Matin …"
click at [829, 737] on span "Placez cette opportunité dans la file d'attente" at bounding box center [870, 733] width 272 height 17
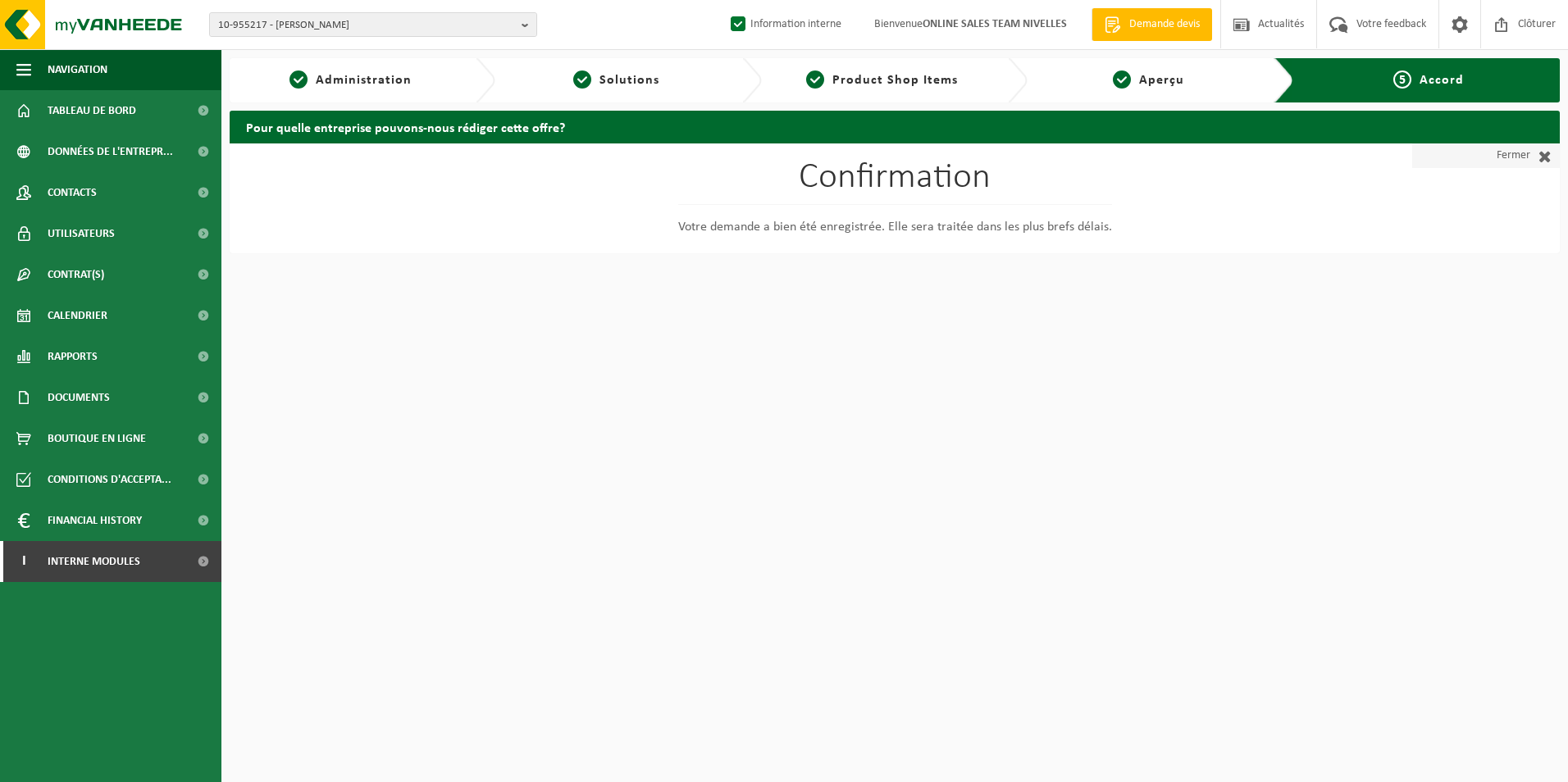
click at [1503, 160] on link "Fermer" at bounding box center [1485, 156] width 148 height 25
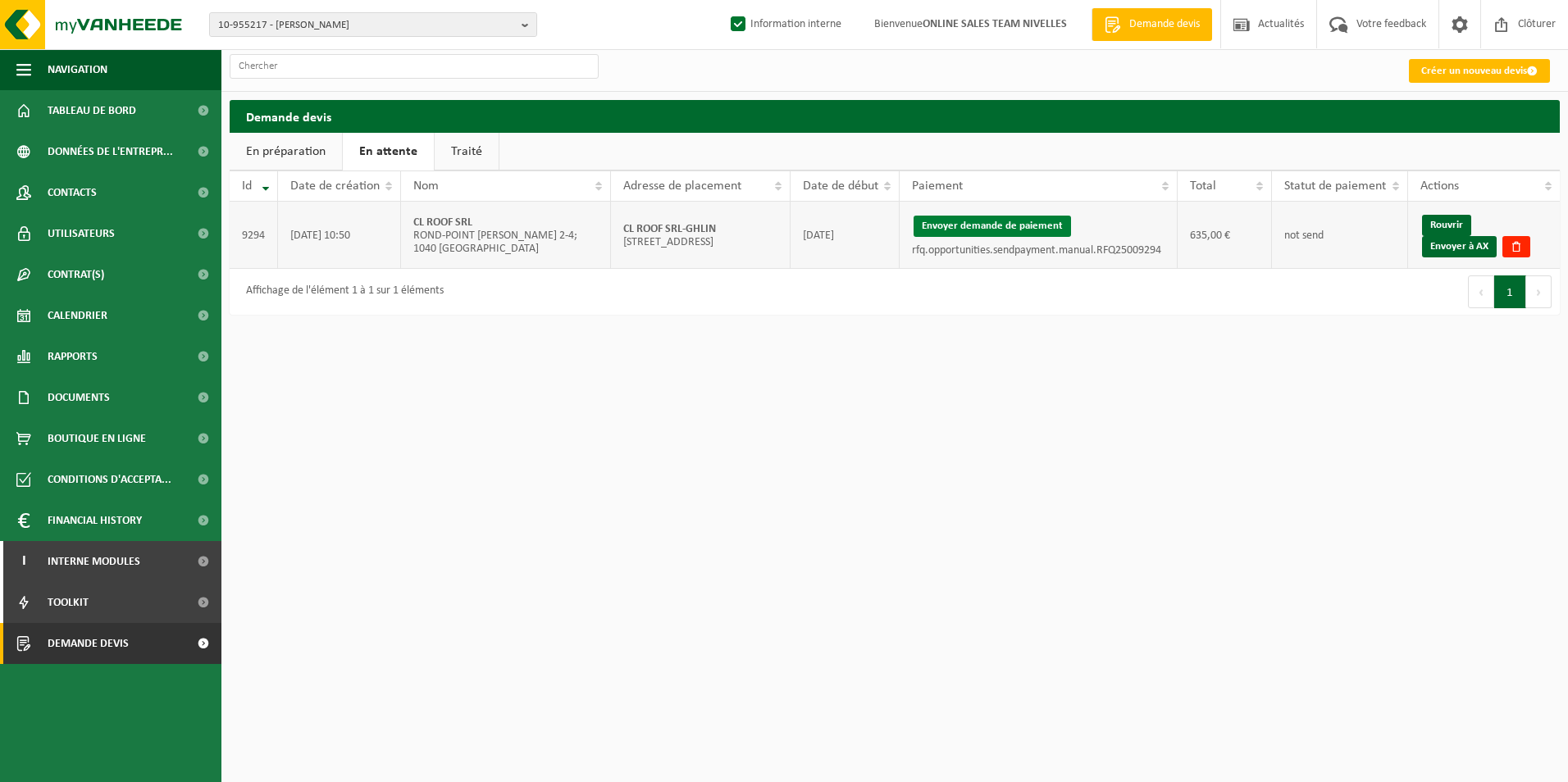
click at [989, 224] on button "Envoyer demande de paiement" at bounding box center [992, 226] width 157 height 22
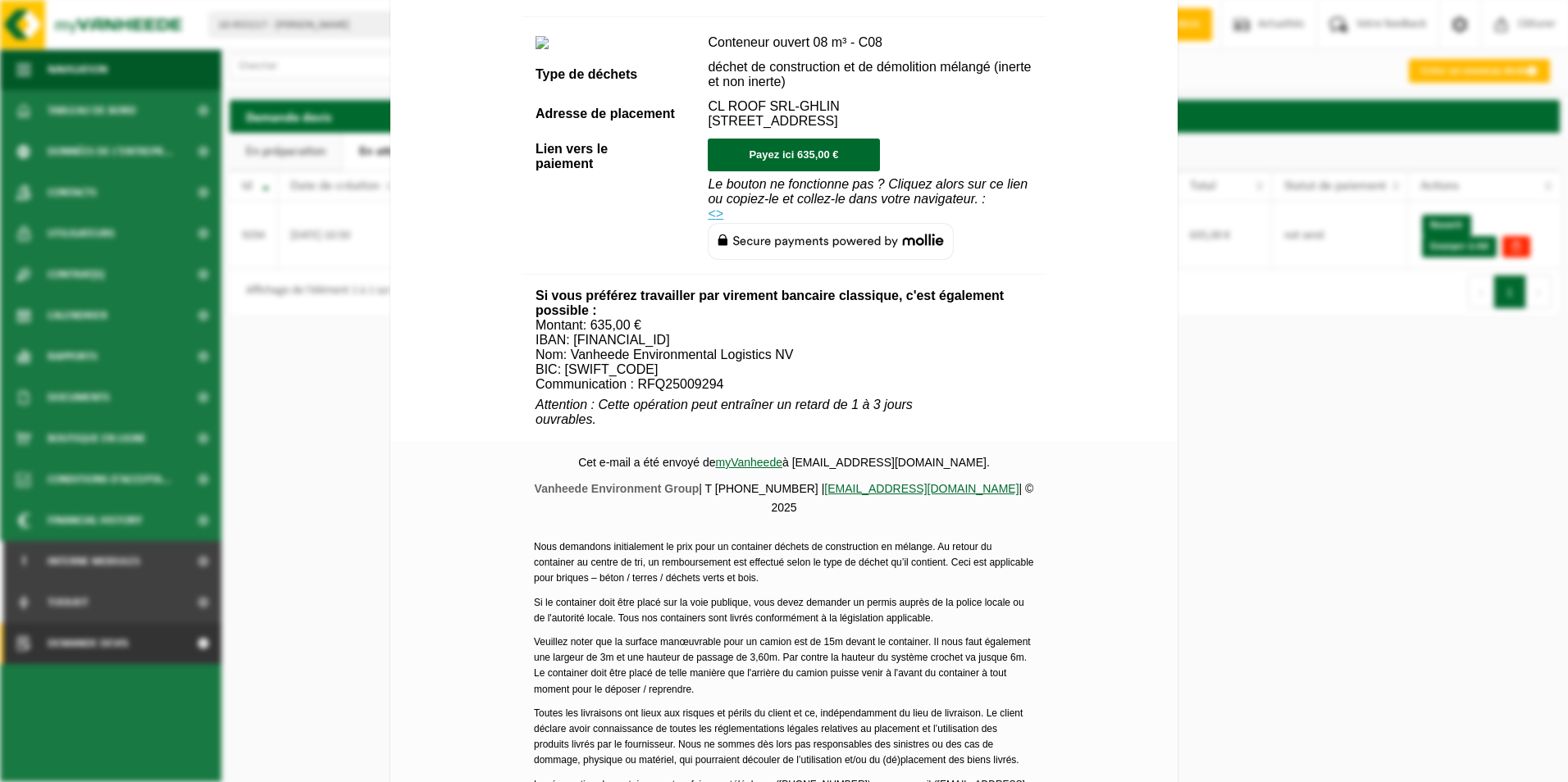
scroll to position [559, 0]
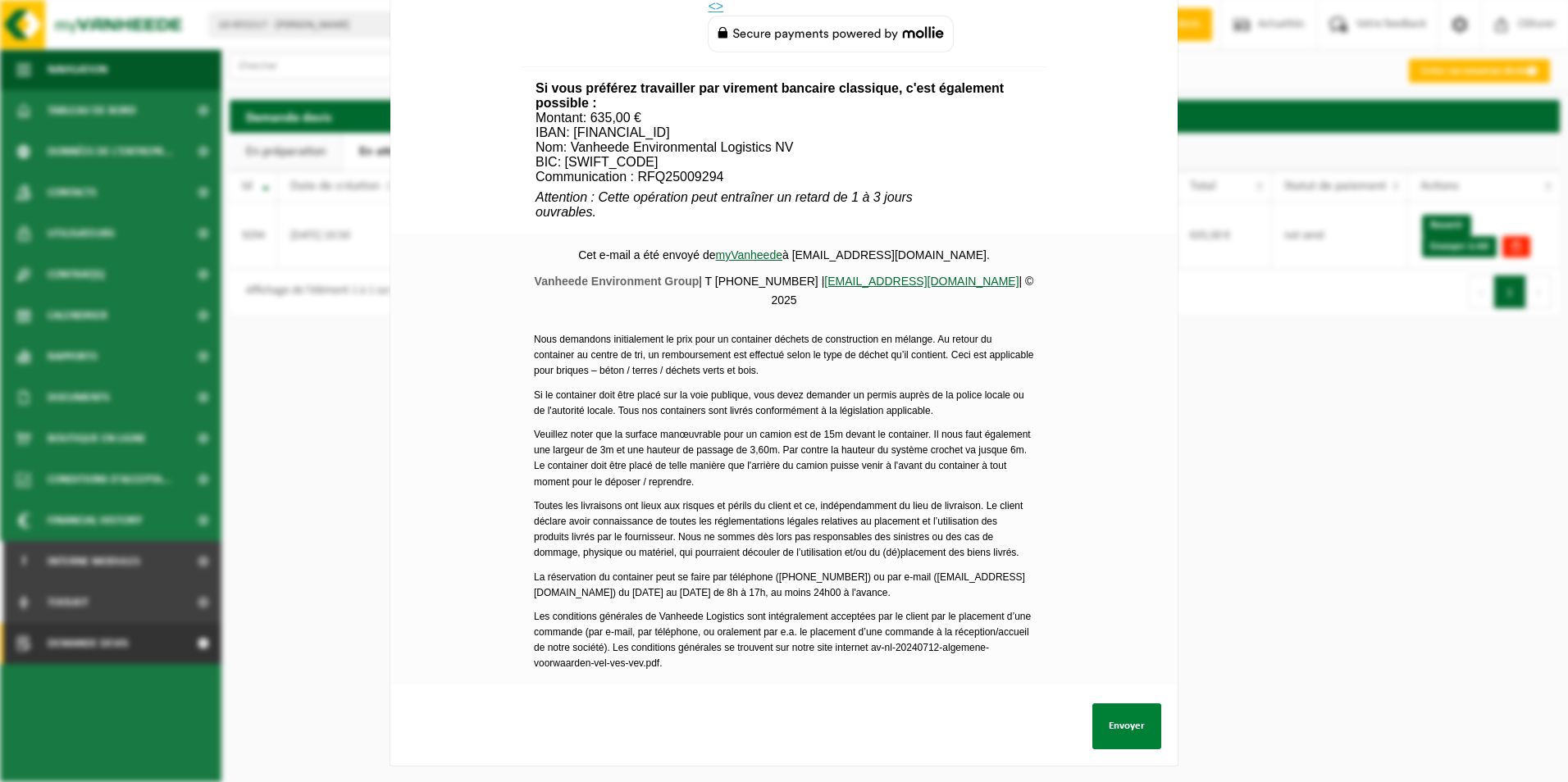
click at [1129, 711] on button "Envoyer" at bounding box center [1127, 726] width 69 height 46
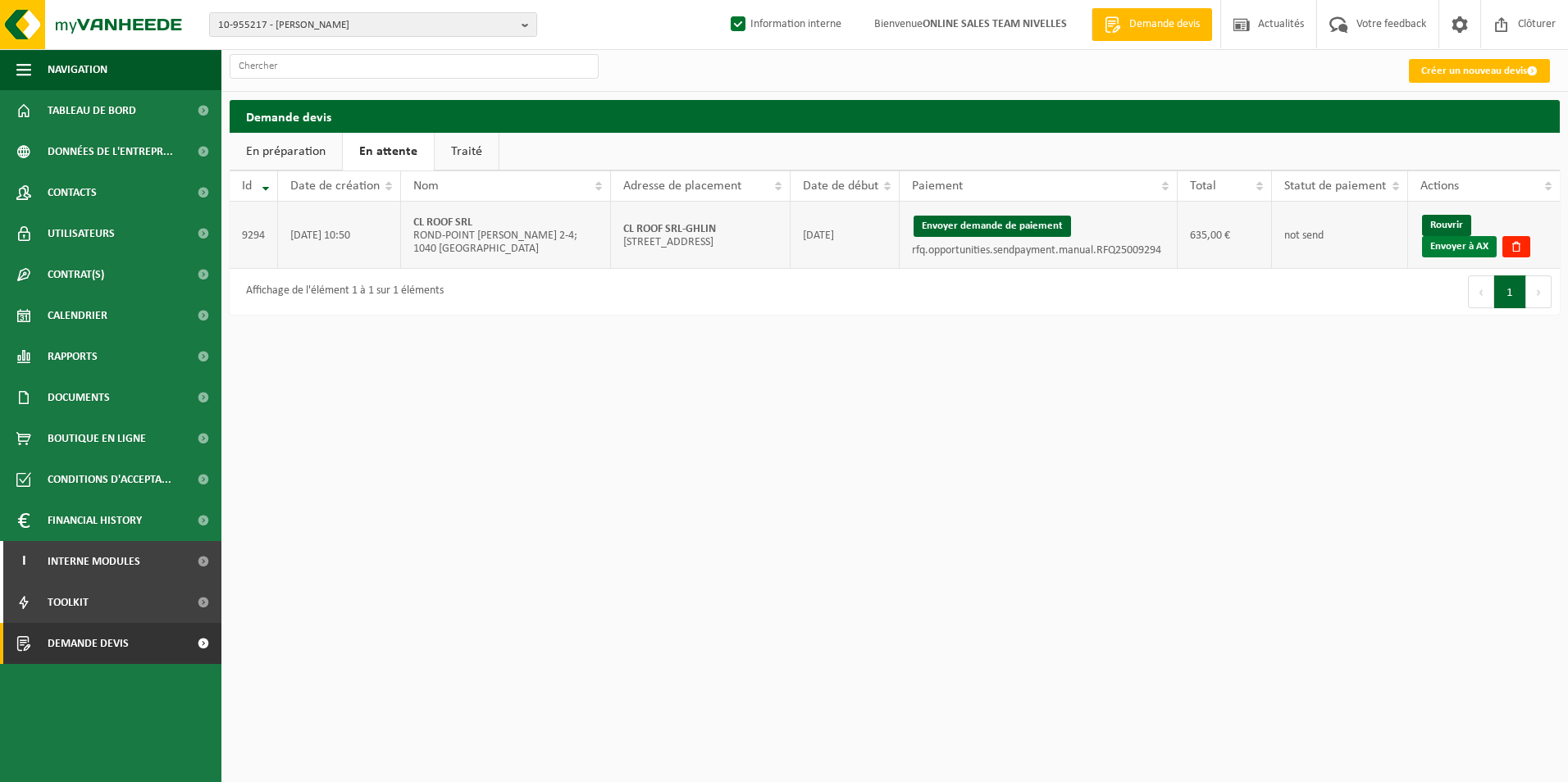
click at [1457, 254] on link "Envoyer à AX" at bounding box center [1459, 247] width 75 height 22
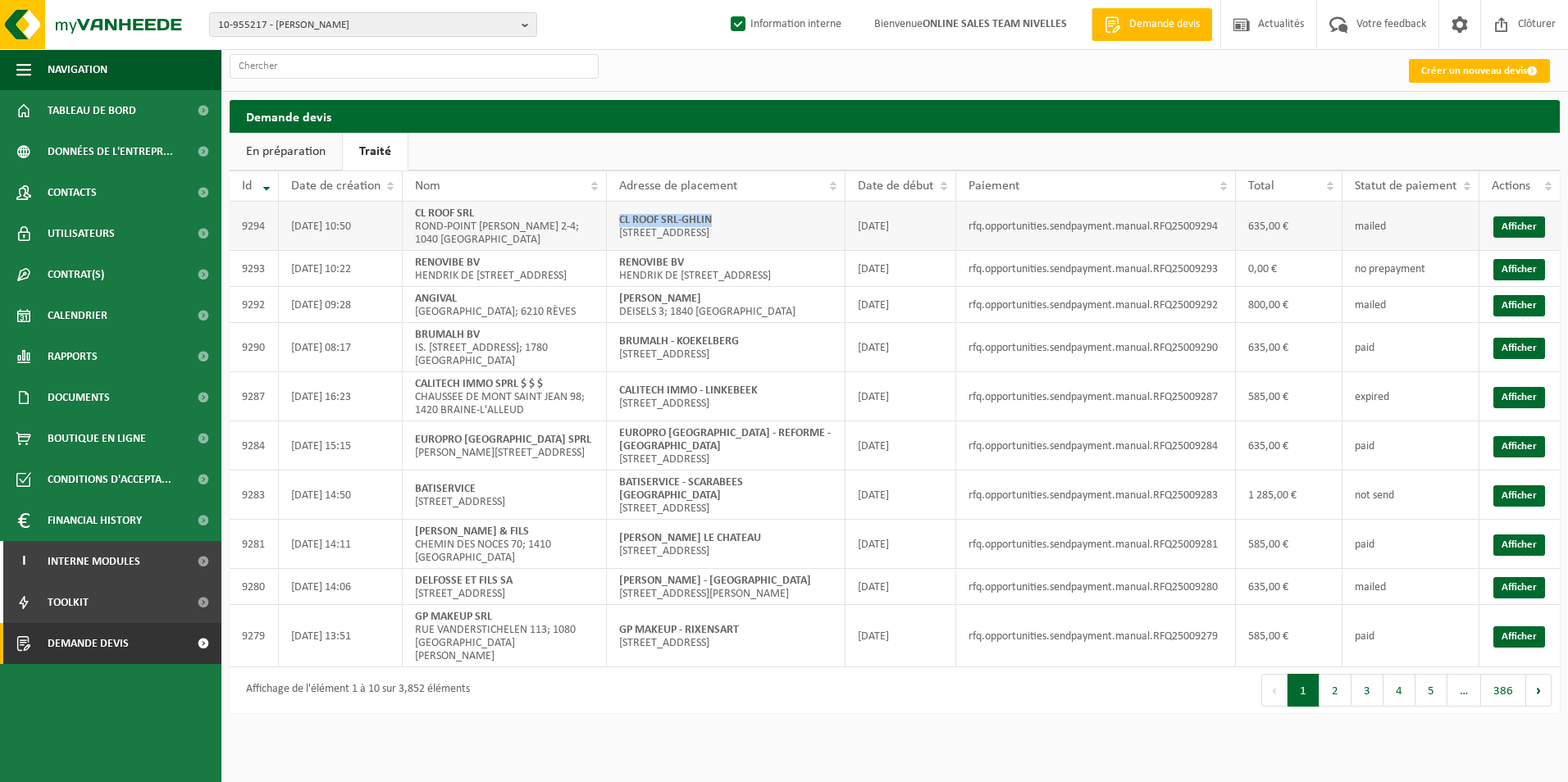
drag, startPoint x: 618, startPoint y: 219, endPoint x: 740, endPoint y: 219, distance: 122.0
click at [740, 219] on td "CL ROOF SRL-GHLIN [STREET_ADDRESS]" at bounding box center [725, 225] width 238 height 49
copy strong "CL ROOF SRL-GHLIN"
click at [1517, 227] on link "Afficher" at bounding box center [1519, 227] width 52 height 22
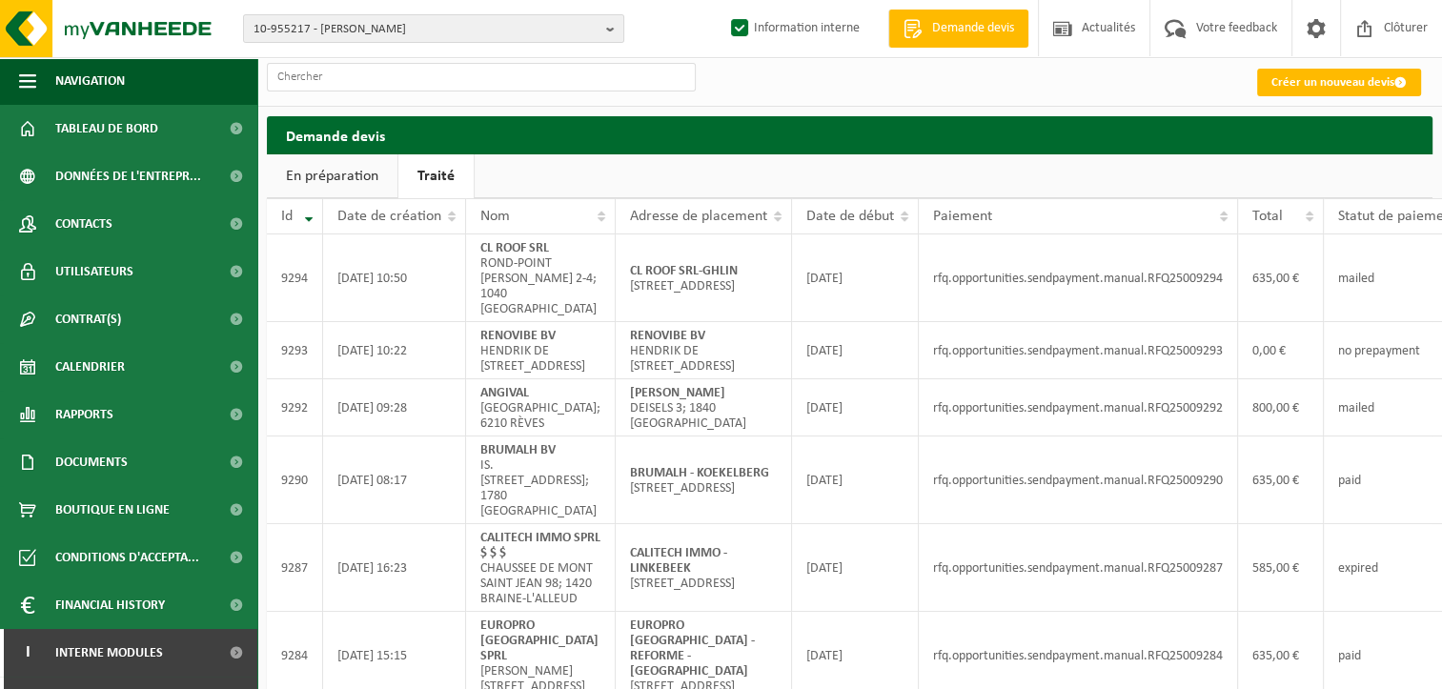
click at [650, 182] on ul "En préparation Traité" at bounding box center [850, 176] width 1166 height 44
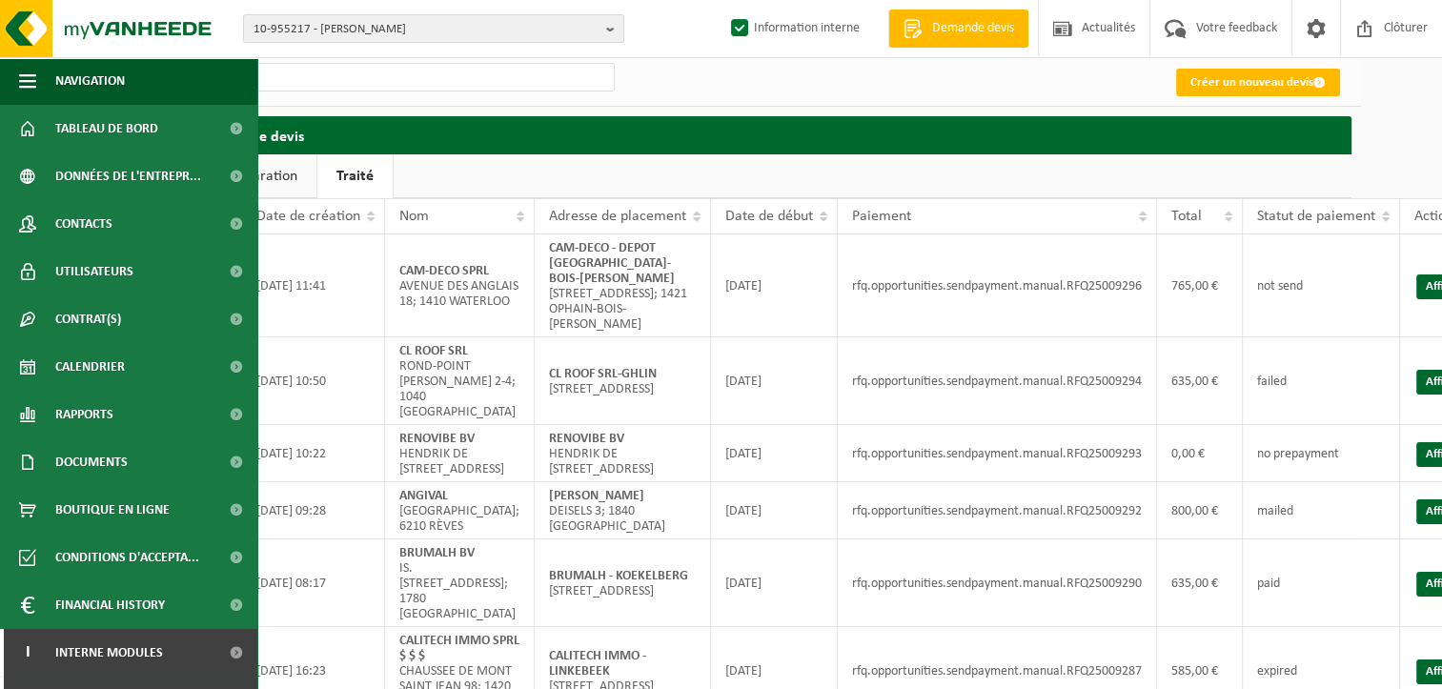
scroll to position [0, 112]
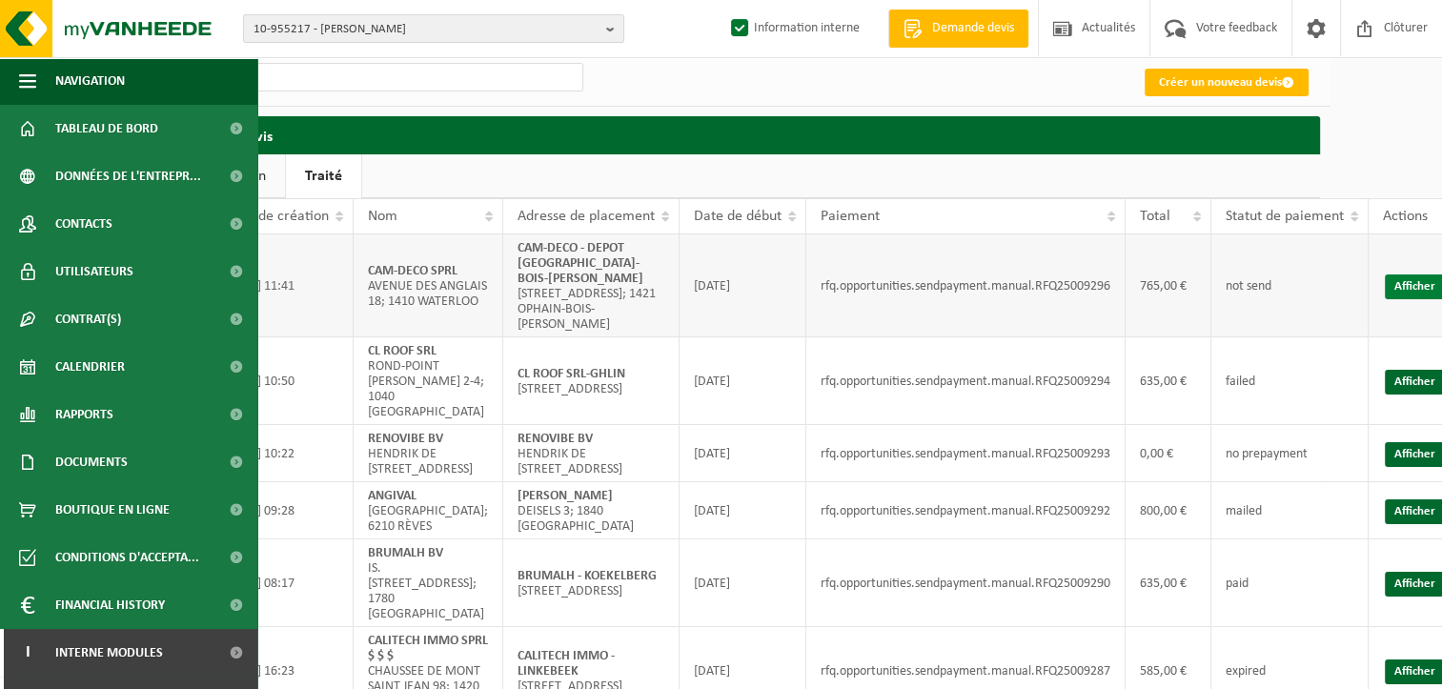
click at [1392, 278] on link "Afficher" at bounding box center [1415, 287] width 60 height 25
